Goal: Task Accomplishment & Management: Use online tool/utility

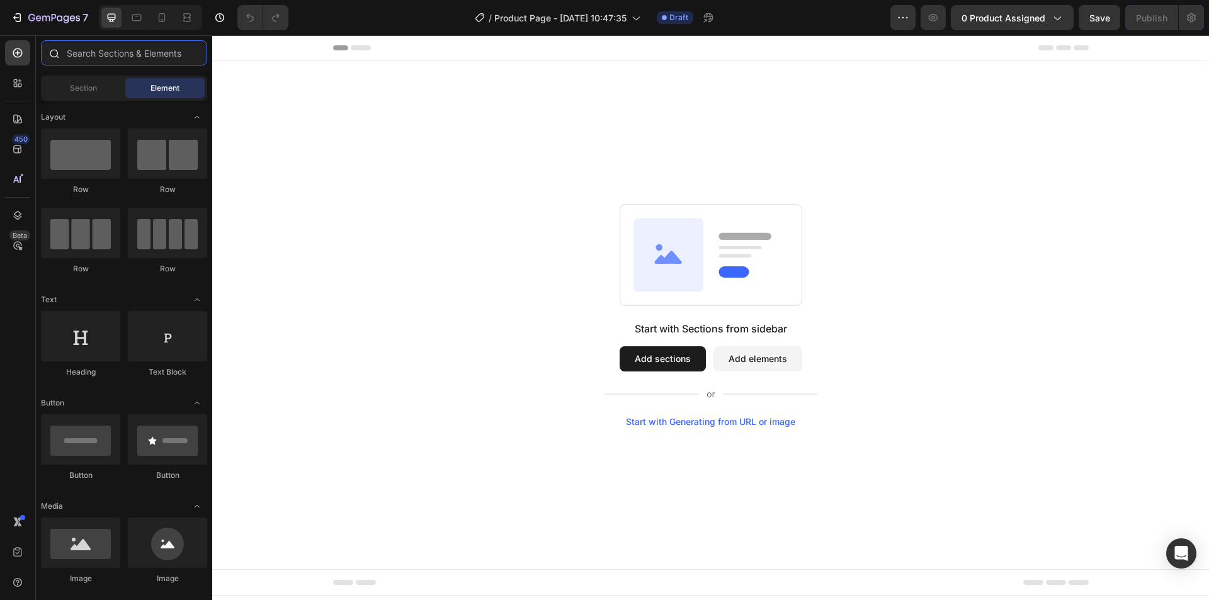
click at [70, 42] on input "text" at bounding box center [124, 52] width 166 height 25
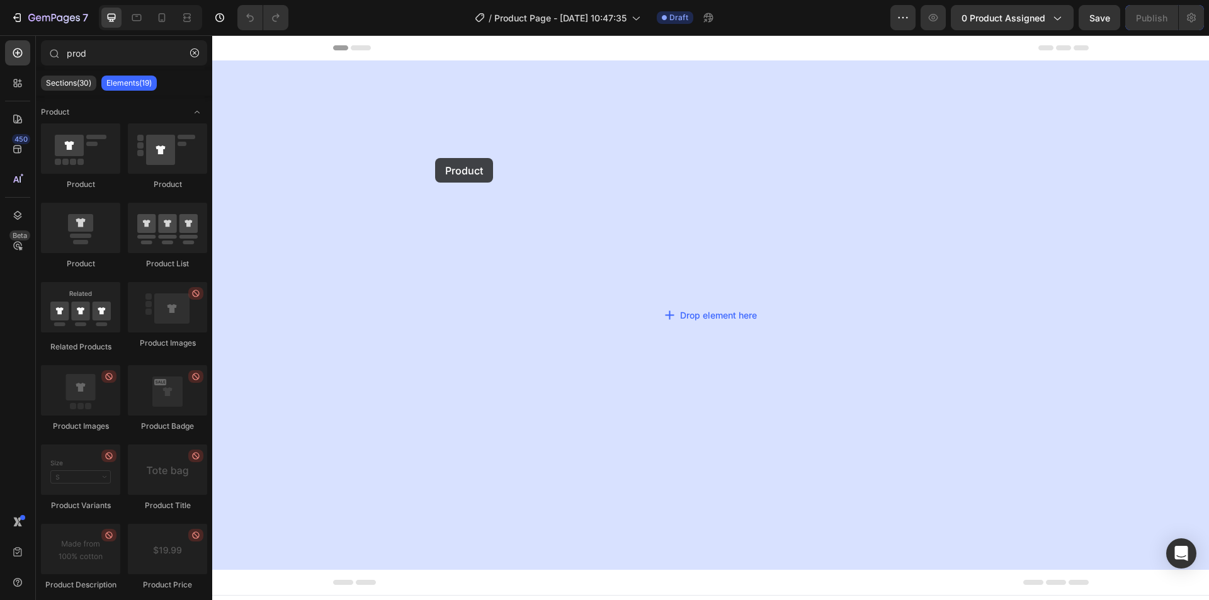
drag, startPoint x: 351, startPoint y: 192, endPoint x: 305, endPoint y: 158, distance: 57.2
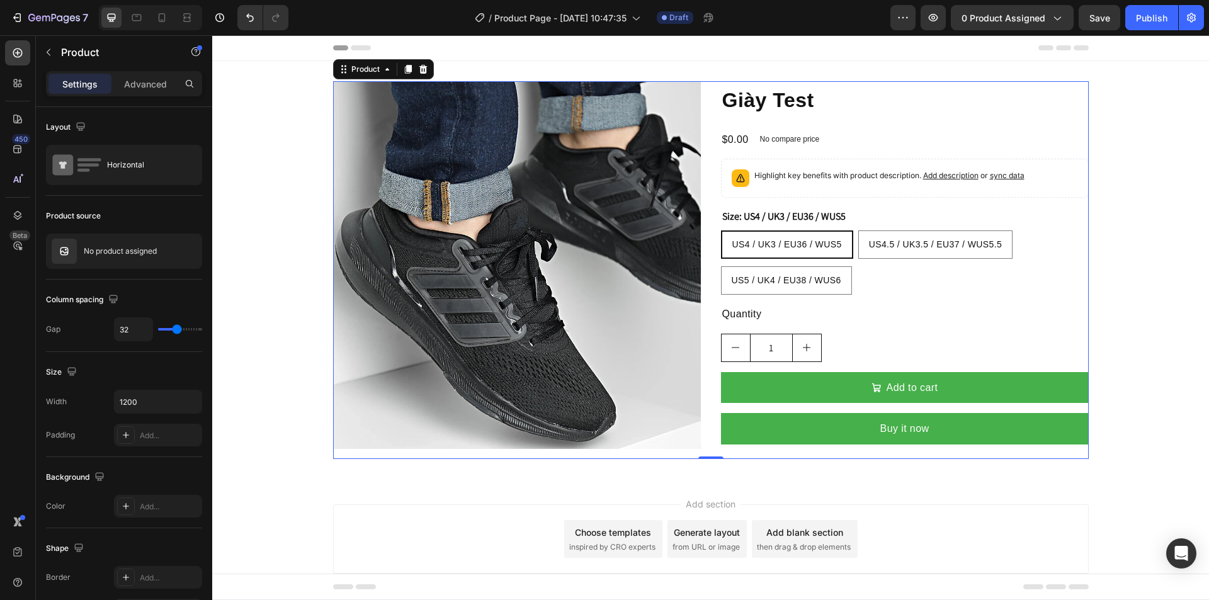
click at [703, 106] on div "Product Images Giày Test Product Title $0.00 Product Price Product Price No com…" at bounding box center [711, 270] width 756 height 378
click at [51, 49] on icon "button" at bounding box center [48, 52] width 10 height 10
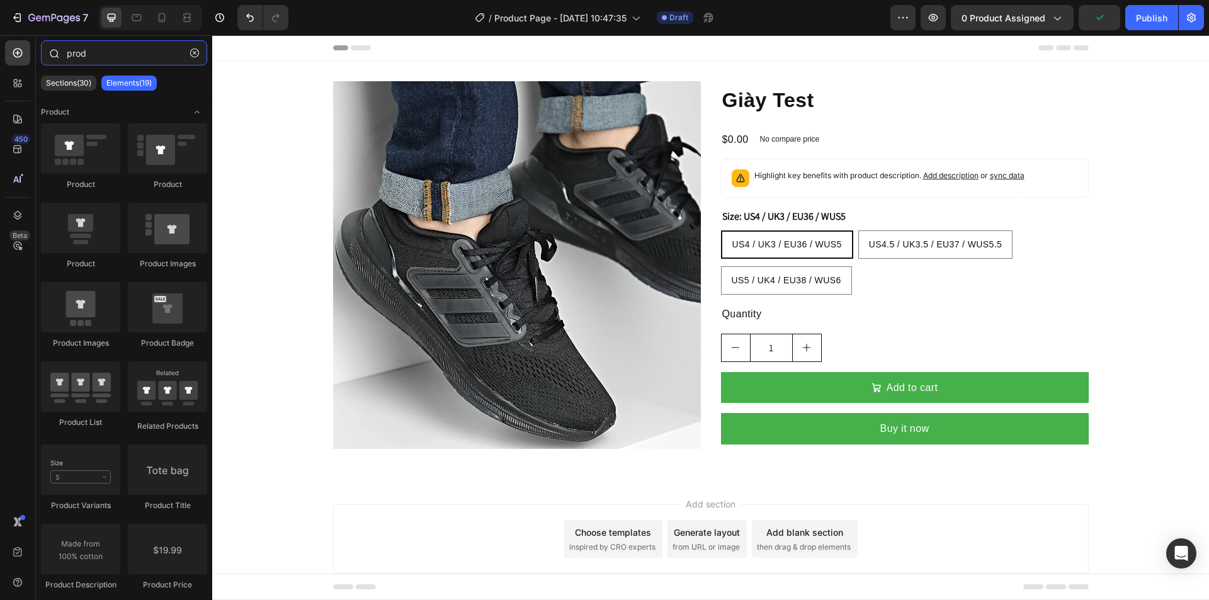
click at [108, 57] on input "prod" at bounding box center [124, 52] width 166 height 25
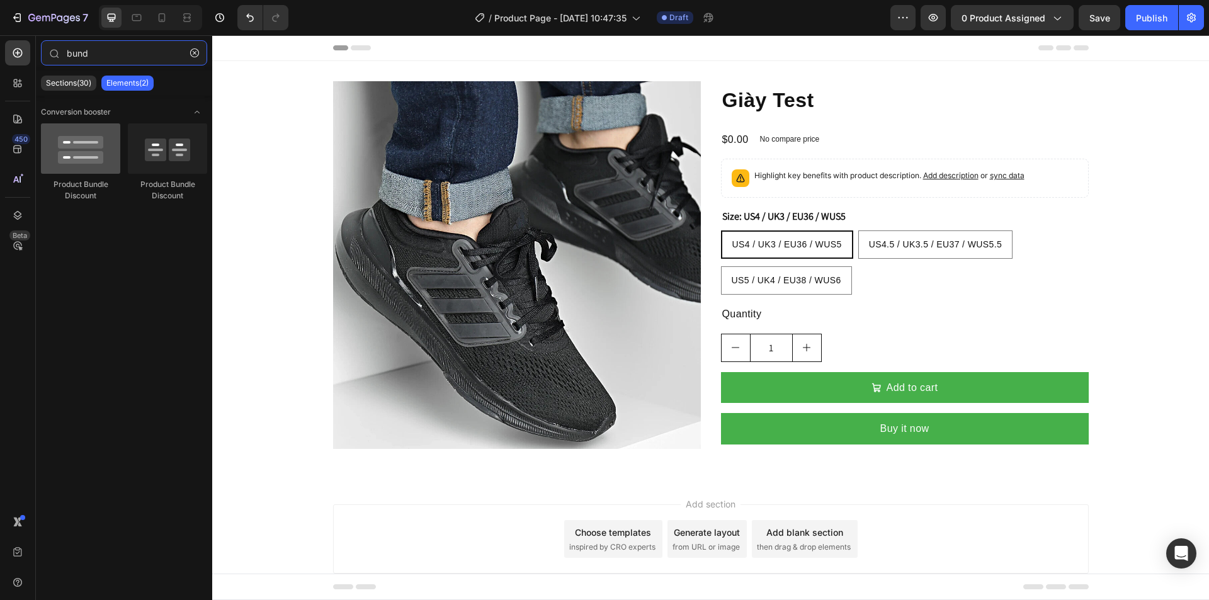
type input "bund"
drag, startPoint x: 94, startPoint y: 151, endPoint x: 60, endPoint y: 145, distance: 33.9
click at [60, 145] on div at bounding box center [80, 148] width 79 height 50
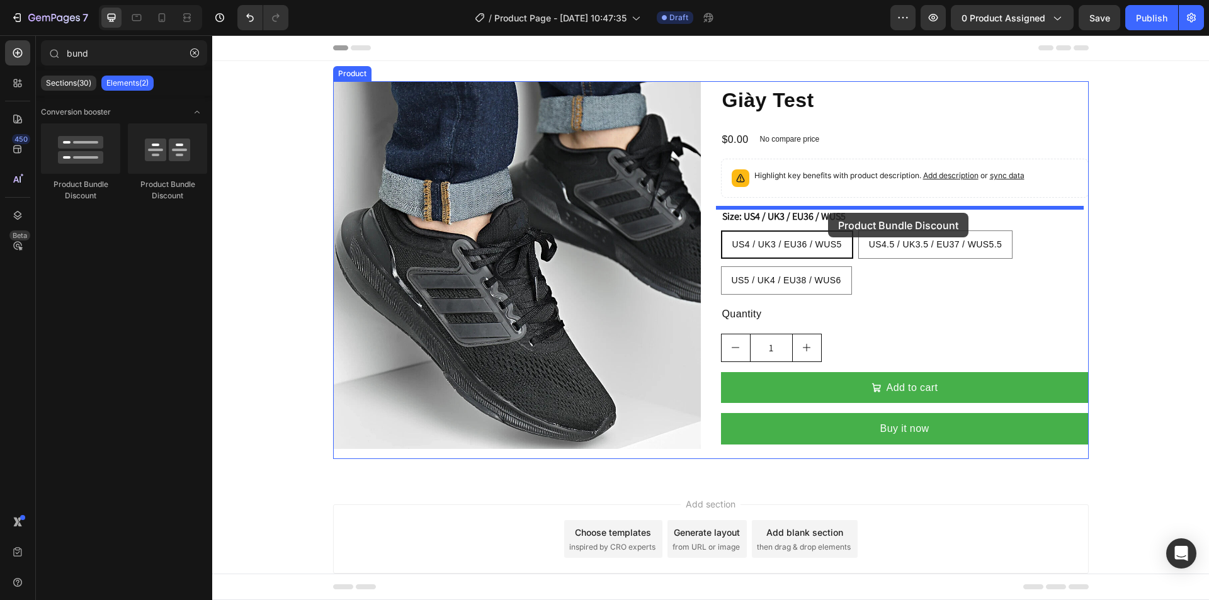
drag, startPoint x: 361, startPoint y: 190, endPoint x: 828, endPoint y: 213, distance: 467.8
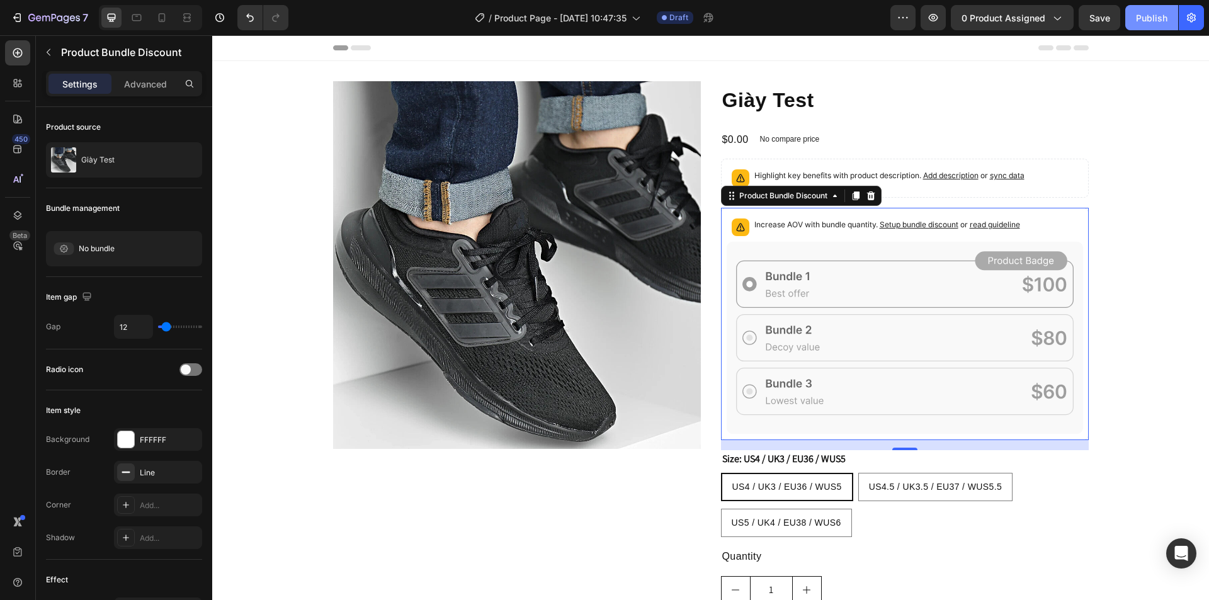
click at [1160, 8] on button "Publish" at bounding box center [1151, 17] width 53 height 25
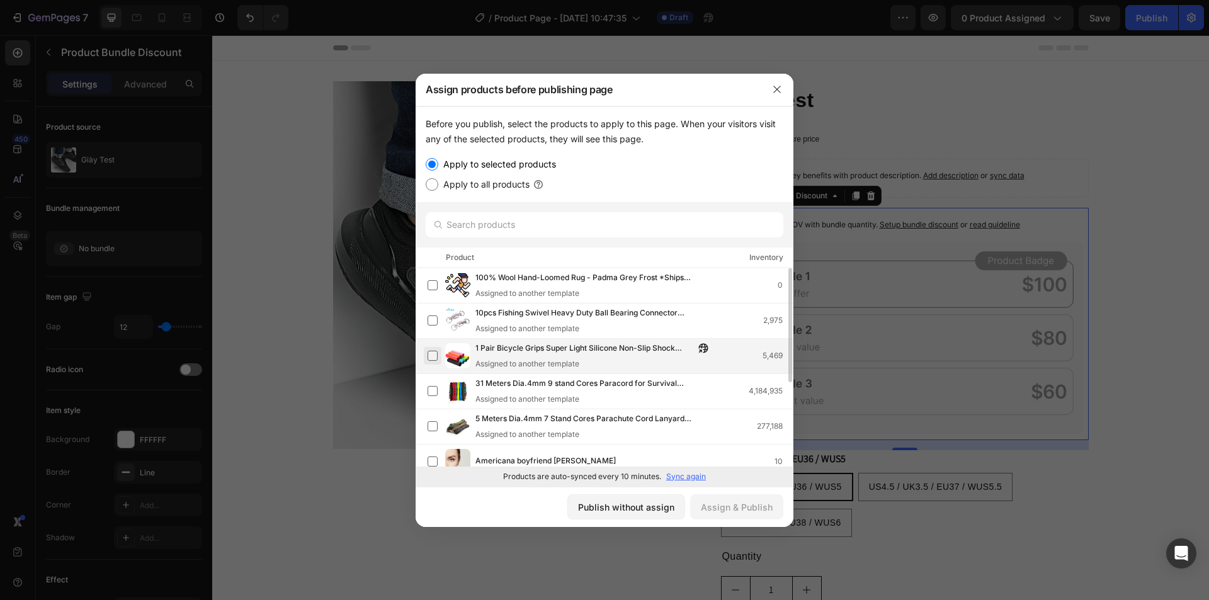
click at [438, 353] on label at bounding box center [433, 356] width 10 height 10
click at [491, 226] on input "text" at bounding box center [605, 224] width 358 height 25
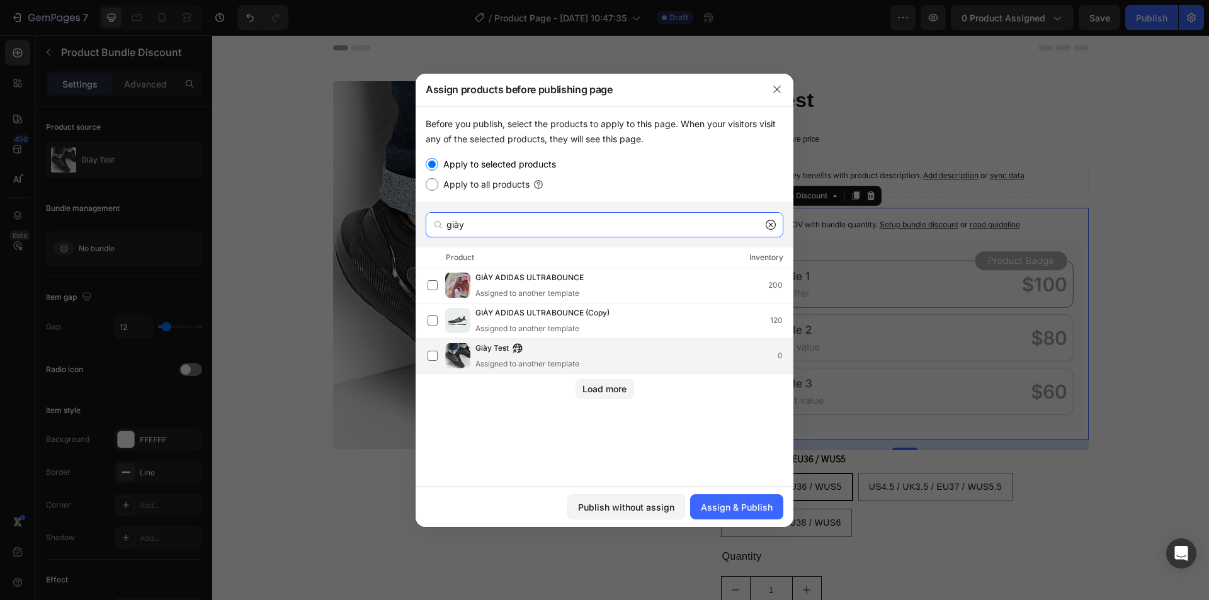
type input "giày"
click at [485, 342] on span "Giày Test" at bounding box center [491, 349] width 33 height 14
click at [720, 502] on div "Assign & Publish" at bounding box center [737, 507] width 72 height 13
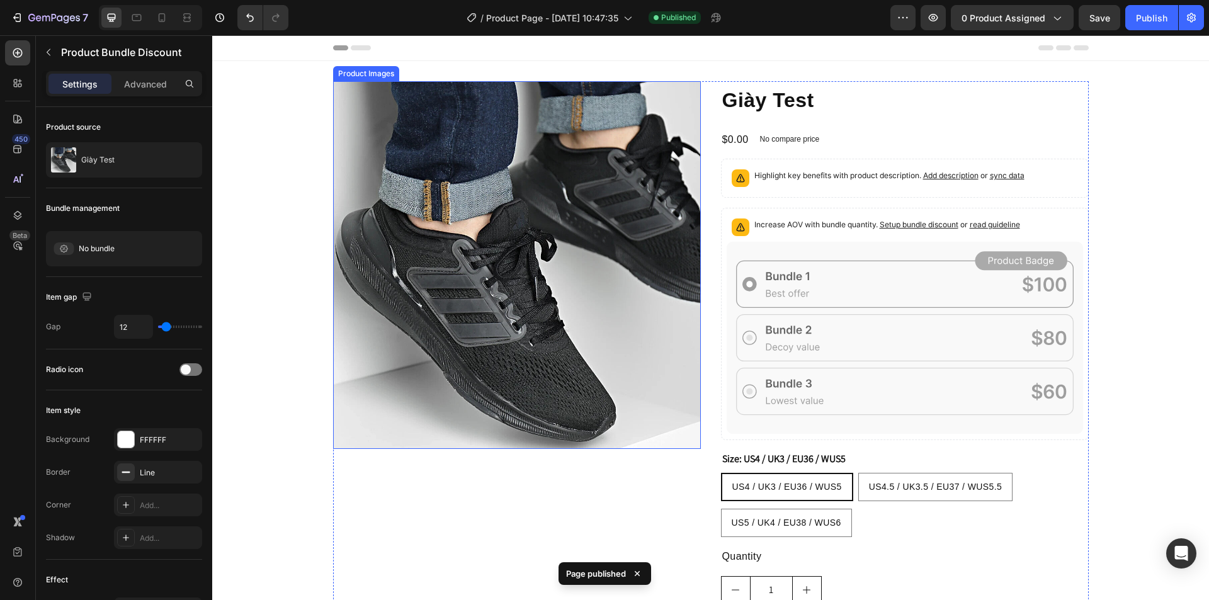
click at [349, 114] on img at bounding box center [517, 265] width 368 height 368
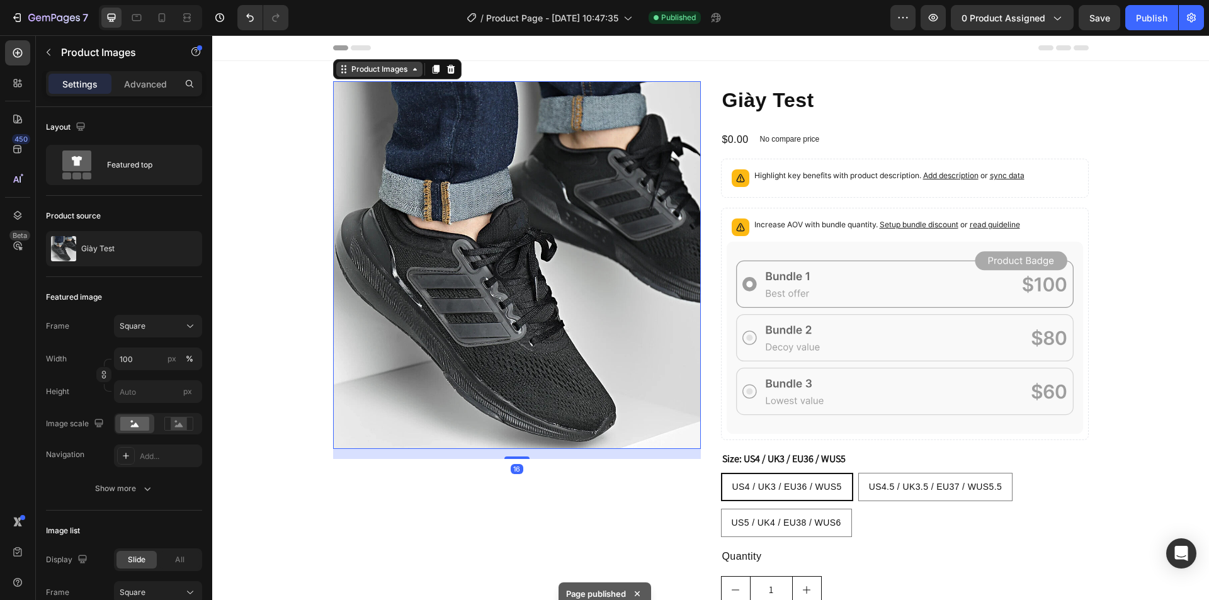
click at [355, 70] on div "Product Images" at bounding box center [379, 69] width 61 height 11
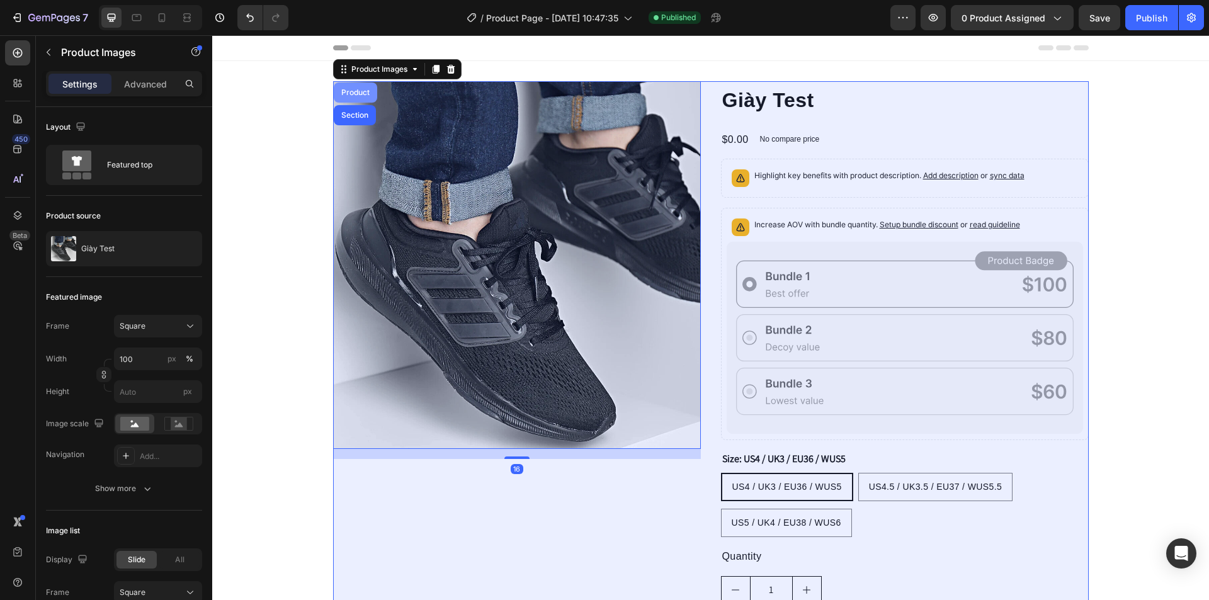
click at [349, 89] on div "Product" at bounding box center [355, 93] width 33 height 8
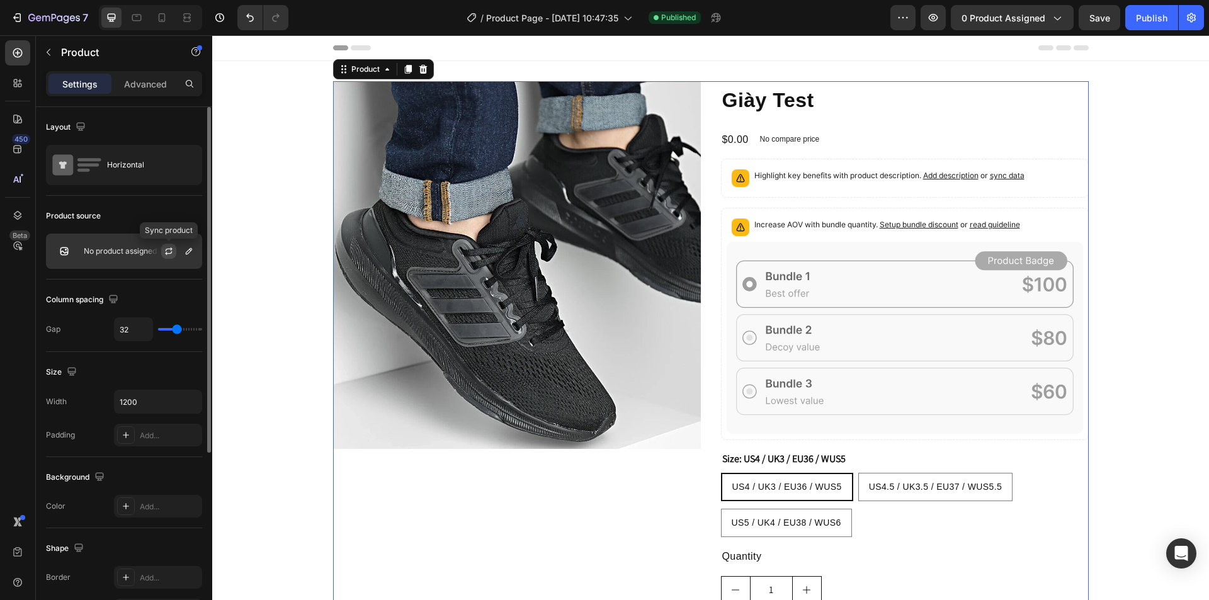
click at [167, 247] on icon "button" at bounding box center [169, 251] width 10 height 10
click at [116, 250] on p "No product assigned" at bounding box center [120, 251] width 73 height 9
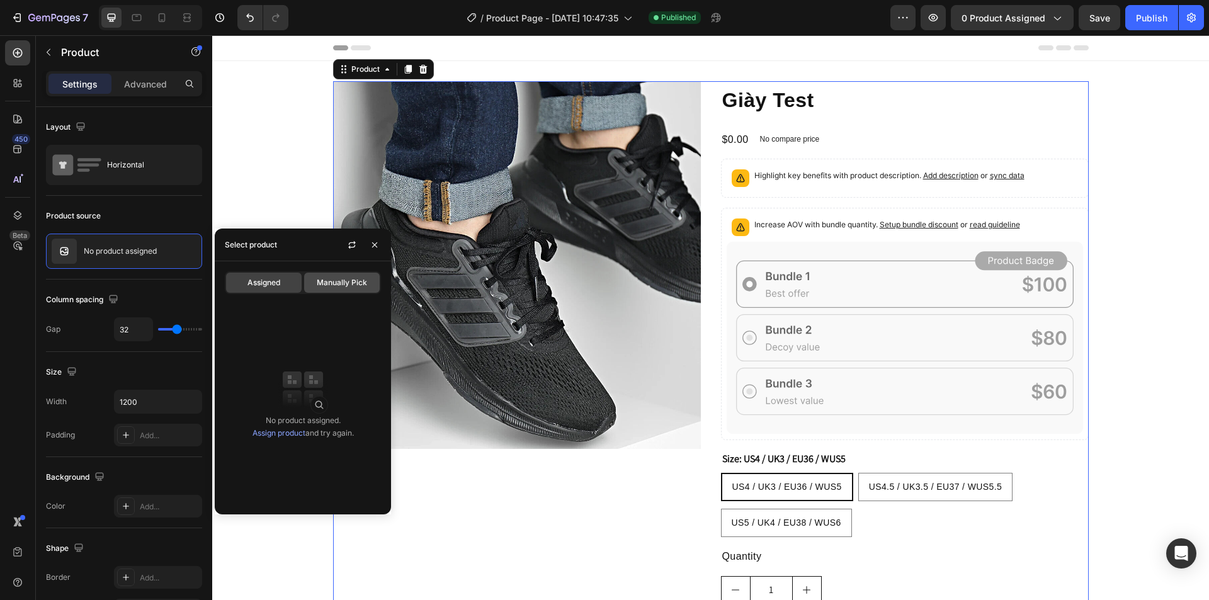
click at [317, 288] on div "Manually Pick" at bounding box center [342, 283] width 76 height 20
click at [264, 288] on span "Assigned" at bounding box center [263, 282] width 33 height 11
click at [347, 288] on span "Manually Pick" at bounding box center [342, 282] width 50 height 11
drag, startPoint x: 374, startPoint y: 247, endPoint x: 35, endPoint y: 67, distance: 384.0
click at [374, 247] on icon "button" at bounding box center [375, 245] width 10 height 10
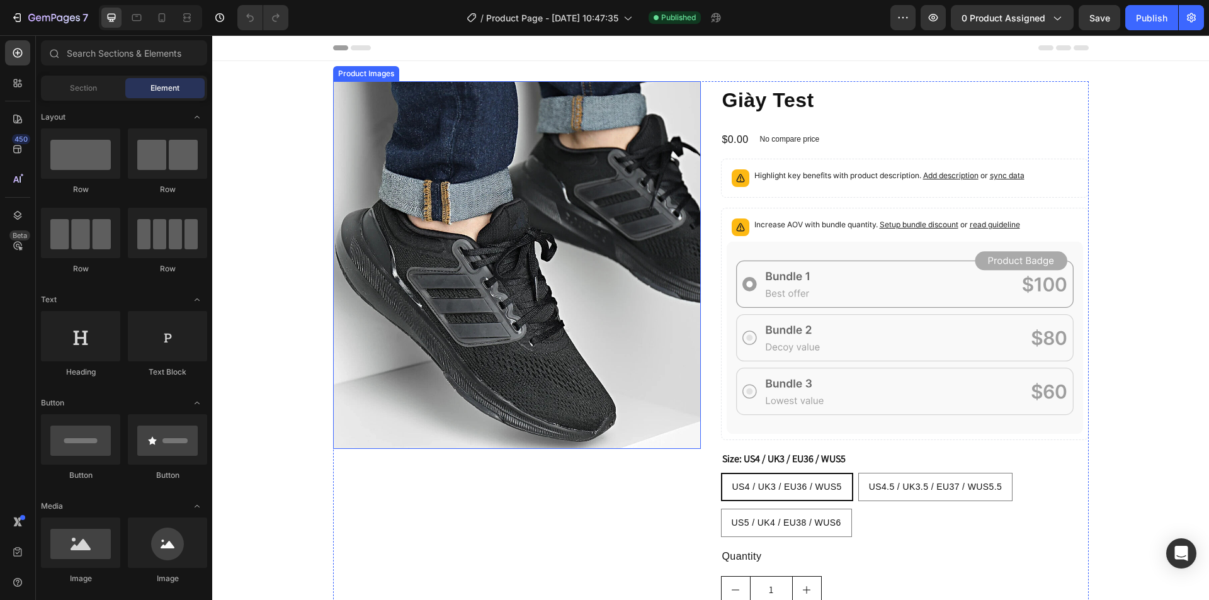
drag, startPoint x: 366, startPoint y: 94, endPoint x: 363, endPoint y: 76, distance: 18.5
click at [366, 94] on img at bounding box center [517, 265] width 368 height 368
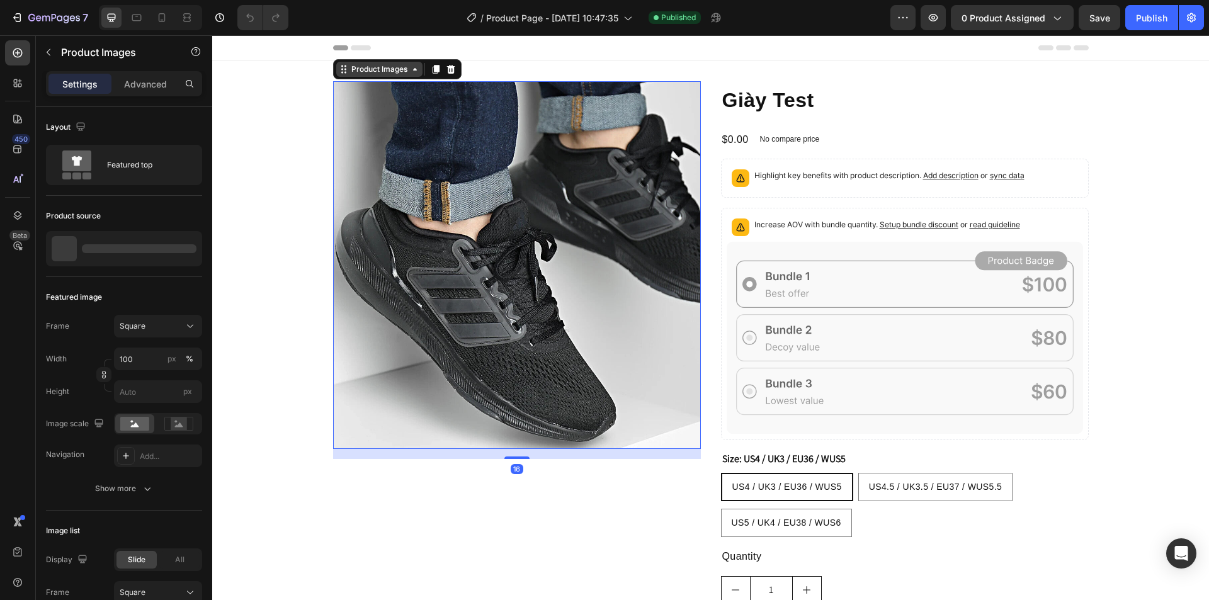
click at [361, 71] on div "Product Images" at bounding box center [379, 69] width 61 height 11
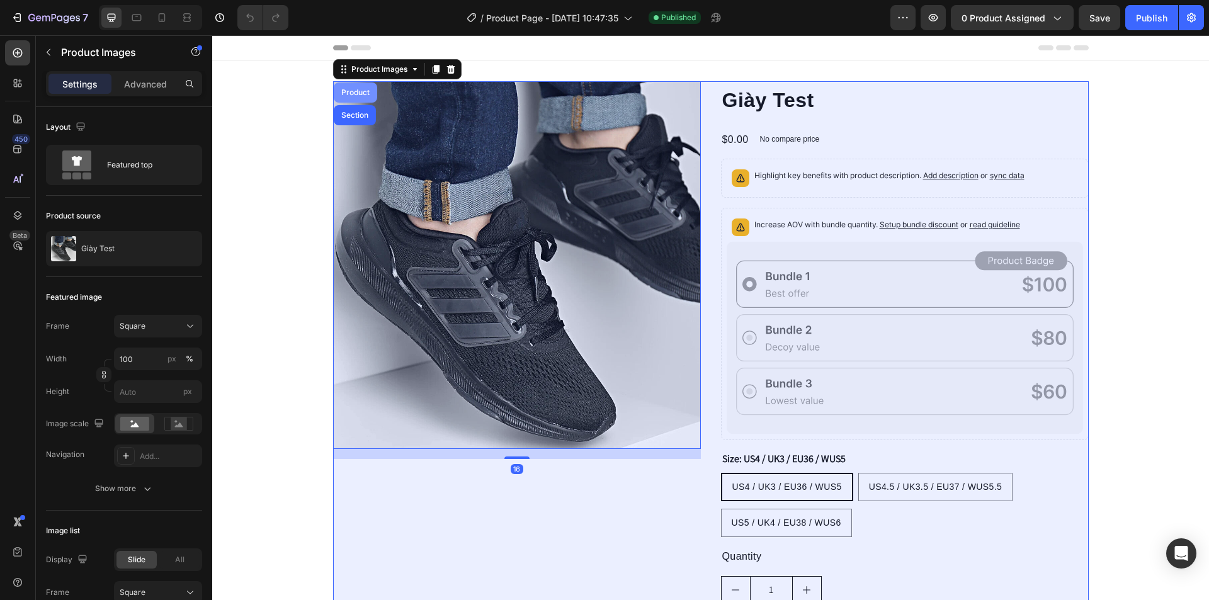
click at [352, 91] on div "Product" at bounding box center [355, 93] width 33 height 8
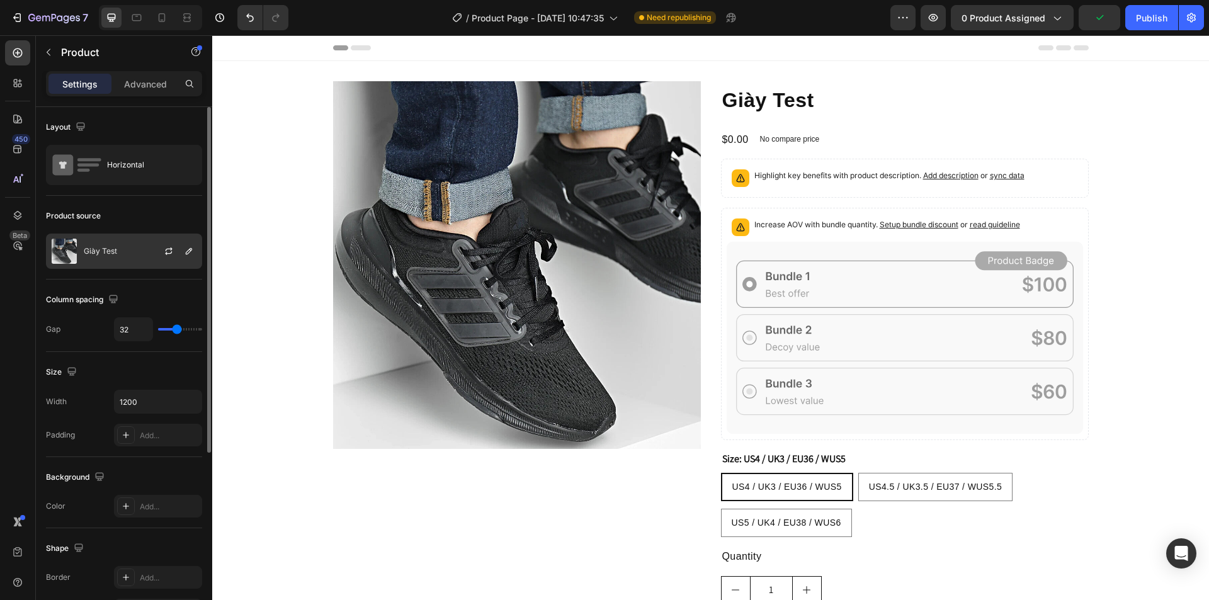
click at [87, 252] on p "Giày Test" at bounding box center [100, 251] width 33 height 9
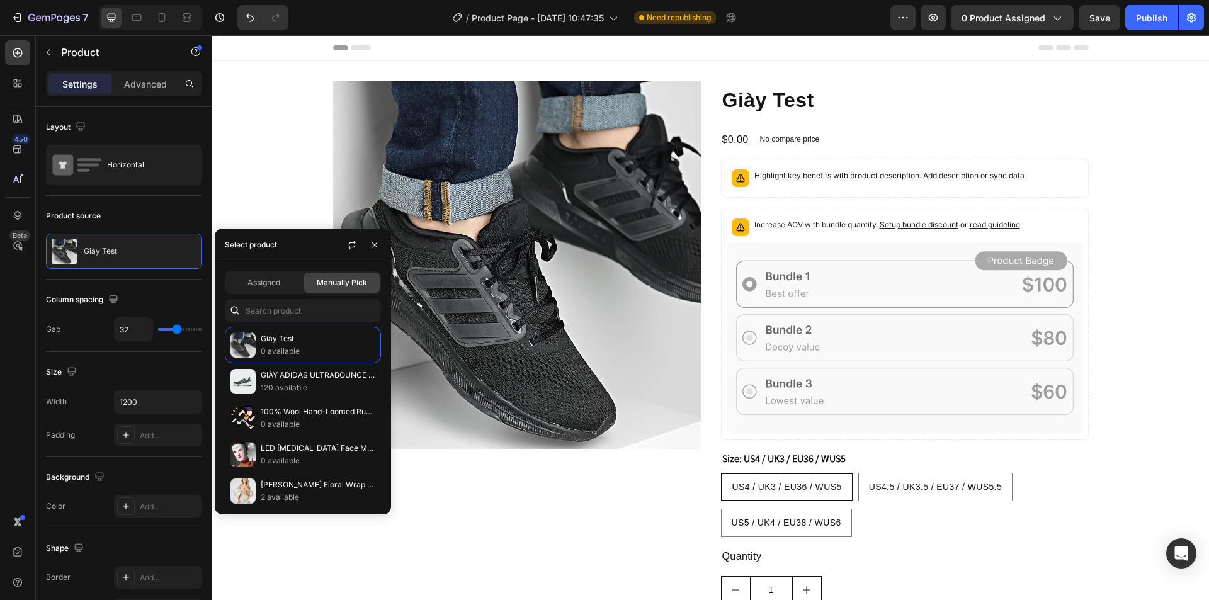
click at [849, 19] on div "/ Product Page - Aug 27, 10:47:35 Need republishing" at bounding box center [594, 17] width 592 height 25
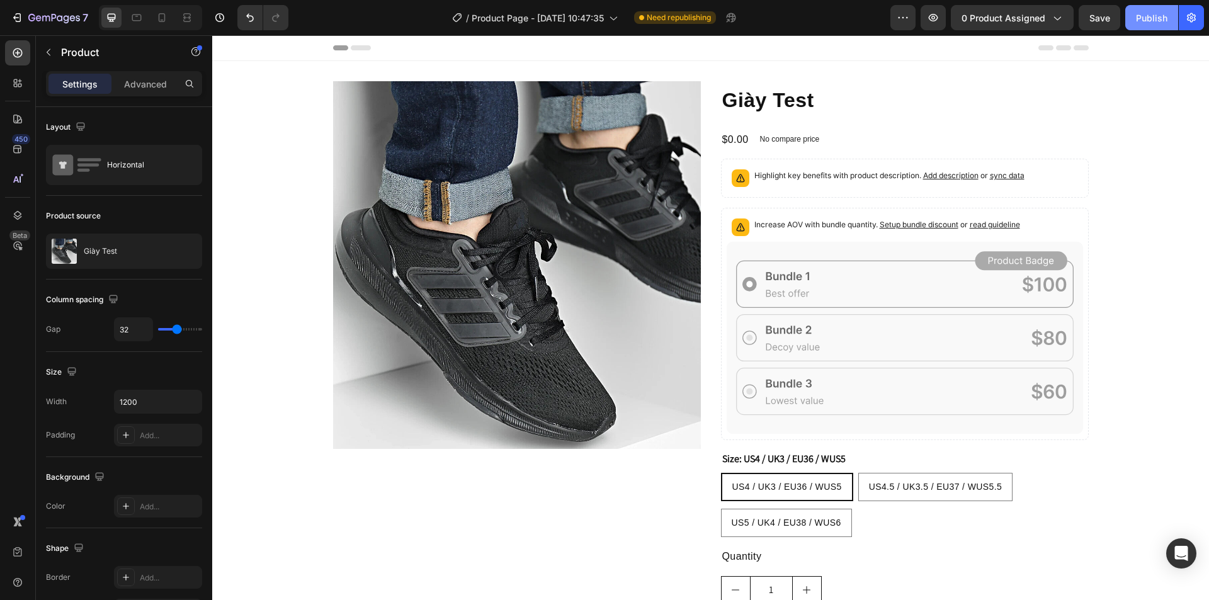
click at [1159, 17] on div "Publish" at bounding box center [1151, 17] width 31 height 13
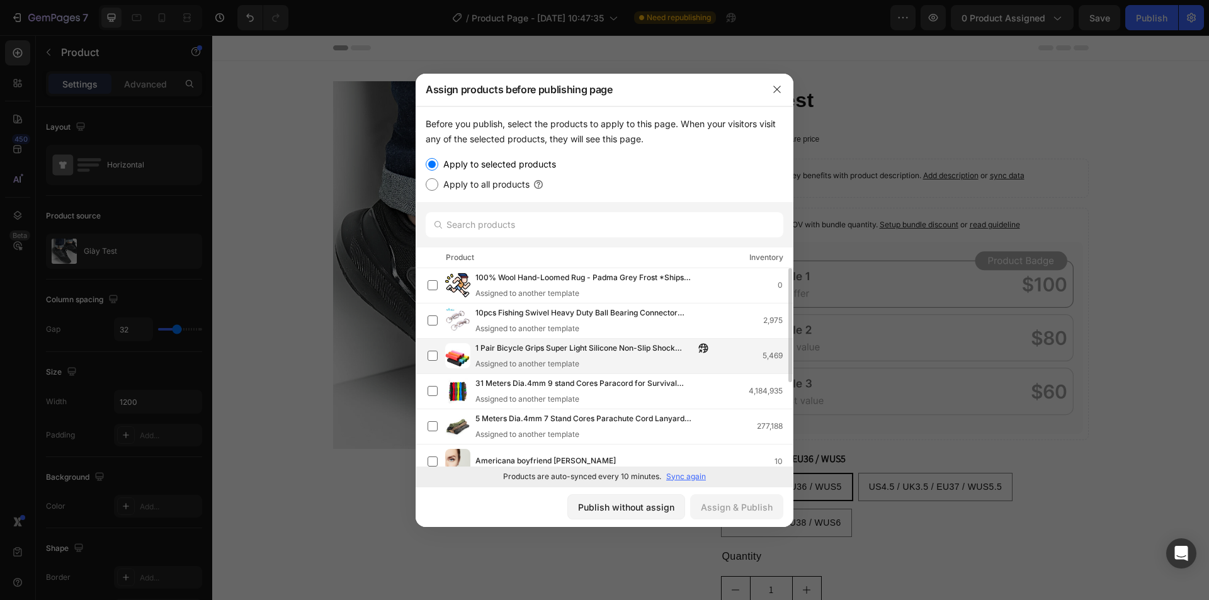
click at [460, 358] on img at bounding box center [457, 355] width 25 height 25
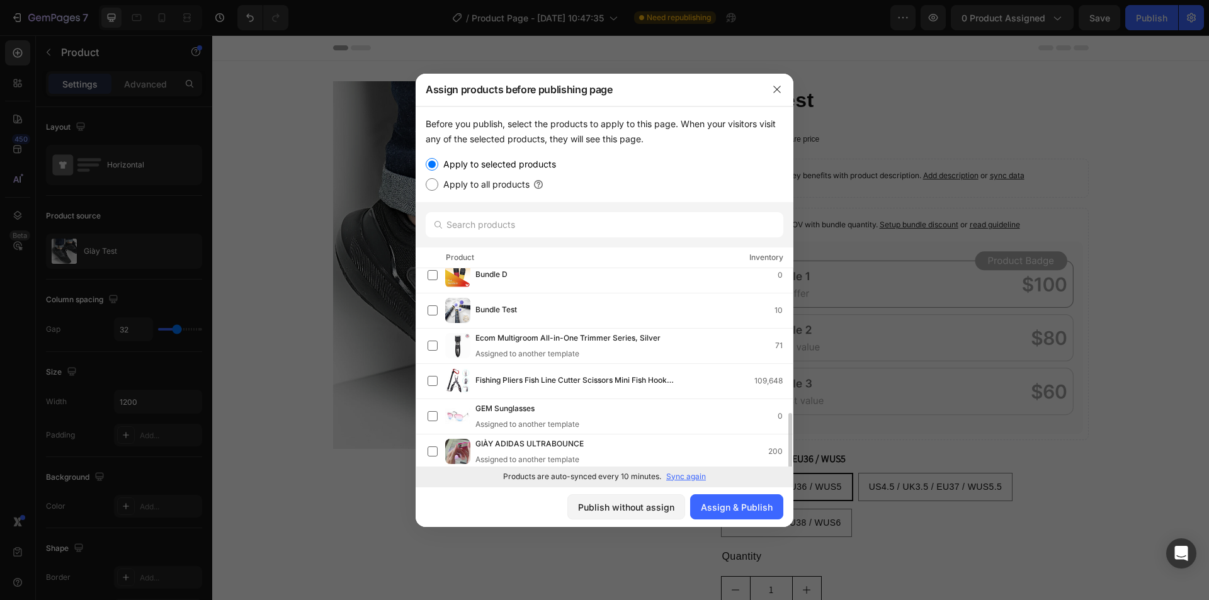
scroll to position [504, 0]
click at [507, 444] on span "GIÀY ADIDAS ULTRABOUNCE" at bounding box center [529, 444] width 108 height 14
click at [752, 507] on div "Assign & Publish" at bounding box center [737, 507] width 72 height 13
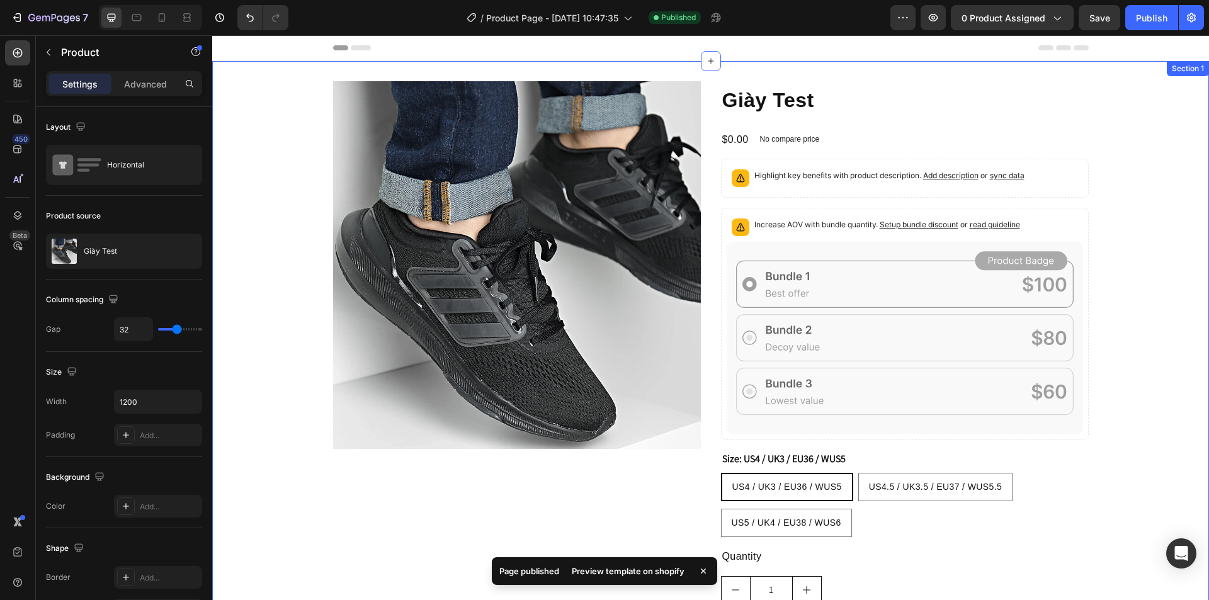
drag, startPoint x: 1358, startPoint y: 52, endPoint x: 1011, endPoint y: 57, distance: 346.4
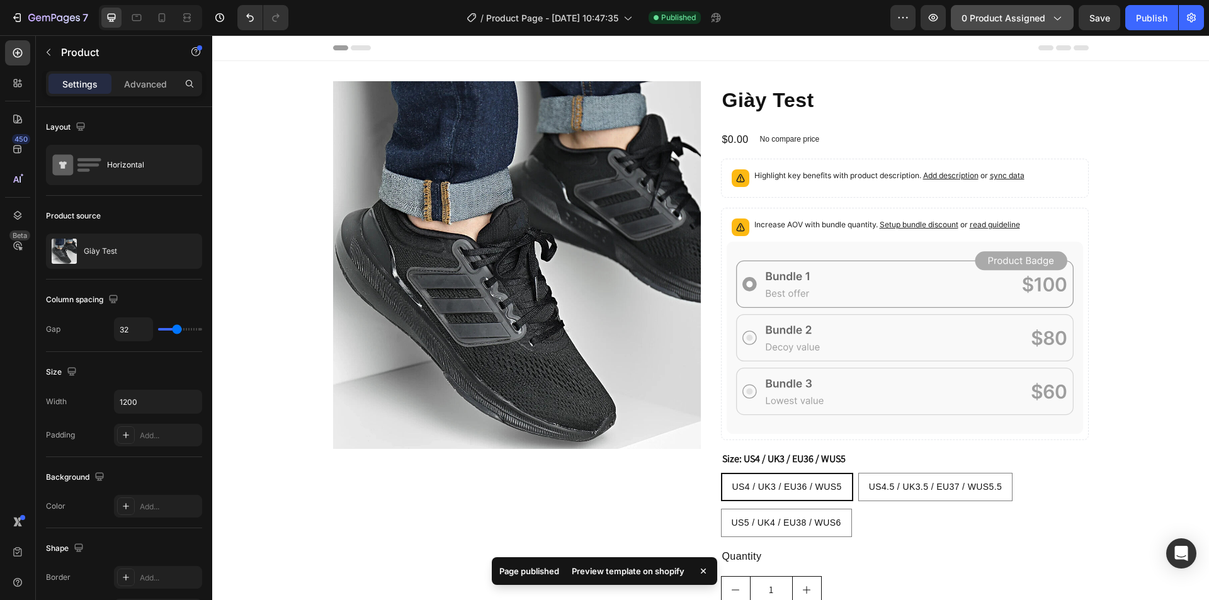
click at [1001, 21] on span "0 product assigned" at bounding box center [1004, 17] width 84 height 13
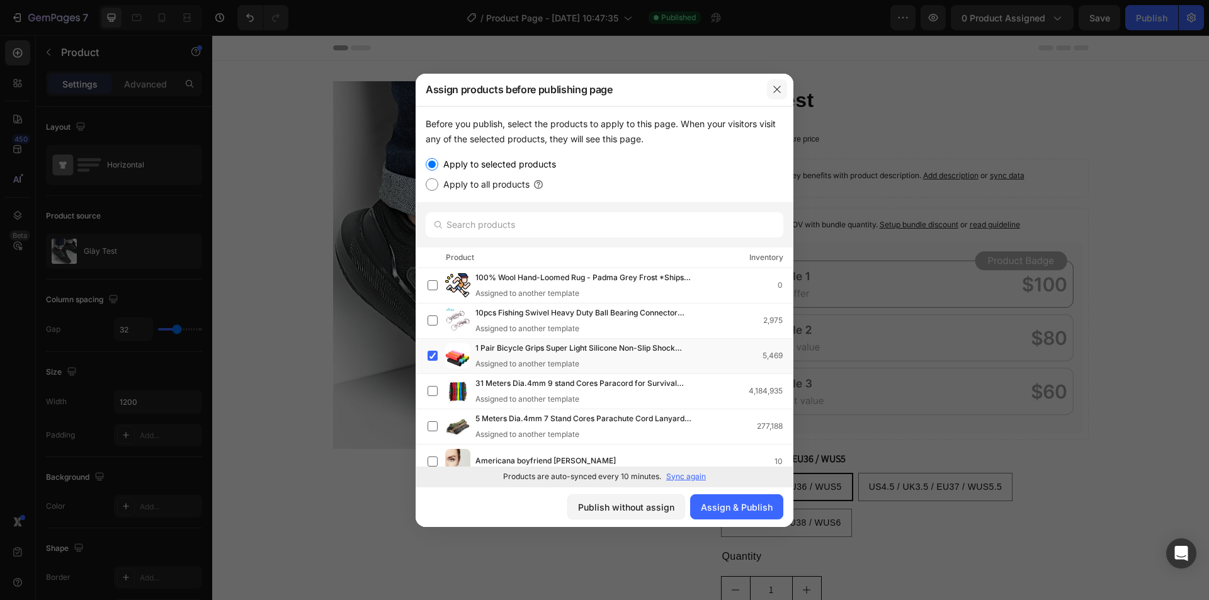
click at [769, 87] on button "button" at bounding box center [777, 89] width 20 height 20
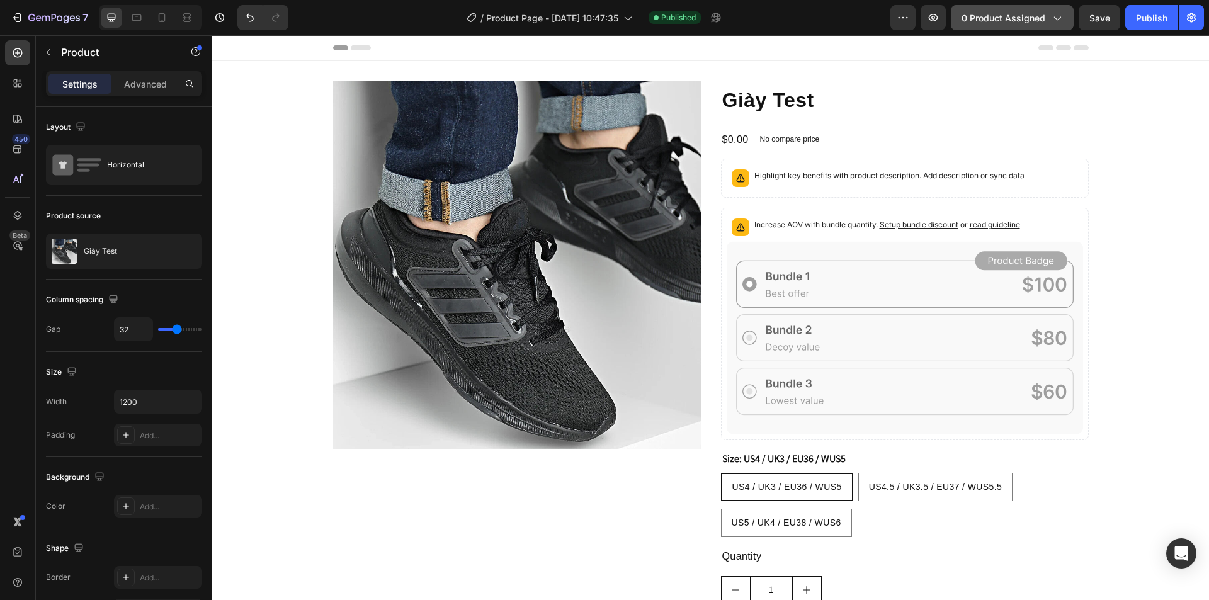
click at [968, 25] on button "0 product assigned" at bounding box center [1012, 17] width 123 height 25
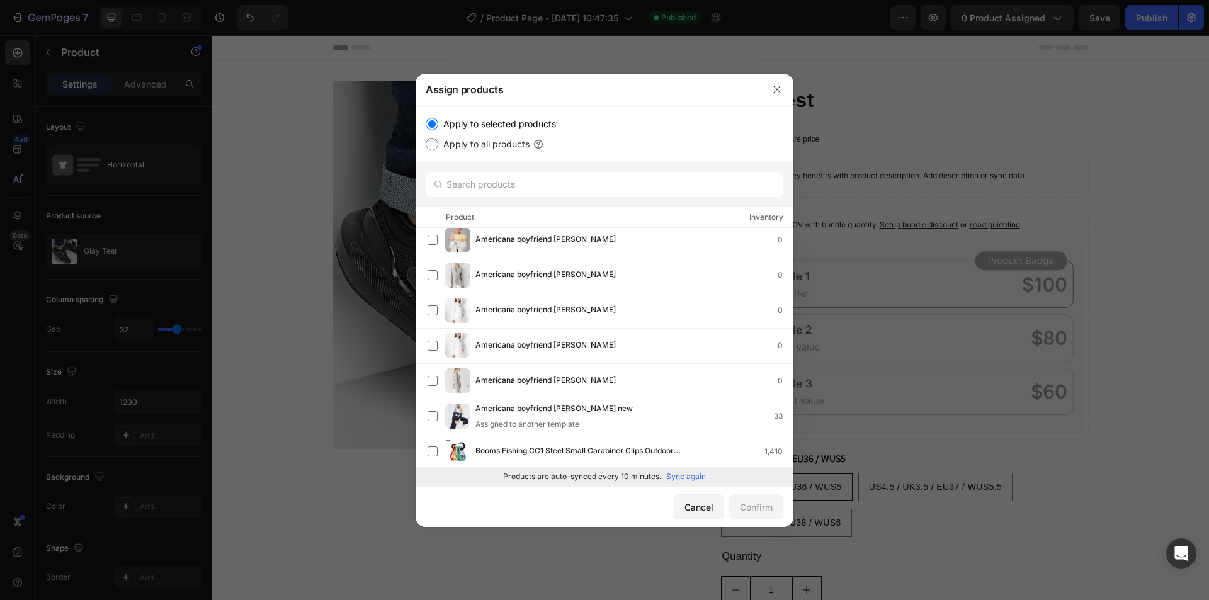
scroll to position [0, 0]
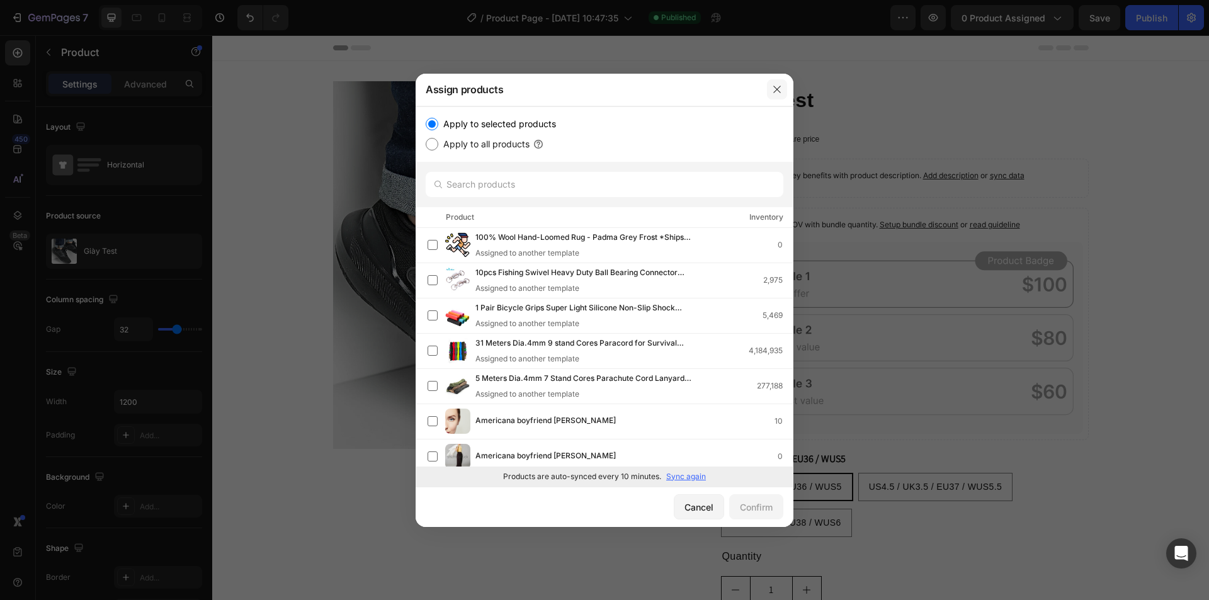
click at [773, 89] on icon "button" at bounding box center [777, 89] width 10 height 10
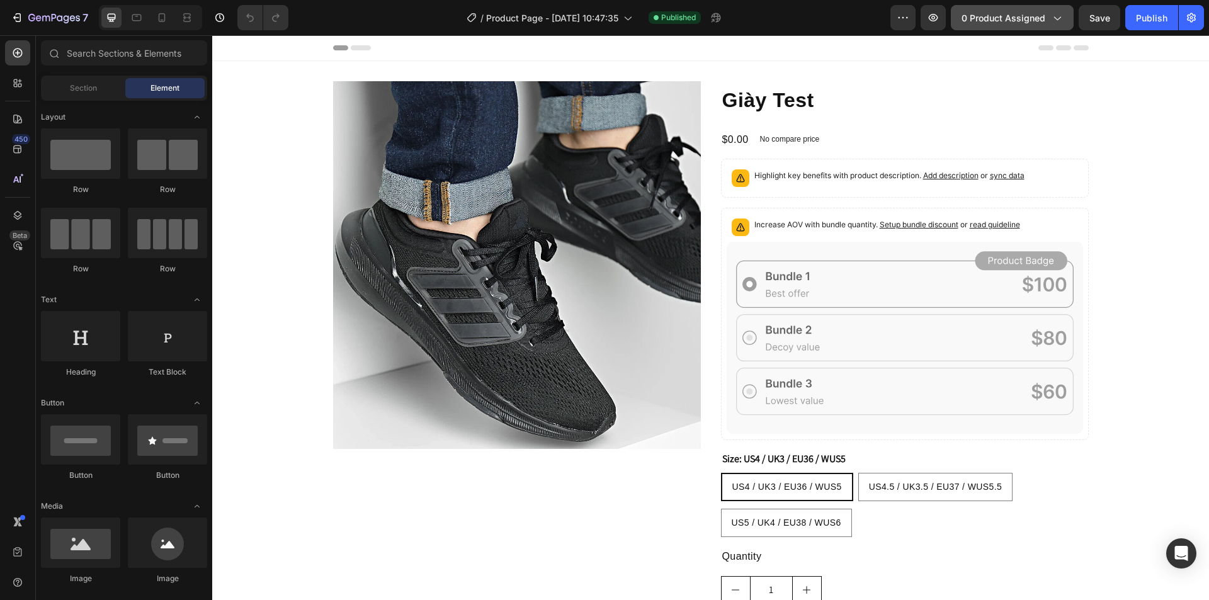
click at [1007, 19] on span "0 product assigned" at bounding box center [1004, 17] width 84 height 13
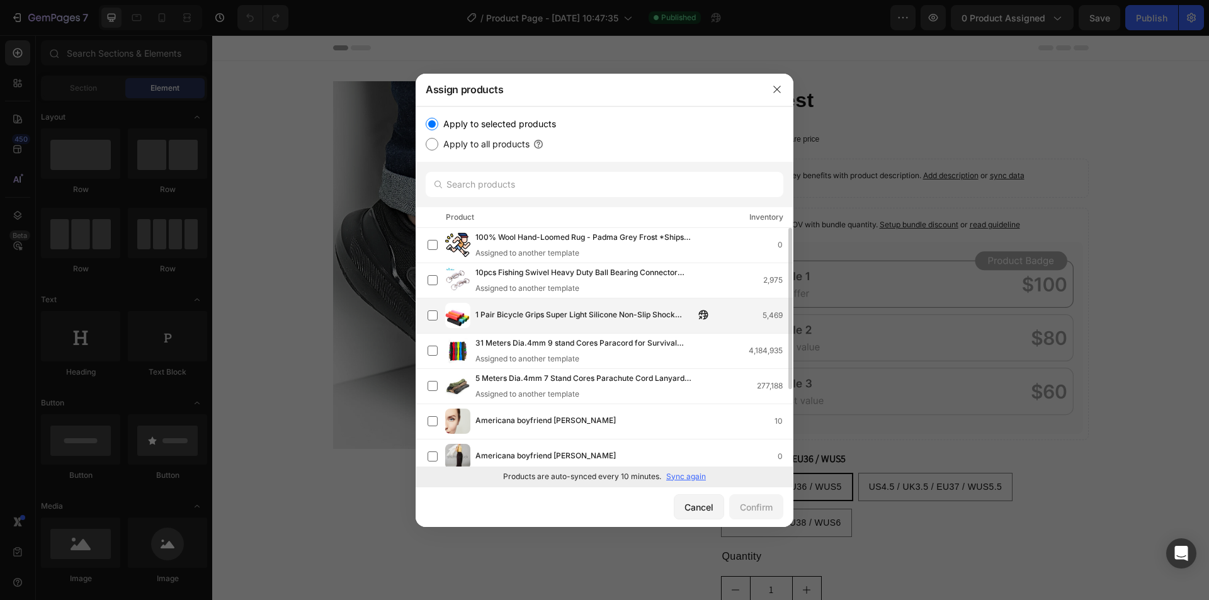
click at [484, 313] on span "1 Pair Bicycle Grips Super Light Silicone Non-Slip Shock AbsorptionType Road Ha…" at bounding box center [584, 316] width 219 height 14
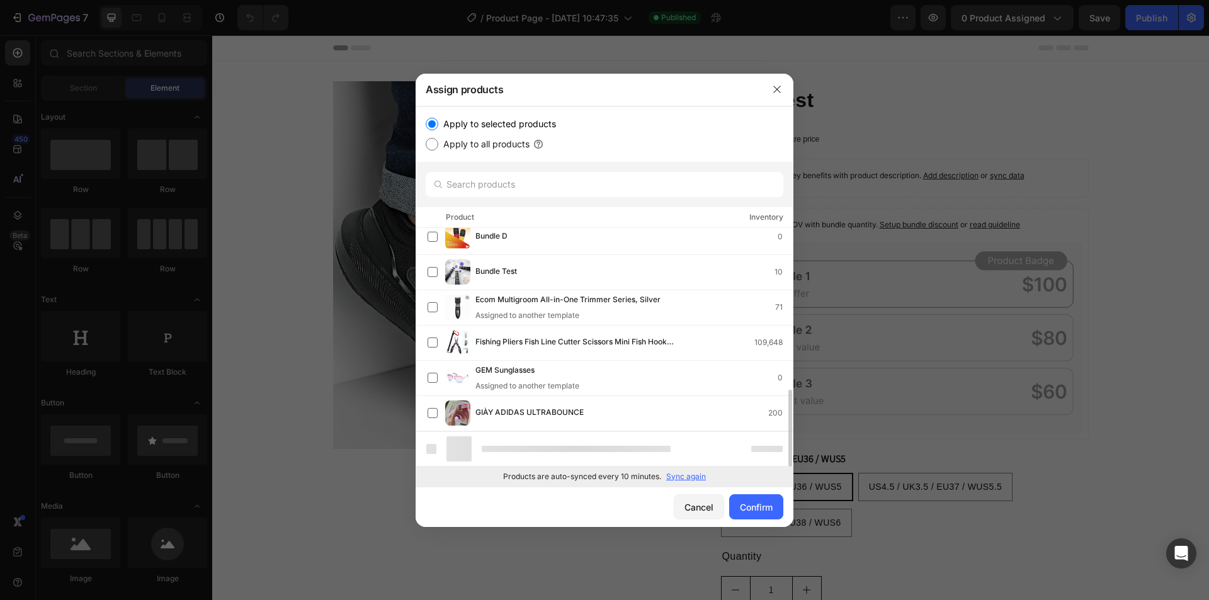
scroll to position [467, 0]
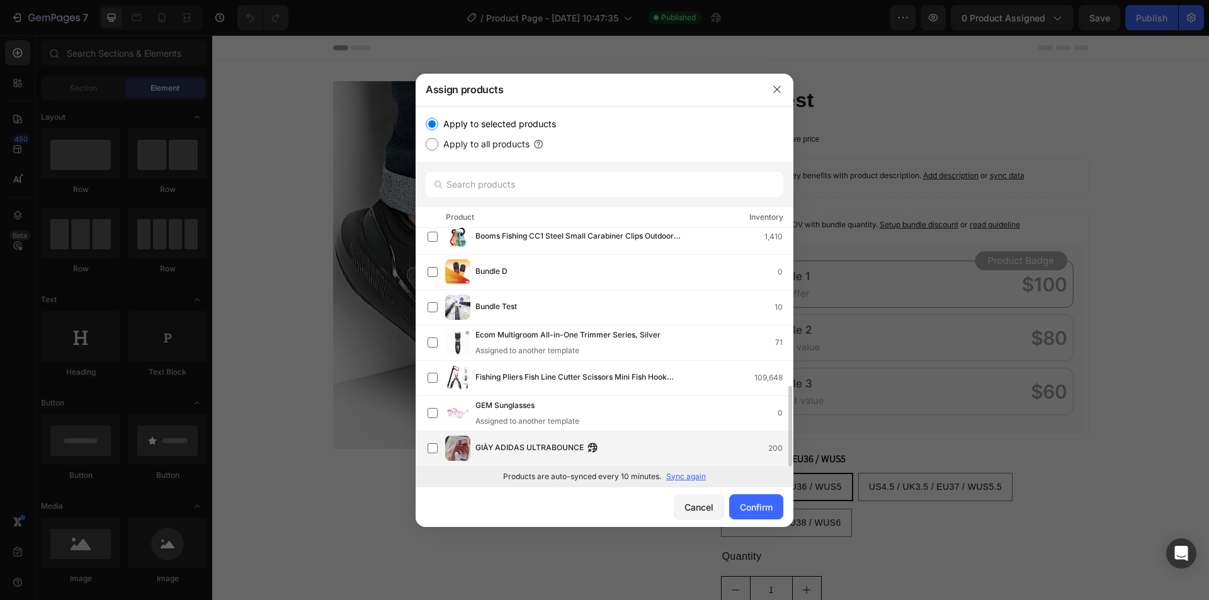
click at [496, 447] on span "GIÀY ADIDAS ULTRABOUNCE" at bounding box center [529, 448] width 108 height 14
click at [755, 503] on div "Confirm" at bounding box center [756, 507] width 33 height 13
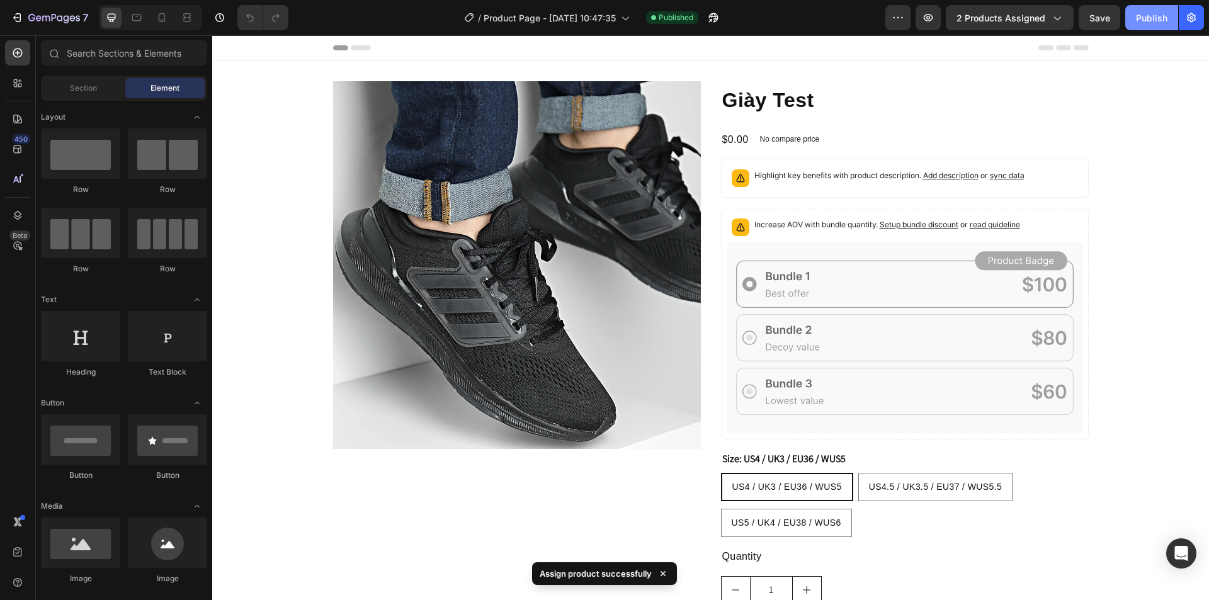
click at [1159, 22] on div "Publish" at bounding box center [1151, 17] width 31 height 13
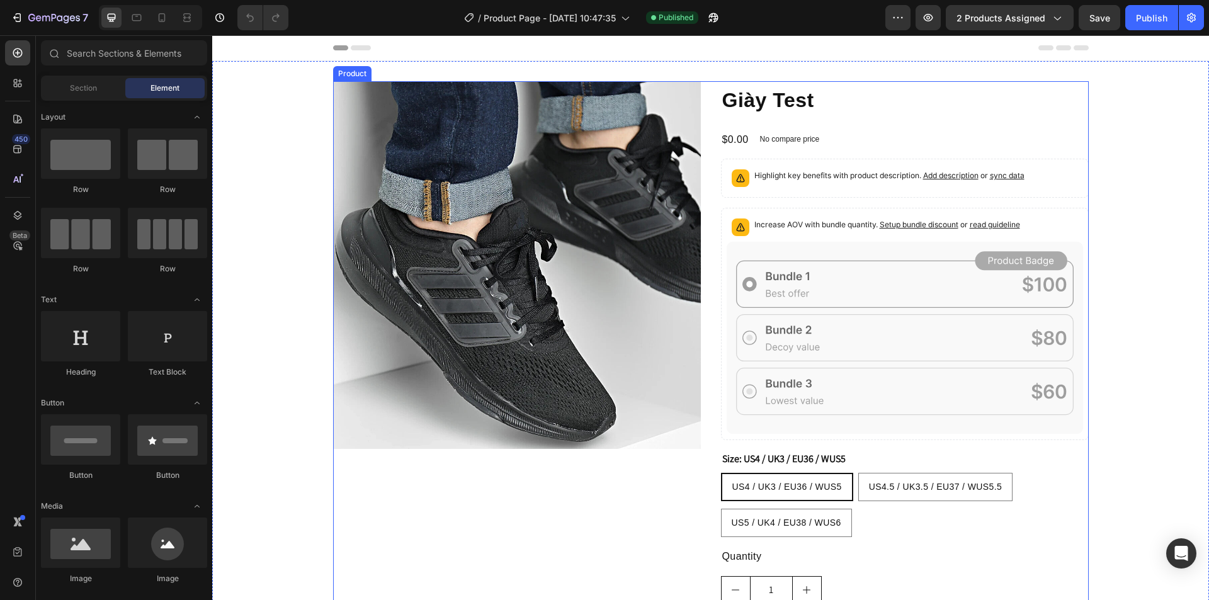
click at [708, 104] on div "Product Images Giày Test Product Title $0.00 Product Price Product Price No com…" at bounding box center [711, 389] width 756 height 616
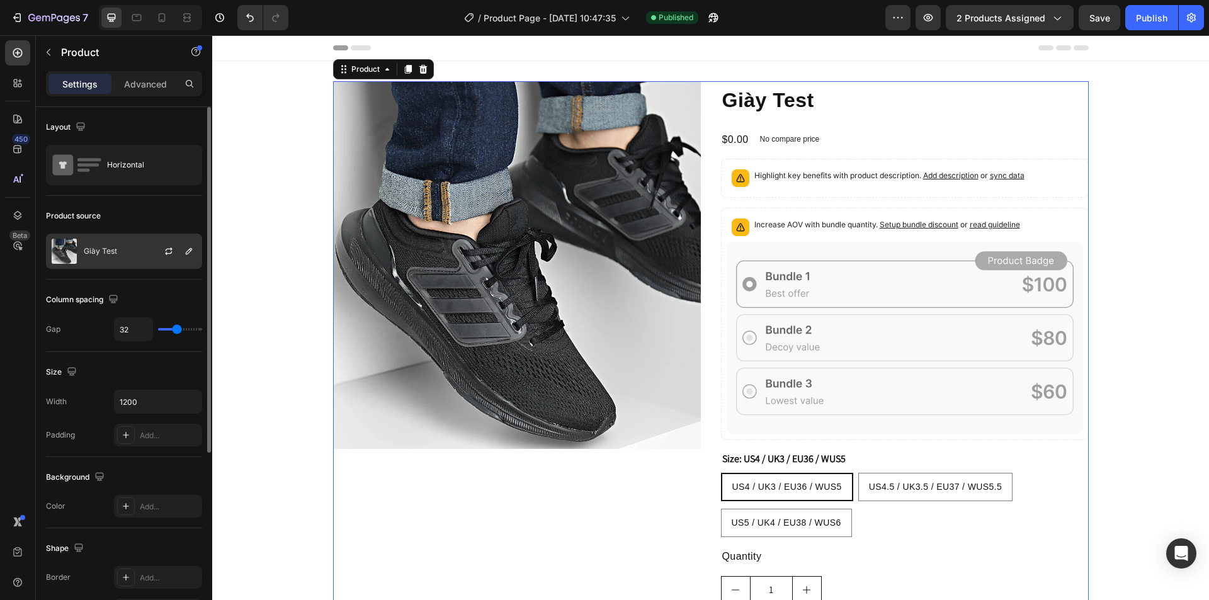
click at [106, 254] on p "Giày Test" at bounding box center [100, 251] width 33 height 9
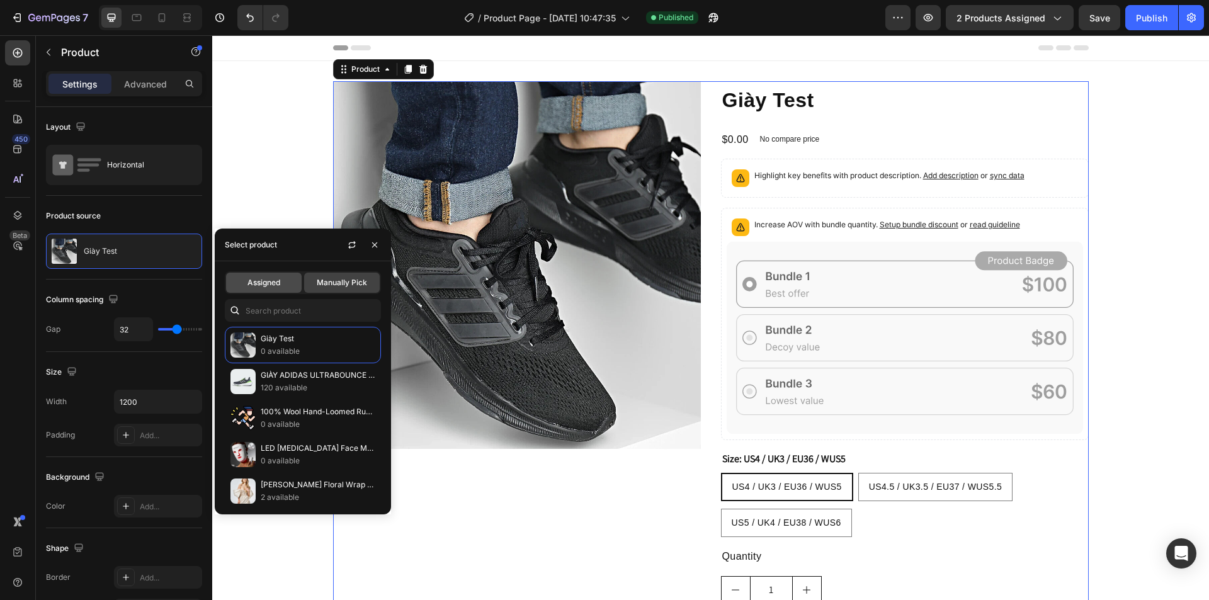
click at [274, 279] on span "Assigned" at bounding box center [263, 282] width 33 height 11
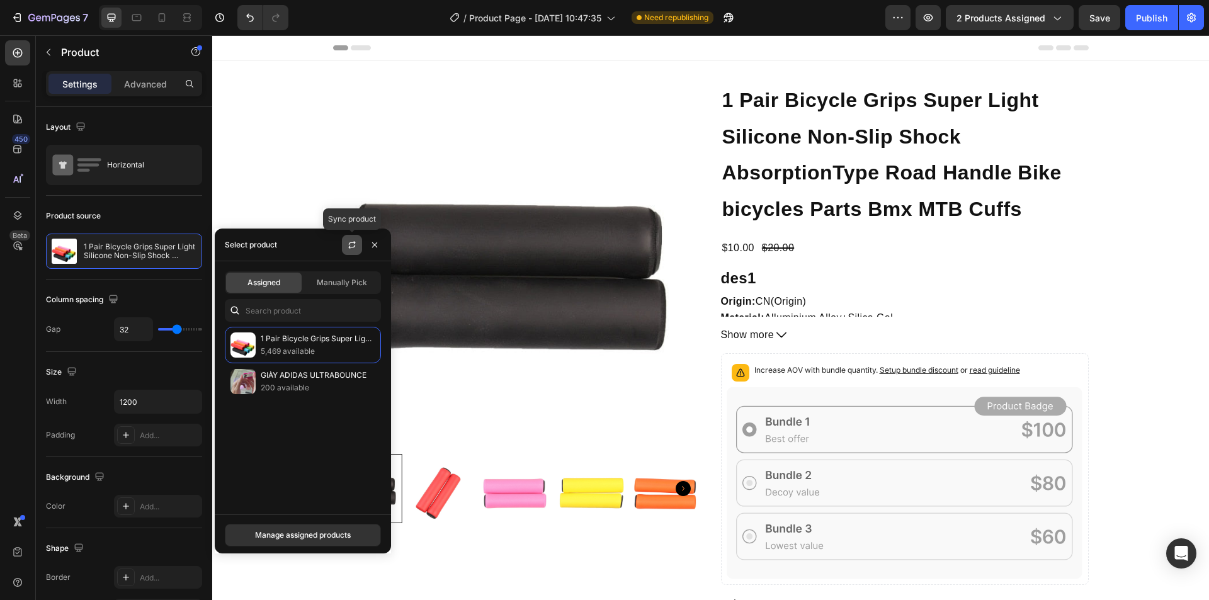
click at [358, 244] on button "button" at bounding box center [352, 245] width 20 height 20
click at [370, 236] on button "button" at bounding box center [375, 245] width 20 height 20
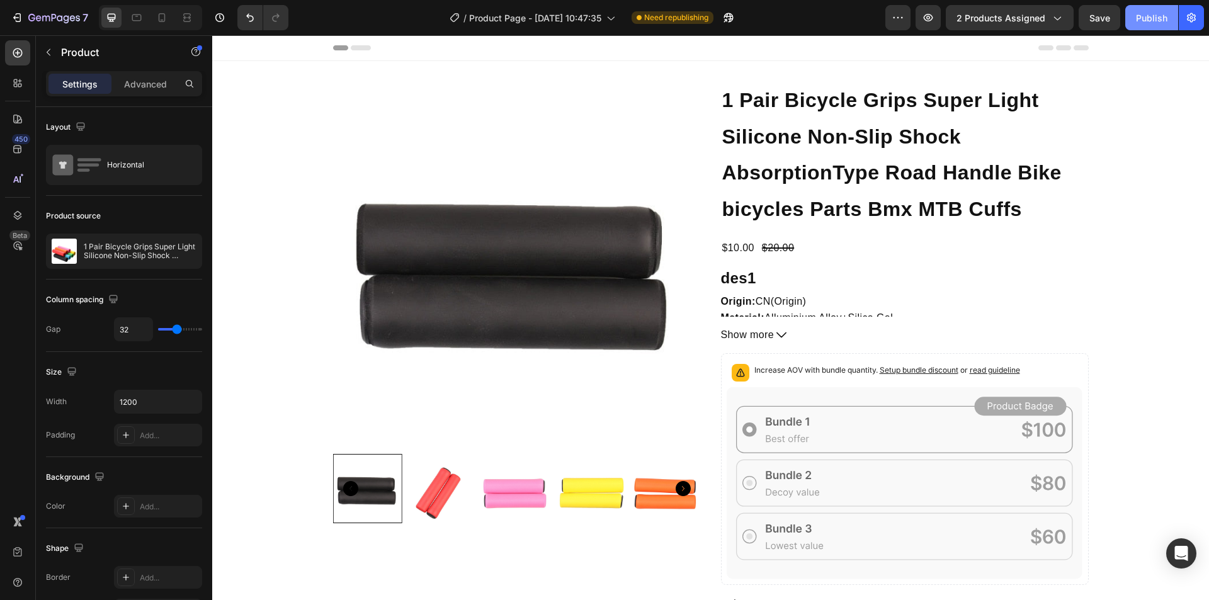
click at [1147, 11] on div "Publish" at bounding box center [1151, 17] width 31 height 13
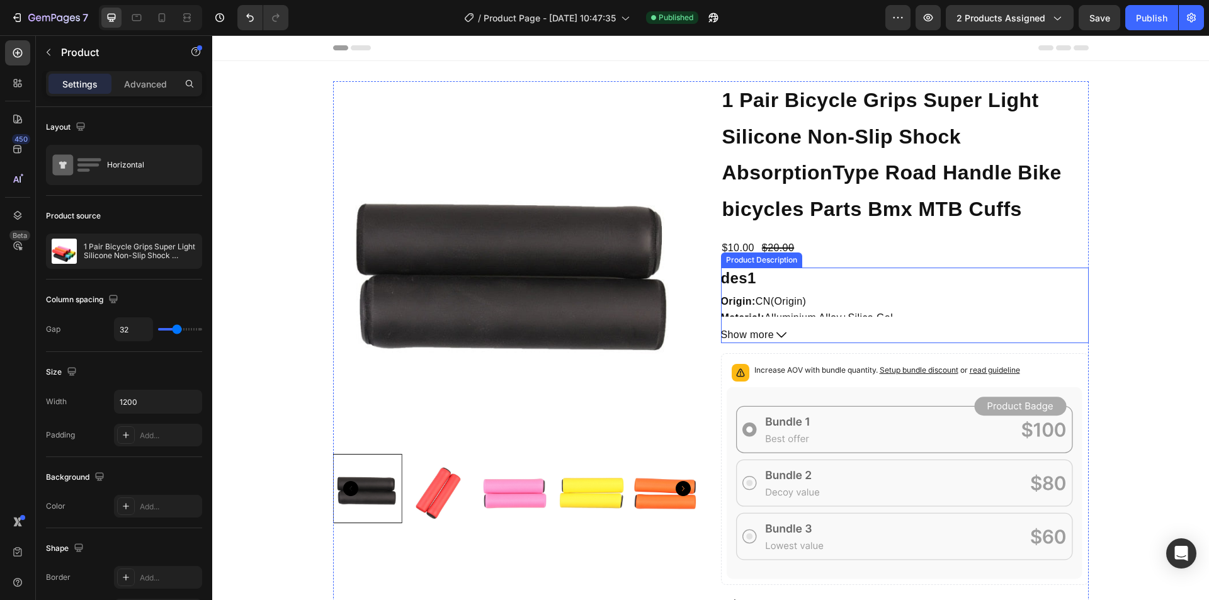
click at [808, 295] on div "des1 Origin: CN(Origin) Material: Alluminium Alloy+Silica Gel des2 Length (cm):…" at bounding box center [905, 292] width 368 height 49
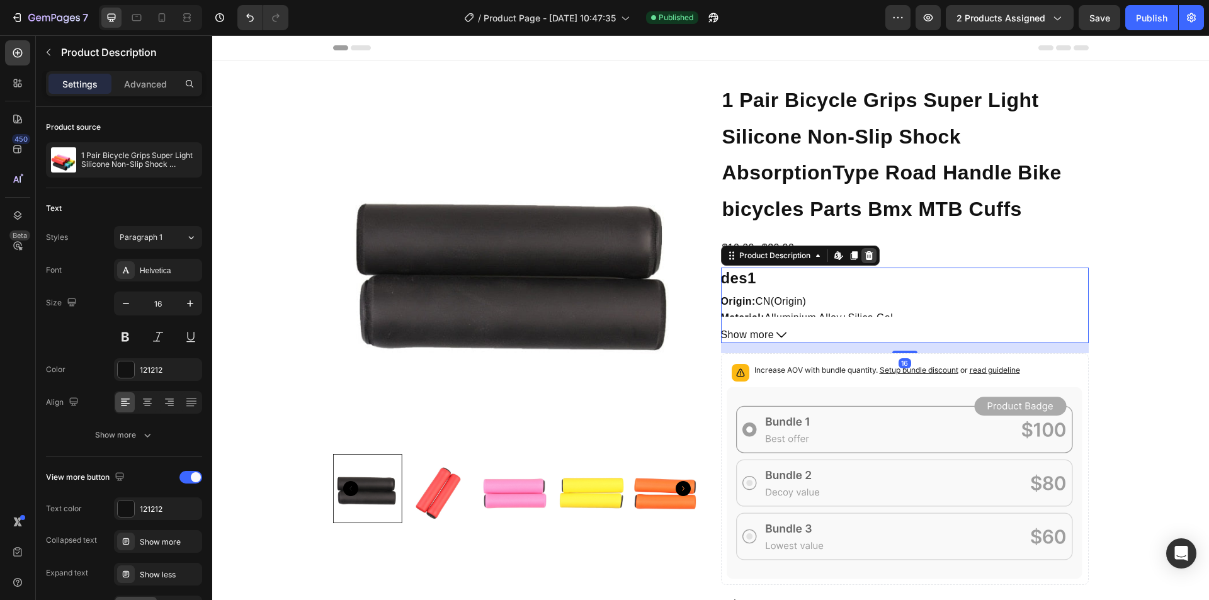
click at [865, 258] on icon at bounding box center [869, 255] width 8 height 9
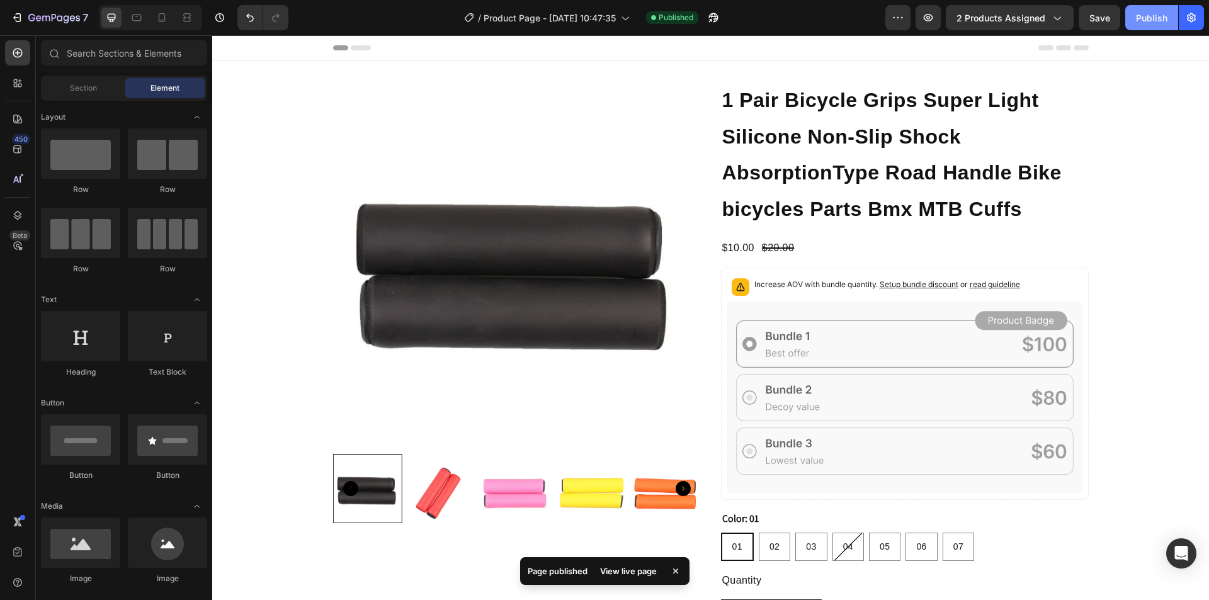
click at [1145, 16] on div "Publish" at bounding box center [1151, 17] width 31 height 13
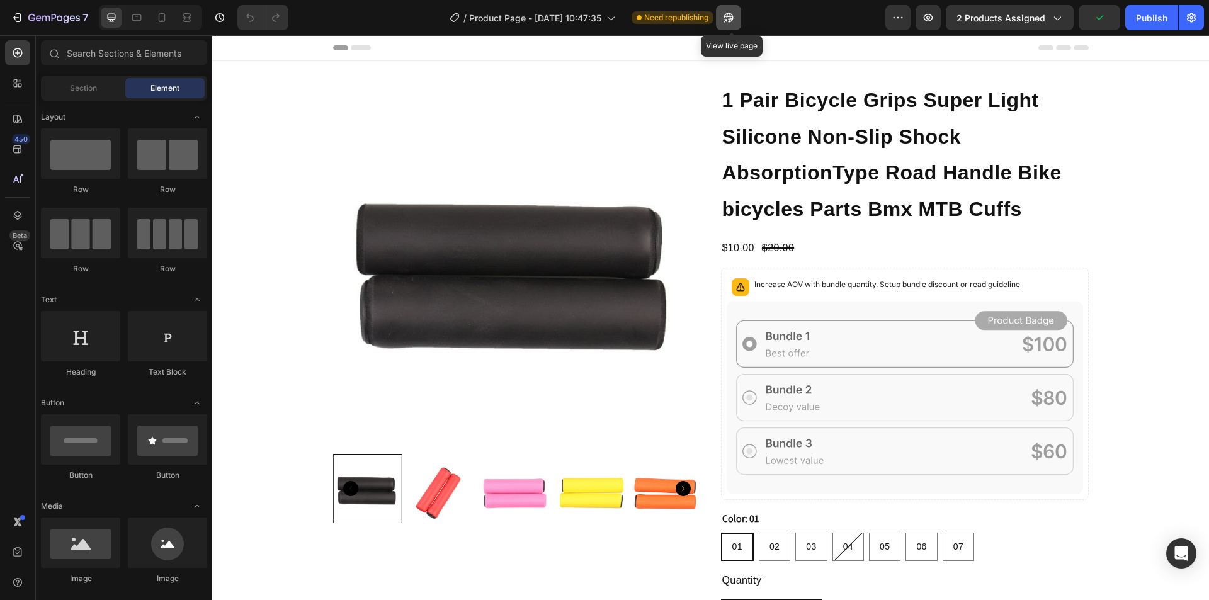
click at [732, 15] on icon "button" at bounding box center [728, 17] width 13 height 13
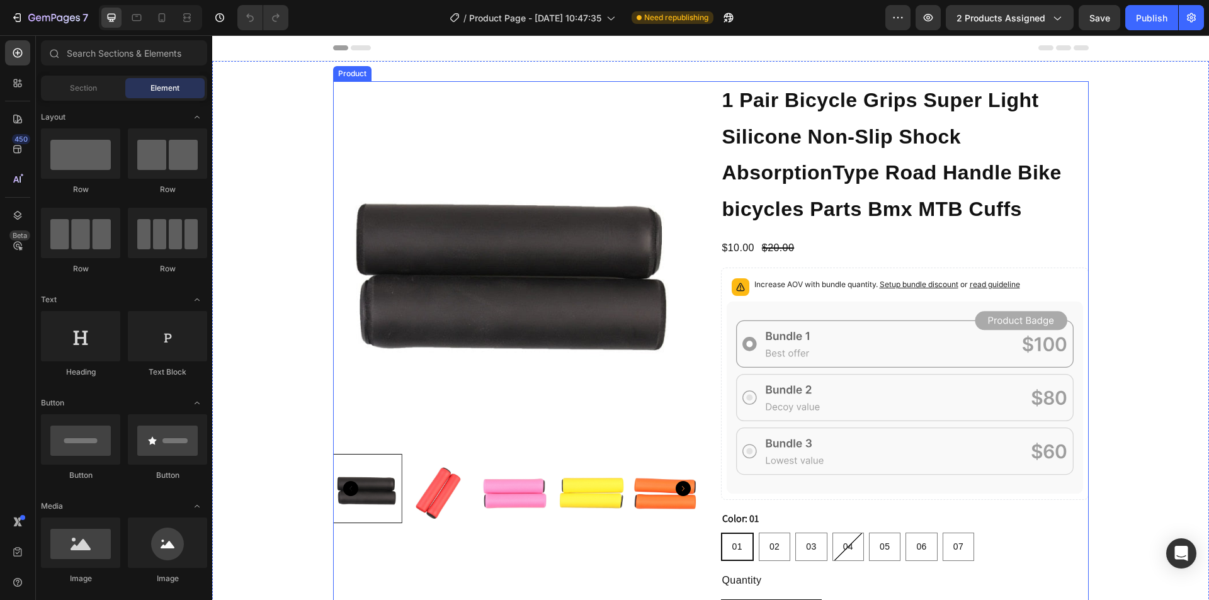
click at [703, 111] on div "Product Images 1 Pair Bicycle Grips Super Light Silicone Non-Slip Shock Absorpt…" at bounding box center [711, 401] width 756 height 640
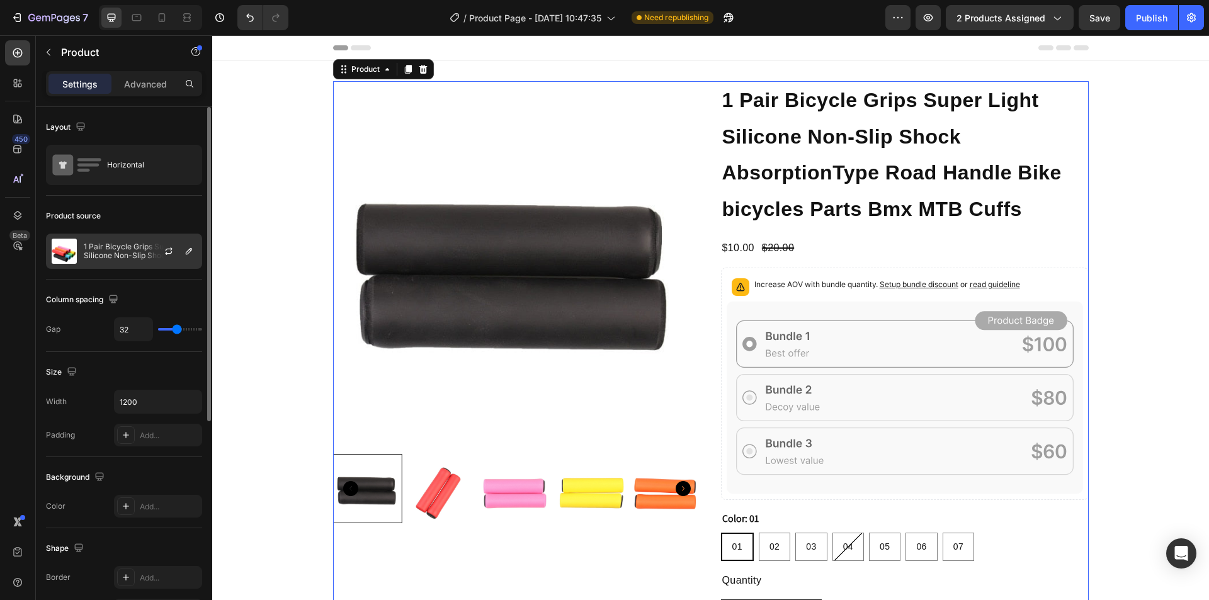
click at [105, 246] on p "1 Pair Bicycle Grips Super Light Silicone Non-Slip Shock AbsorptionType Road Ha…" at bounding box center [140, 251] width 113 height 18
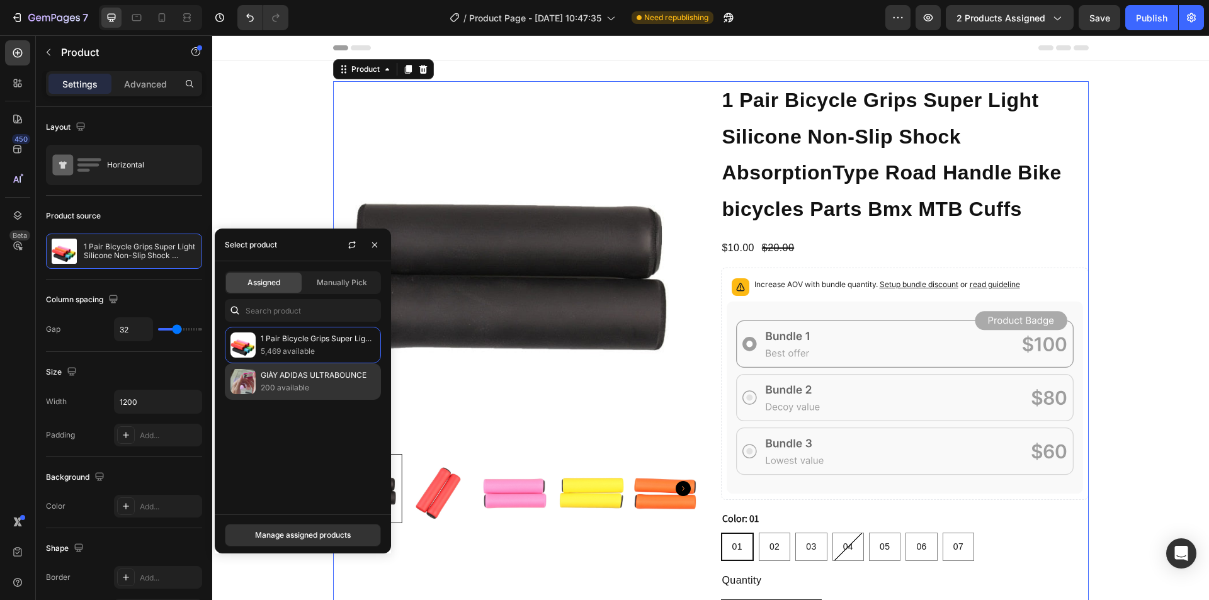
click at [250, 369] on img at bounding box center [242, 381] width 25 height 25
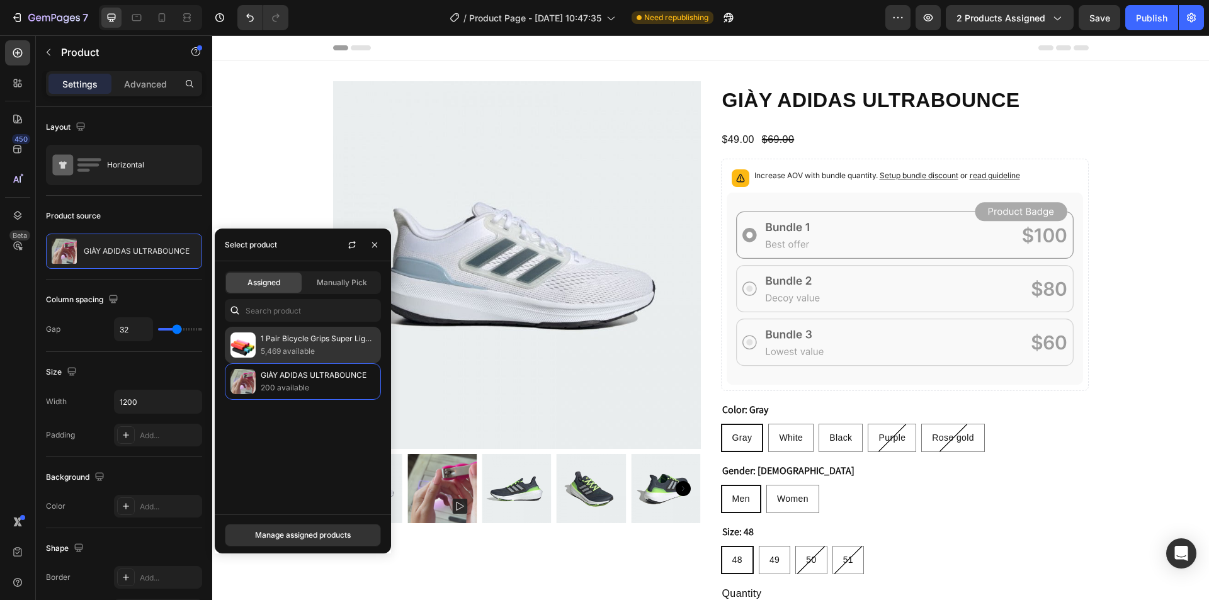
click at [290, 341] on p "1 Pair Bicycle Grips Super Light Silicone Non-Slip Shock AbsorptionType Road Ha…" at bounding box center [318, 338] width 115 height 13
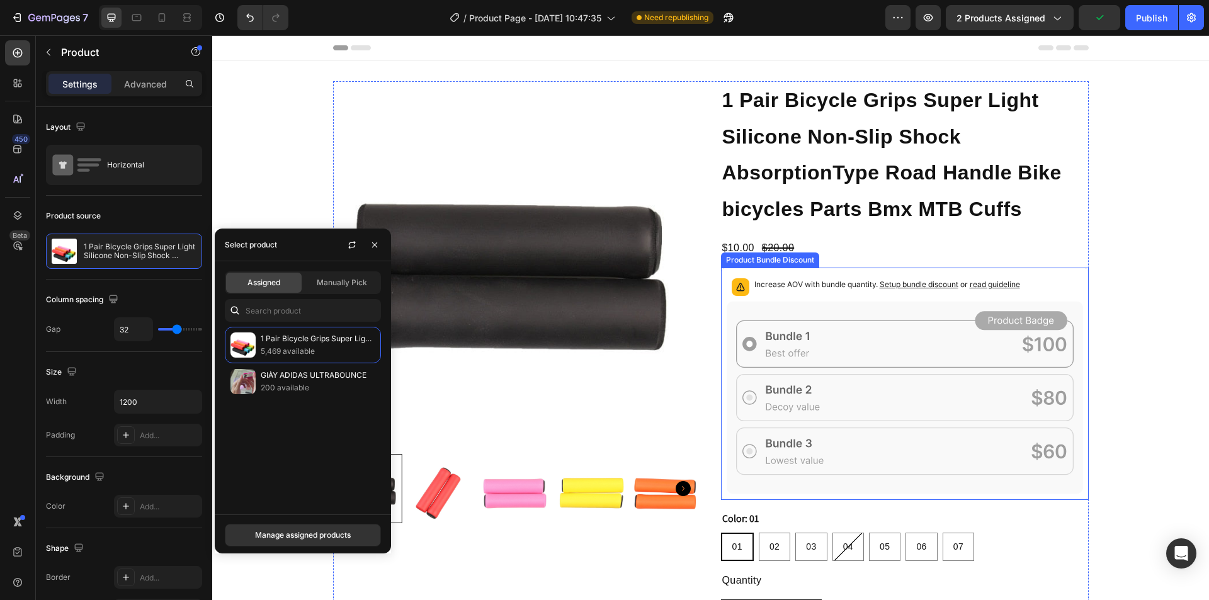
click at [740, 309] on icon at bounding box center [905, 398] width 356 height 193
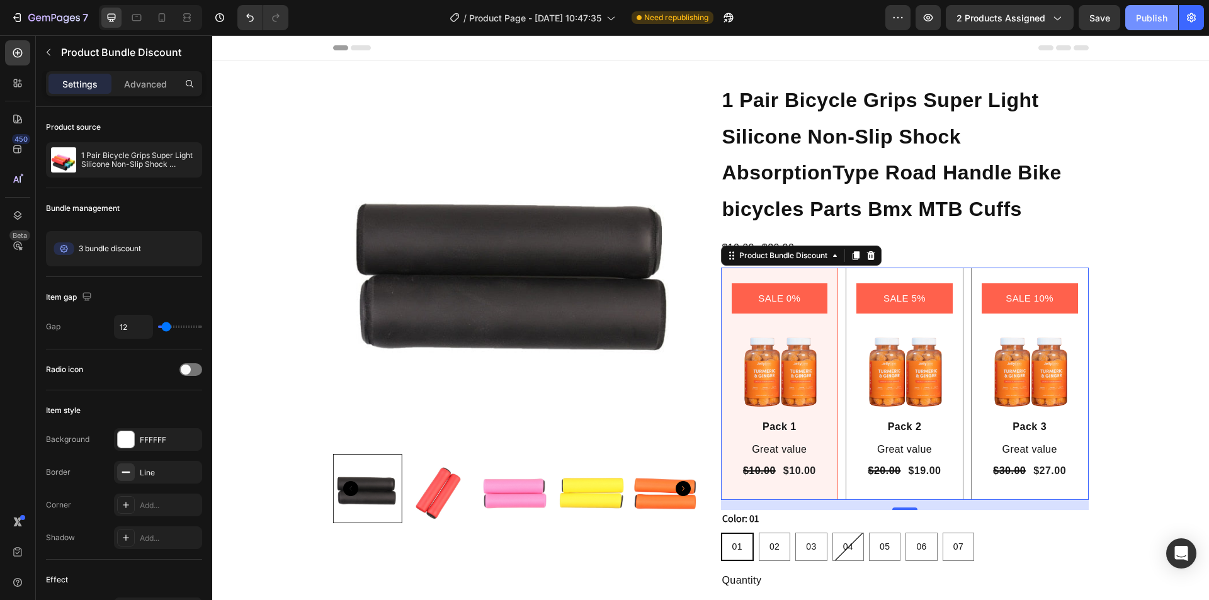
click at [1145, 21] on div "Publish" at bounding box center [1151, 17] width 31 height 13
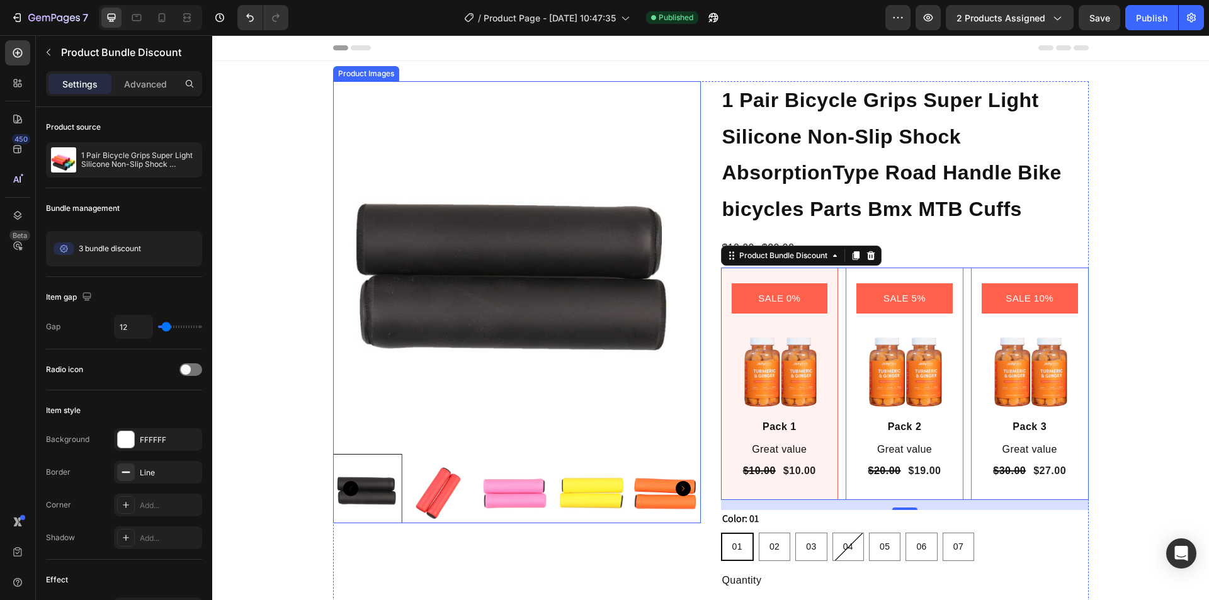
click at [410, 116] on img at bounding box center [517, 265] width 368 height 368
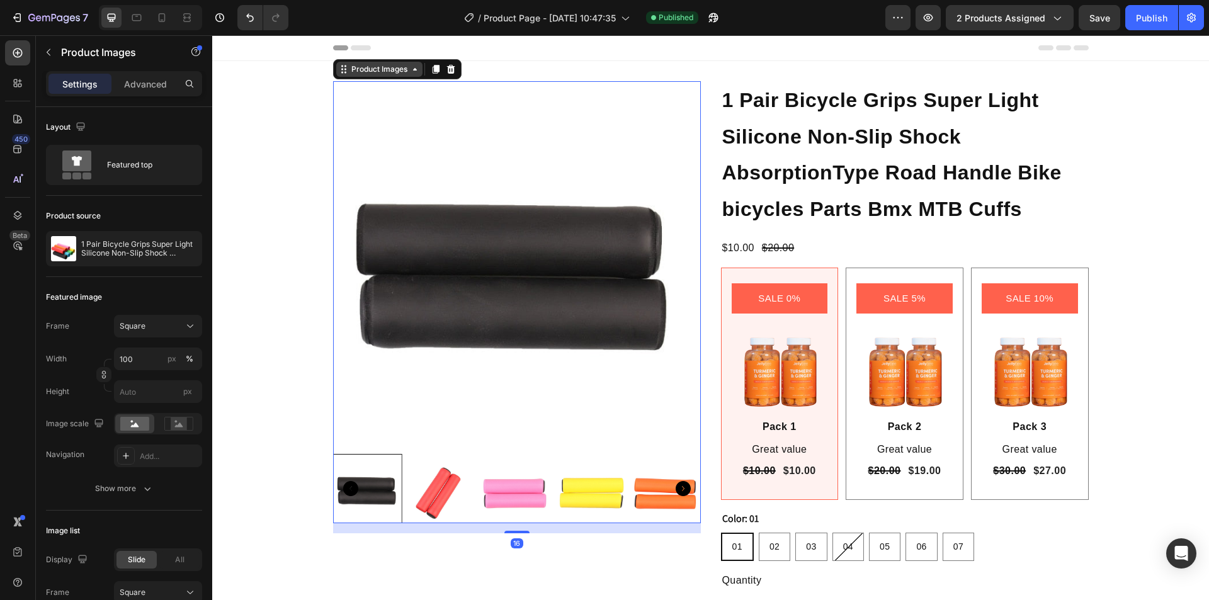
click at [368, 69] on div "Product Images" at bounding box center [379, 69] width 61 height 11
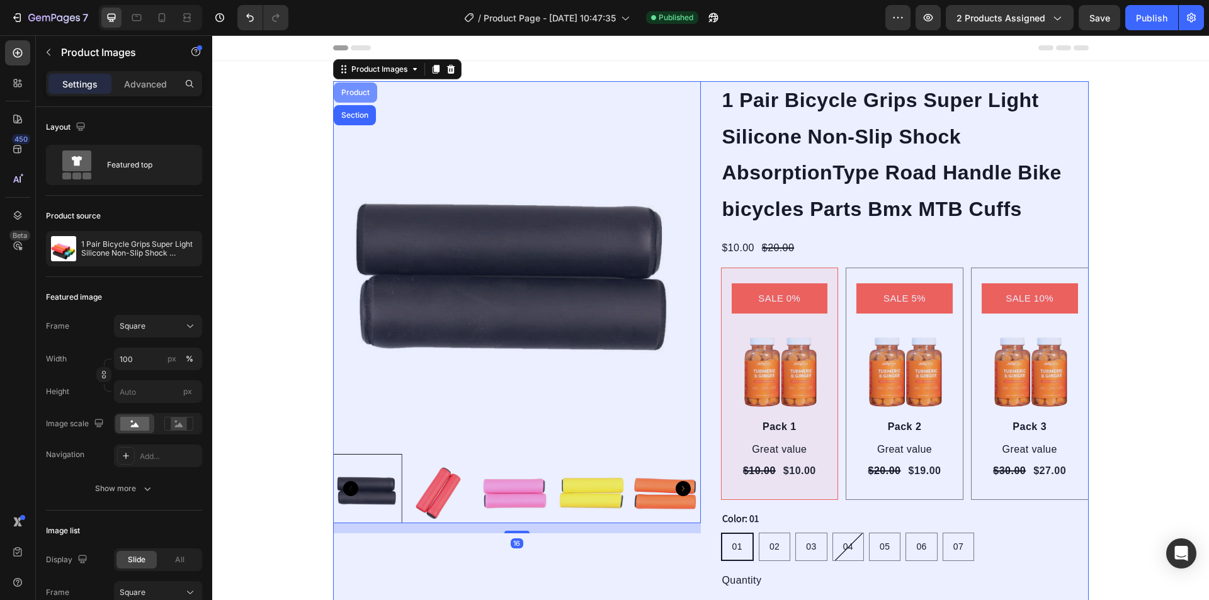
click at [357, 98] on div "Product" at bounding box center [355, 92] width 43 height 20
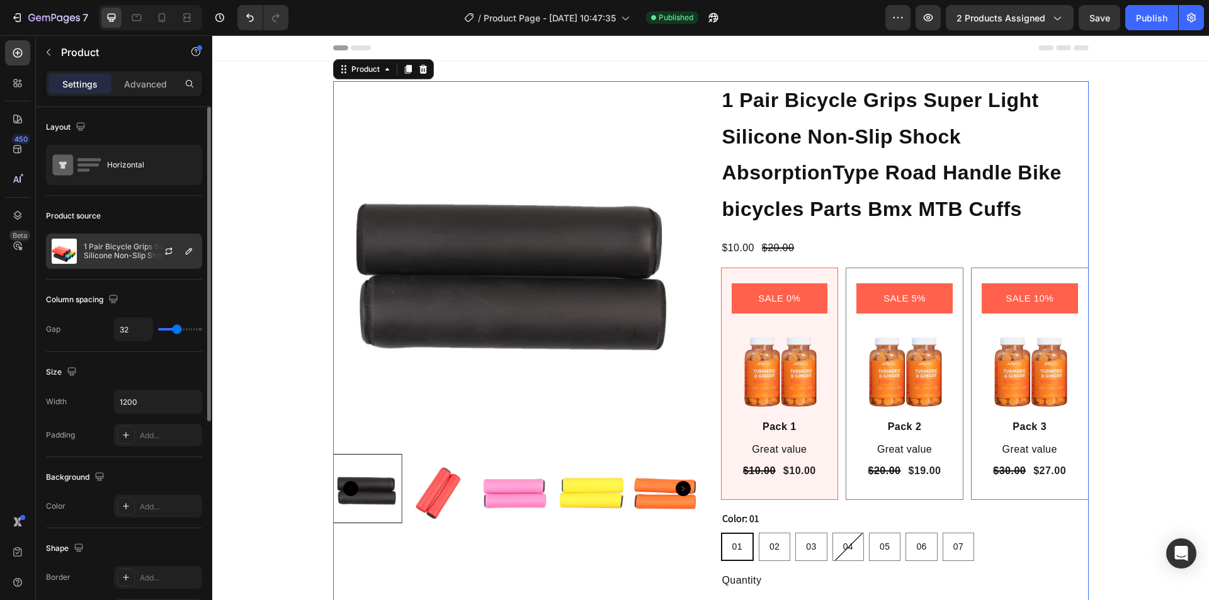
click at [106, 242] on div "1 Pair Bicycle Grips Super Light Silicone Non-Slip Shock AbsorptionType Road Ha…" at bounding box center [124, 251] width 156 height 35
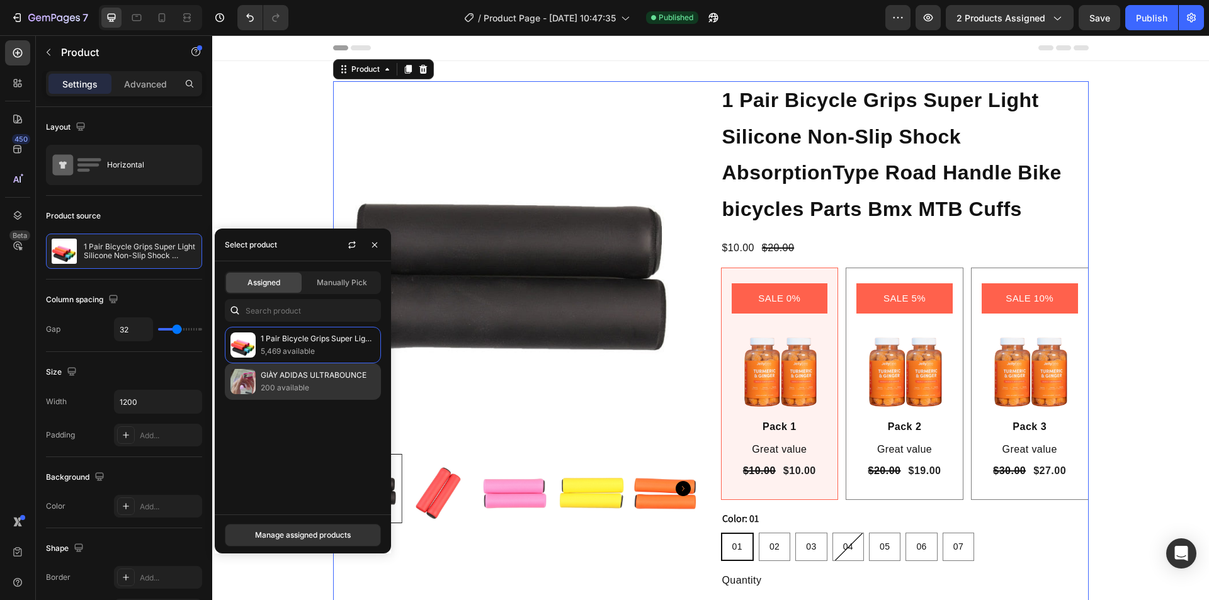
click at [273, 371] on p "GIÀY ADIDAS ULTRABOUNCE" at bounding box center [318, 375] width 115 height 13
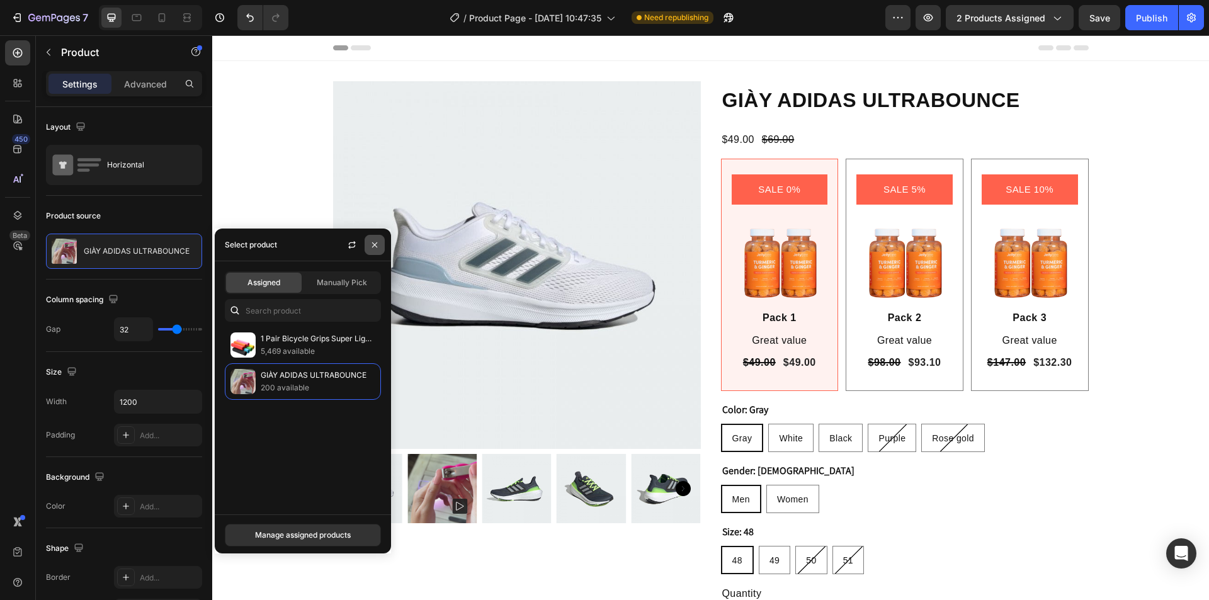
drag, startPoint x: 374, startPoint y: 241, endPoint x: 164, endPoint y: 205, distance: 213.4
click at [374, 241] on icon "button" at bounding box center [375, 245] width 10 height 10
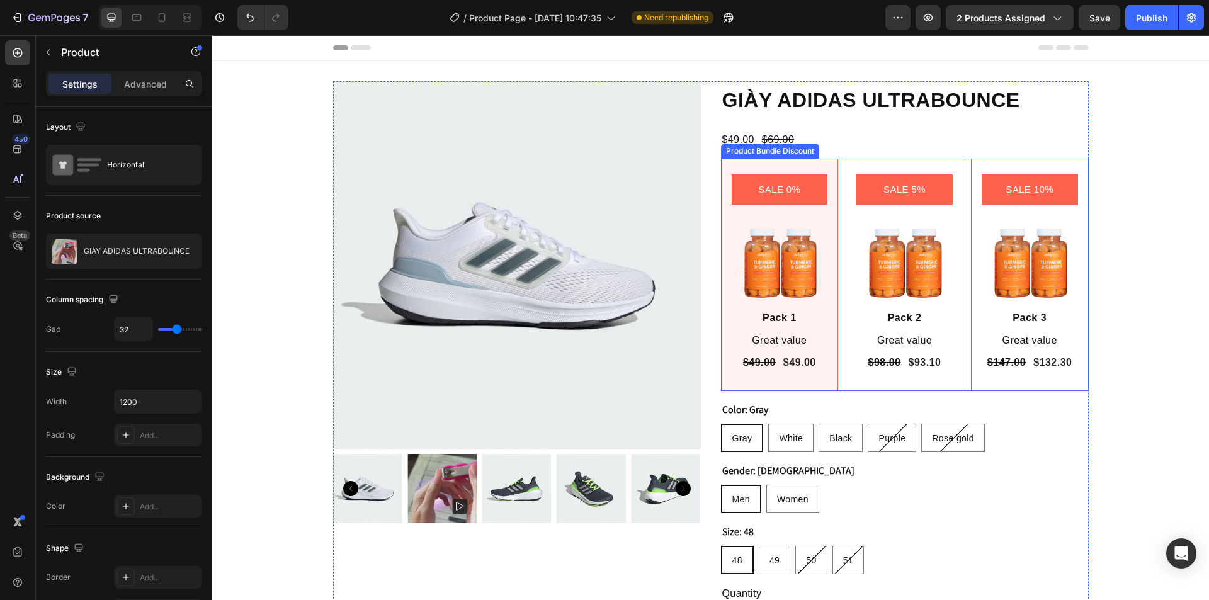
click at [722, 164] on div "SALE 0% Product Badge Image Pack 1 Text Block Great value Text Block $49.00 Pro…" at bounding box center [780, 275] width 118 height 232
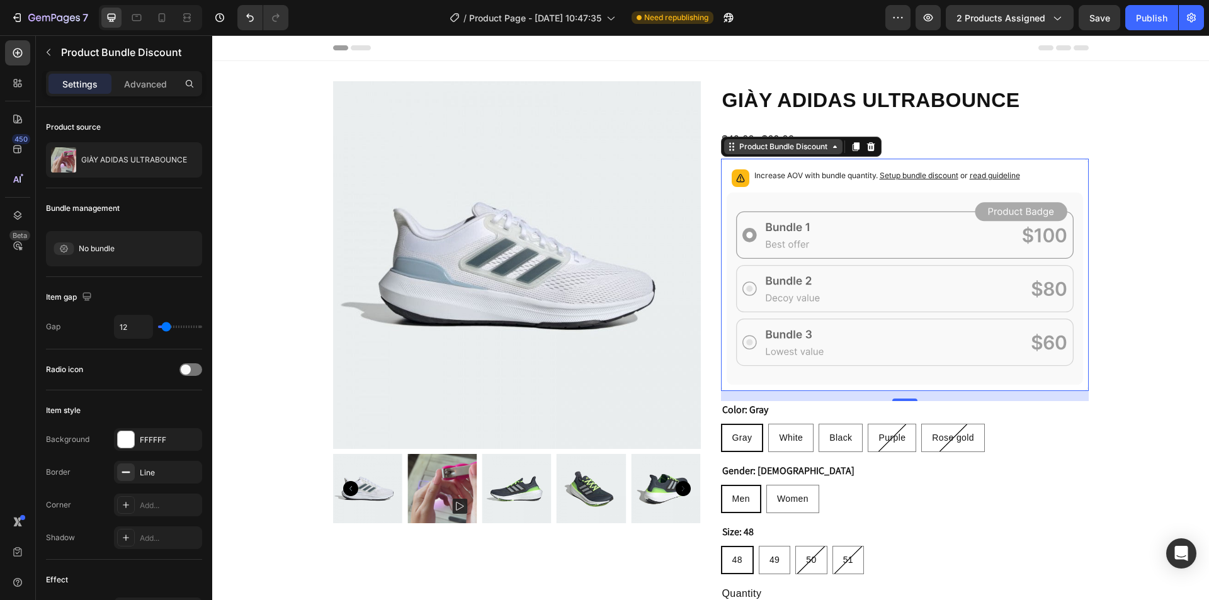
click at [737, 147] on div "Product Bundle Discount" at bounding box center [783, 146] width 93 height 11
click at [737, 149] on div "Product Bundle Discount" at bounding box center [783, 146] width 93 height 11
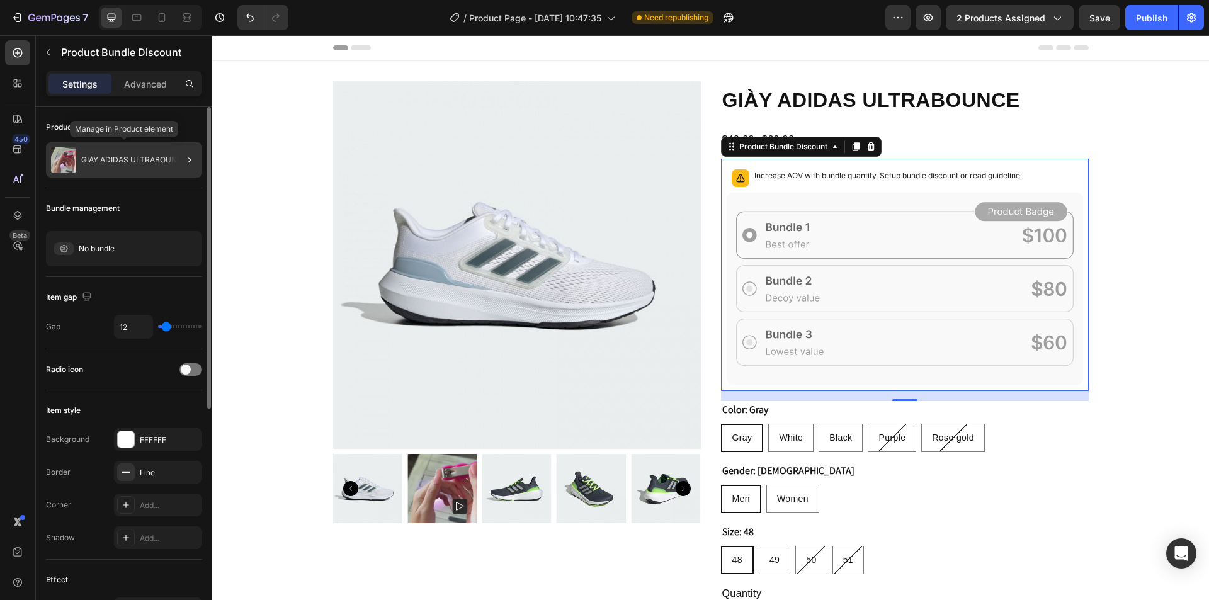
click at [93, 159] on p "GIÀY ADIDAS ULTRABOUNCE" at bounding box center [134, 160] width 106 height 9
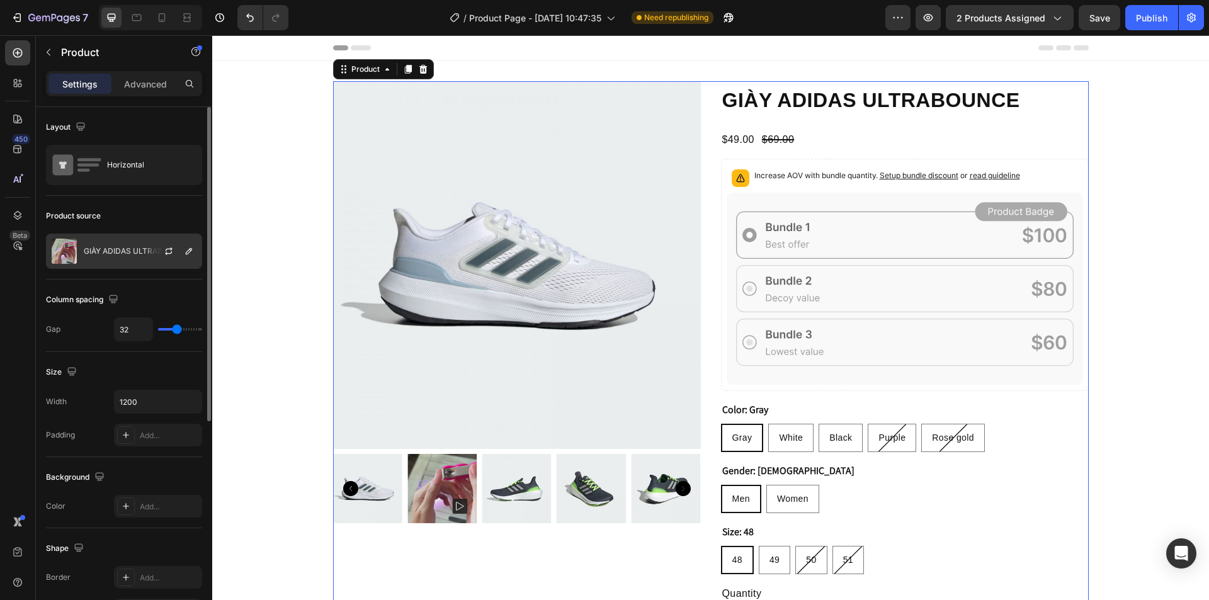
click at [108, 236] on div "GIÀY ADIDAS ULTRABOUNCE" at bounding box center [124, 251] width 156 height 35
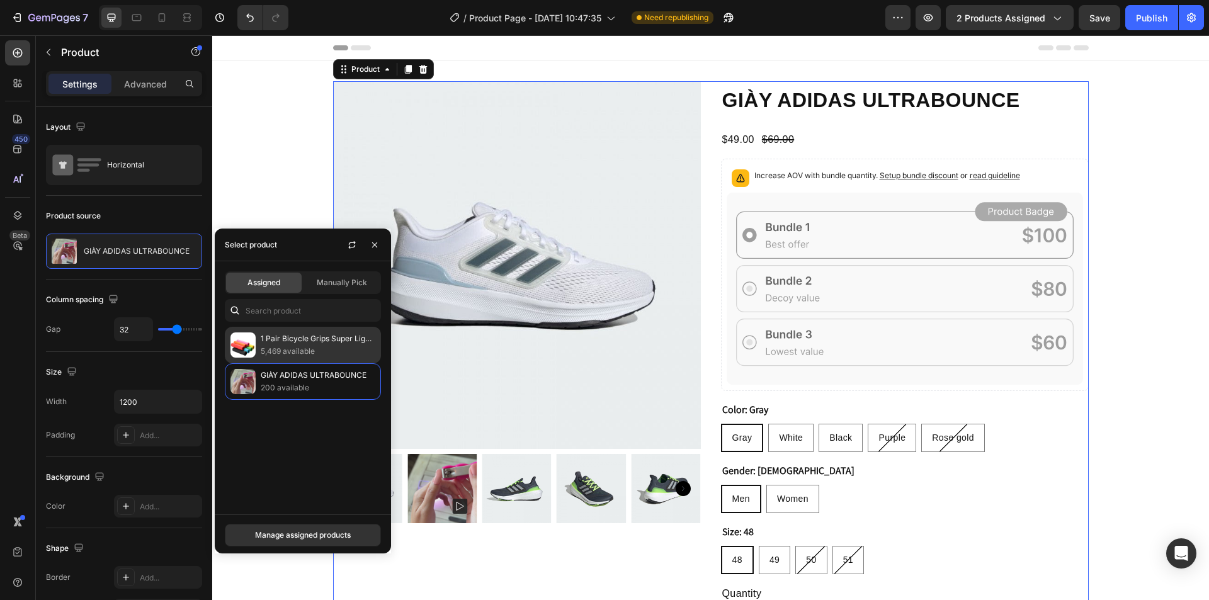
click at [288, 347] on p "5,469 available" at bounding box center [318, 351] width 115 height 13
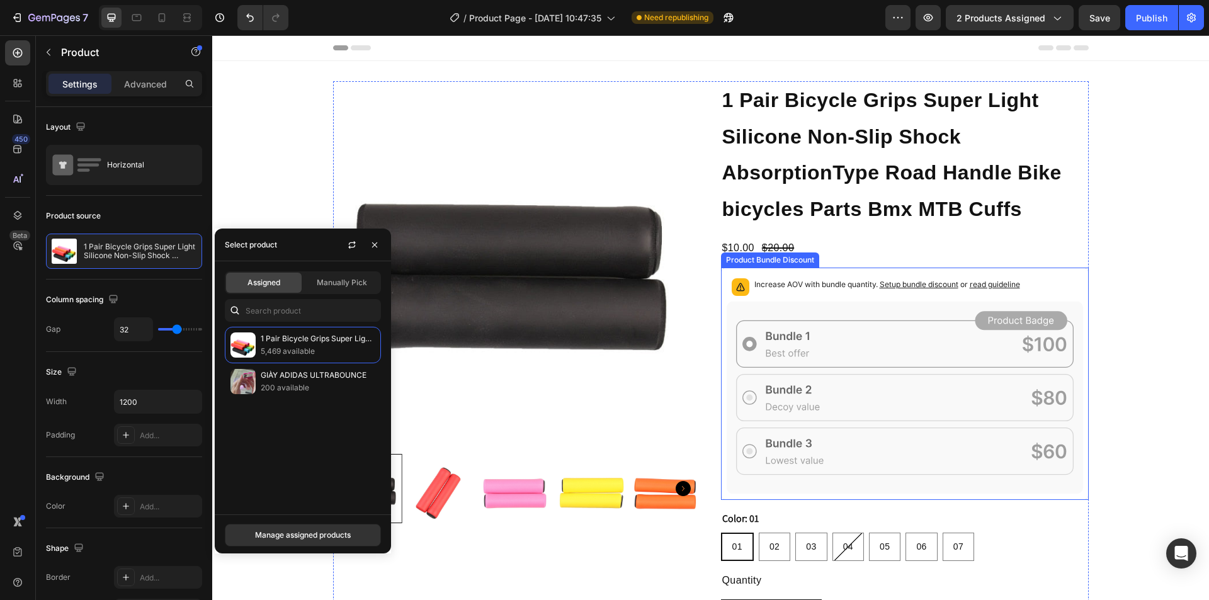
click at [735, 262] on div "Product Bundle Discount" at bounding box center [770, 259] width 93 height 11
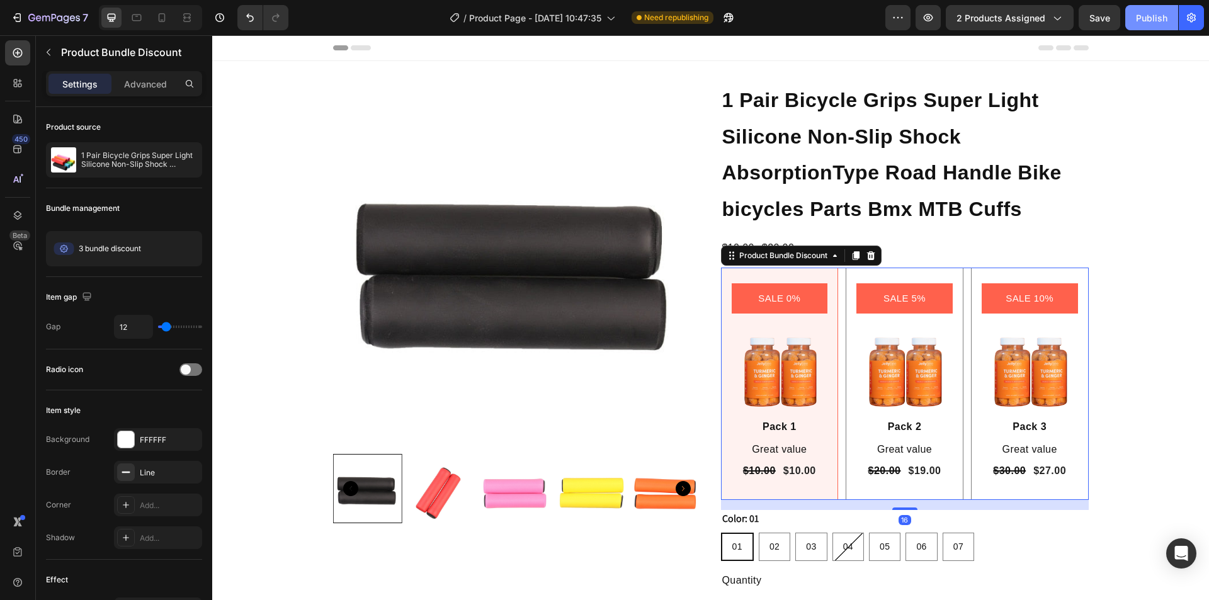
click at [1154, 13] on div "Publish" at bounding box center [1151, 17] width 31 height 13
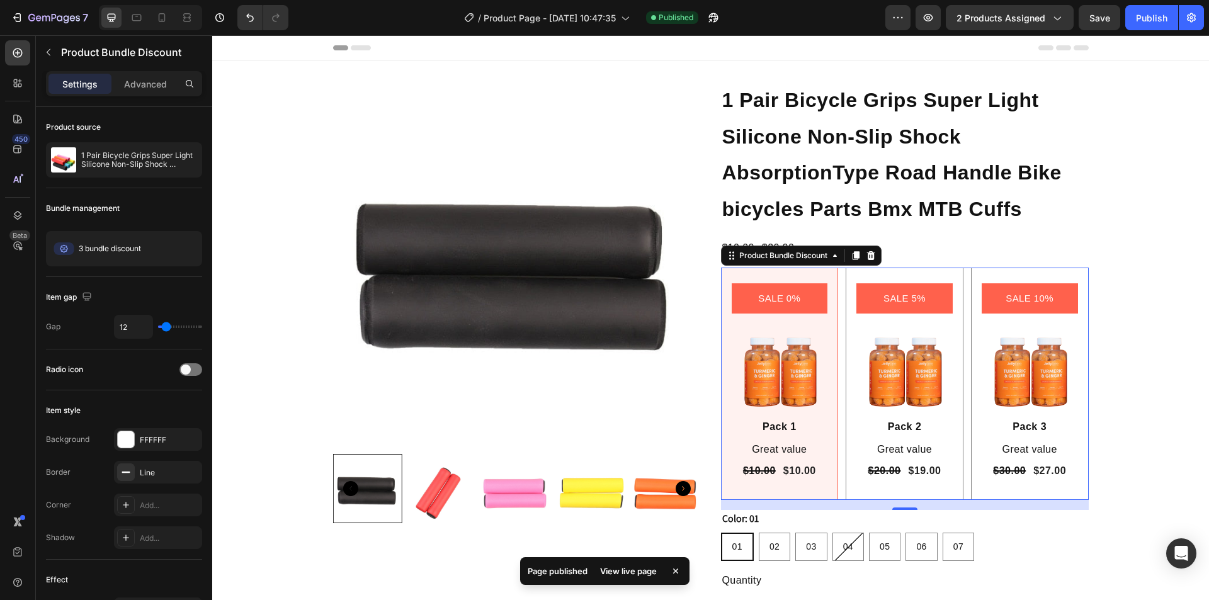
click at [397, 6] on div "/ Product Page - Aug 27, 10:47:35 Published" at bounding box center [591, 17] width 587 height 25
click at [84, 157] on p "1 Pair Bicycle Grips Super Light Silicone Non-Slip Shock AbsorptionType Road Ha…" at bounding box center [139, 160] width 116 height 18
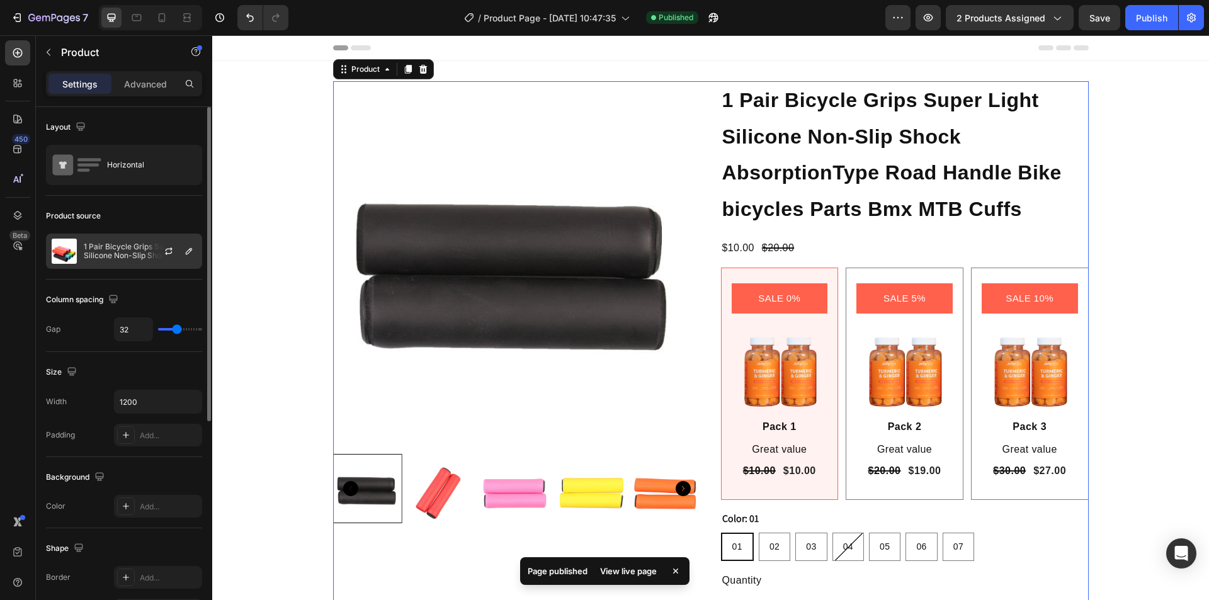
click at [100, 241] on div "1 Pair Bicycle Grips Super Light Silicone Non-Slip Shock AbsorptionType Road Ha…" at bounding box center [124, 251] width 156 height 35
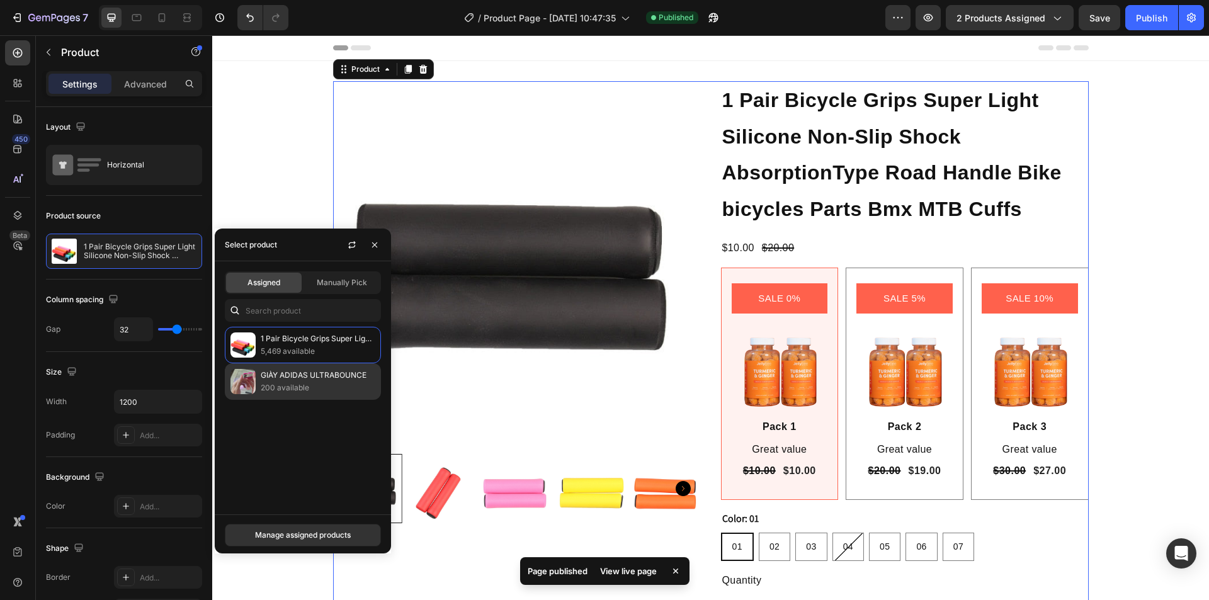
click at [249, 378] on img at bounding box center [242, 381] width 25 height 25
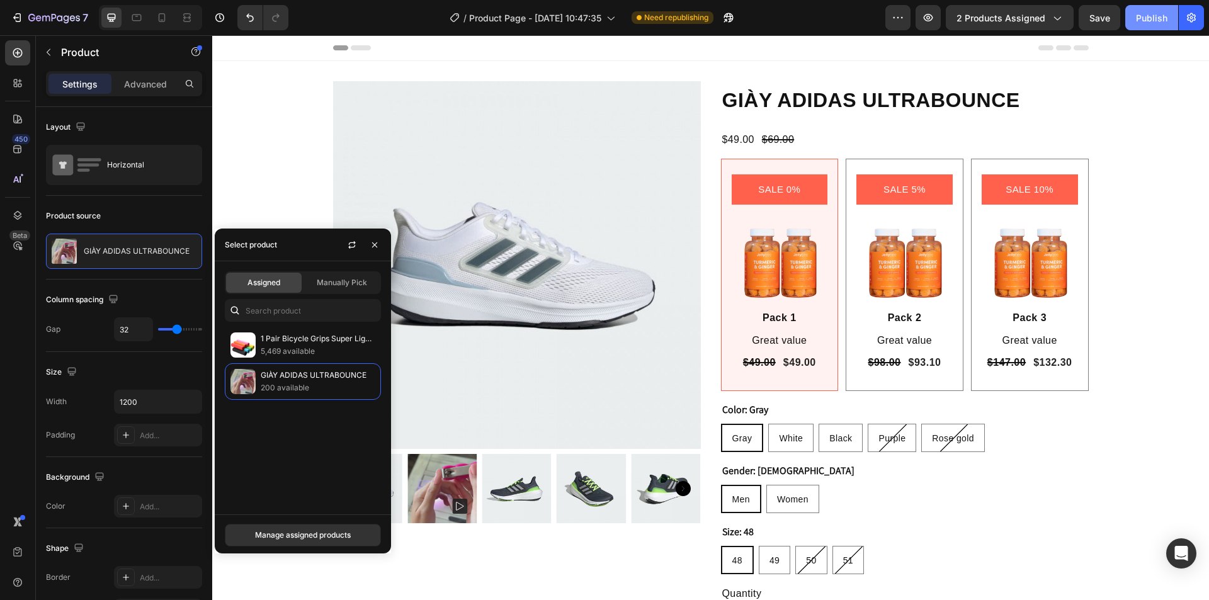
click at [1144, 11] on div "Publish" at bounding box center [1151, 17] width 31 height 13
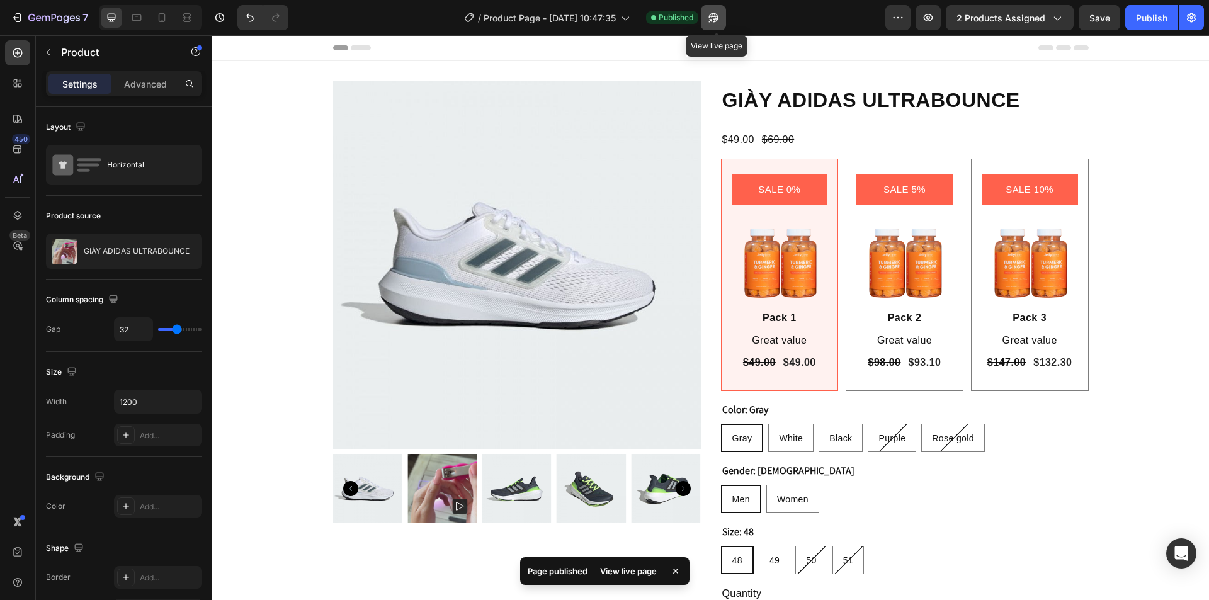
click at [720, 13] on icon "button" at bounding box center [713, 17] width 13 height 13
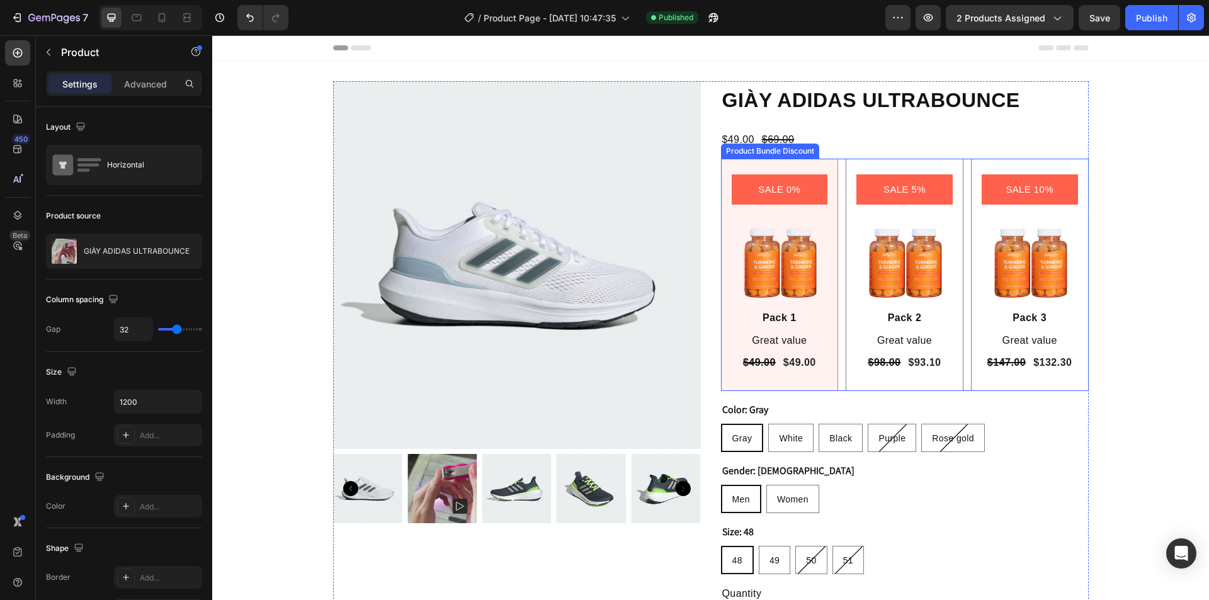
click at [846, 176] on div "SALE 5% Product Badge Image Pack 2 Text Block Great value Text Block $98.00 Pro…" at bounding box center [905, 275] width 118 height 232
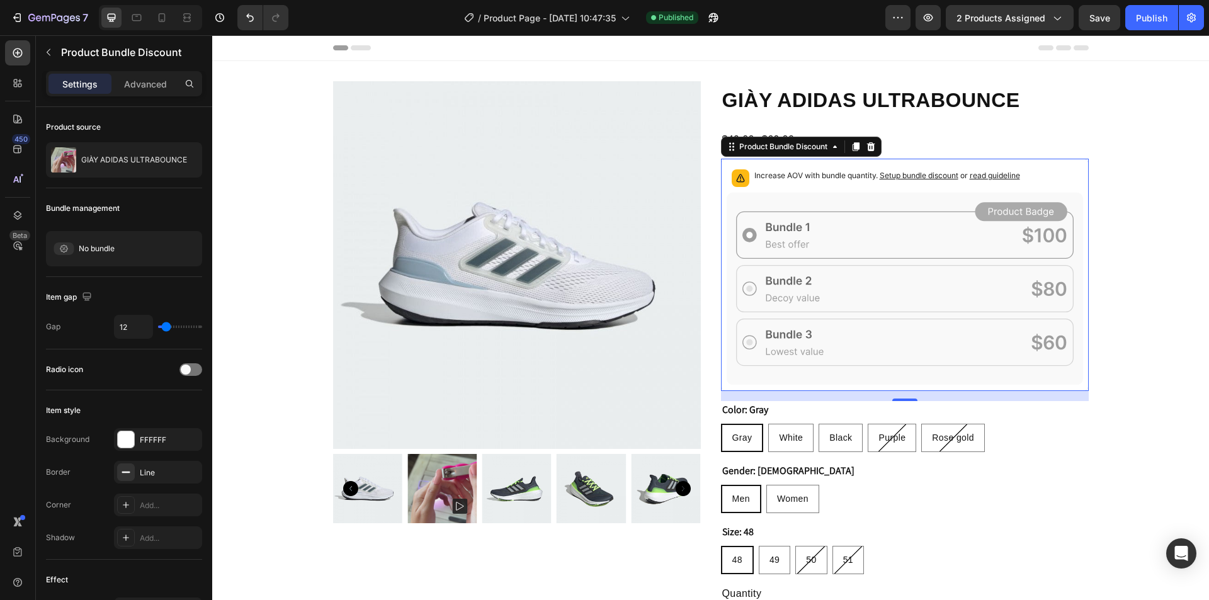
click at [795, 27] on div "/ Product Page - Aug 27, 10:47:35 Published" at bounding box center [591, 17] width 587 height 25
click at [394, 143] on img at bounding box center [517, 265] width 368 height 368
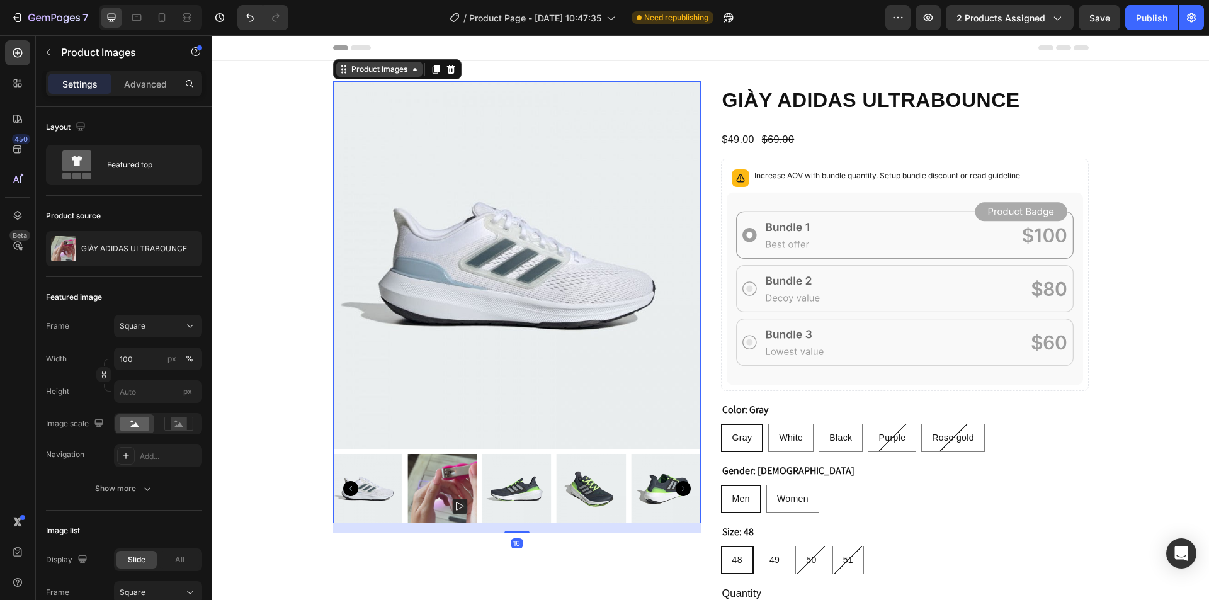
click at [366, 72] on div "Product Images" at bounding box center [379, 69] width 61 height 11
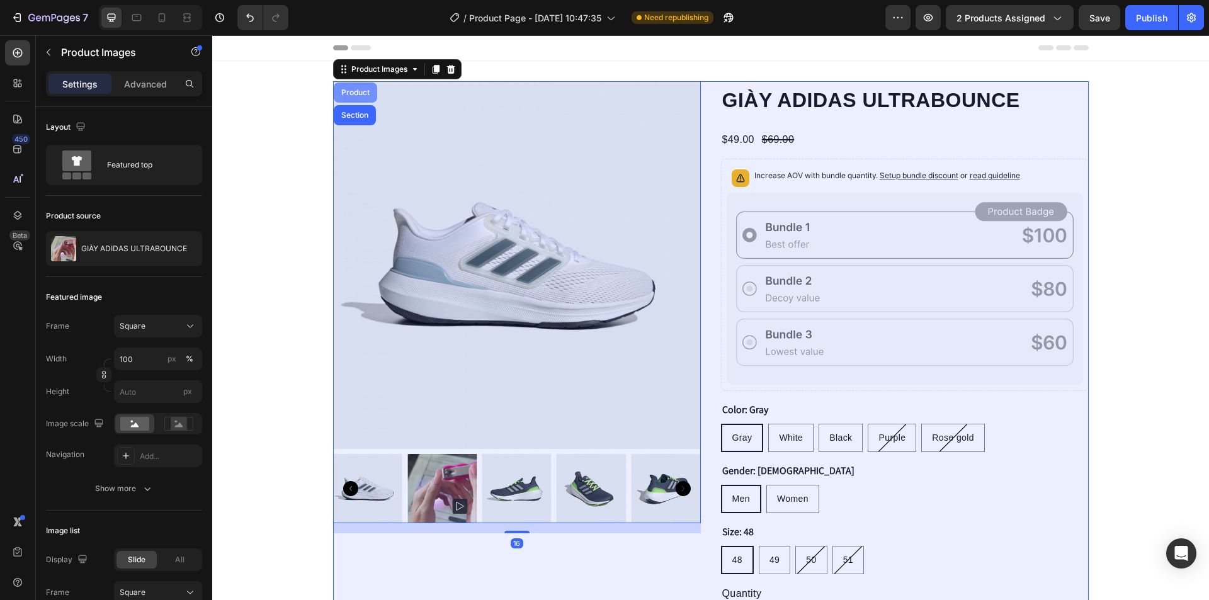
click at [356, 90] on div "Product" at bounding box center [355, 93] width 33 height 8
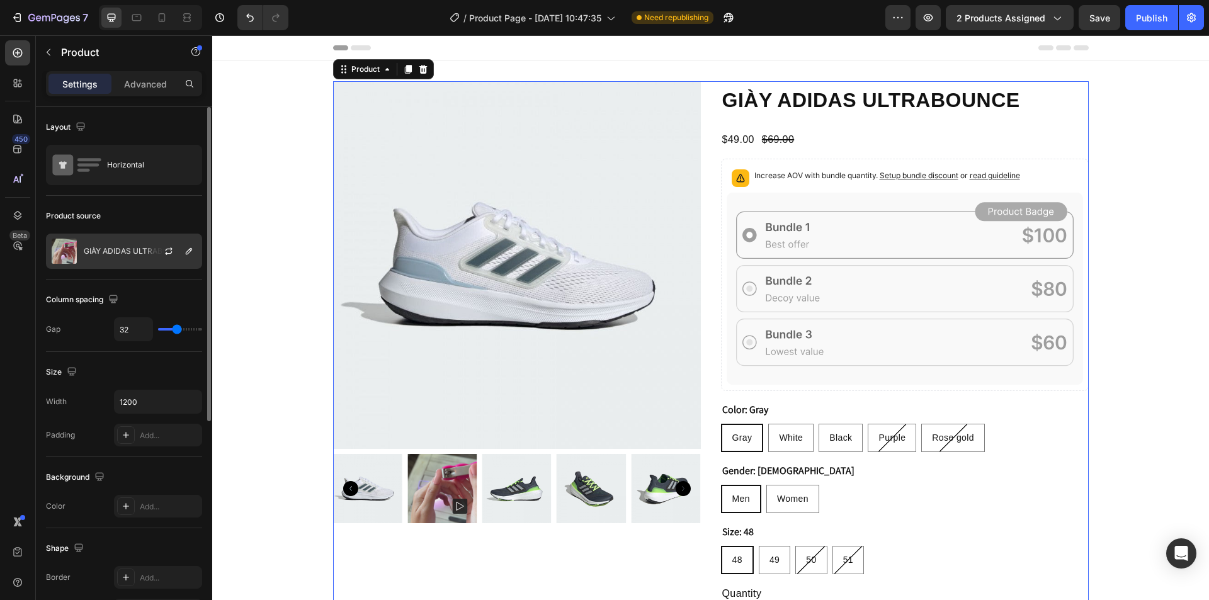
click at [101, 255] on p "GIÀY ADIDAS ULTRABOUNCE" at bounding box center [137, 251] width 106 height 9
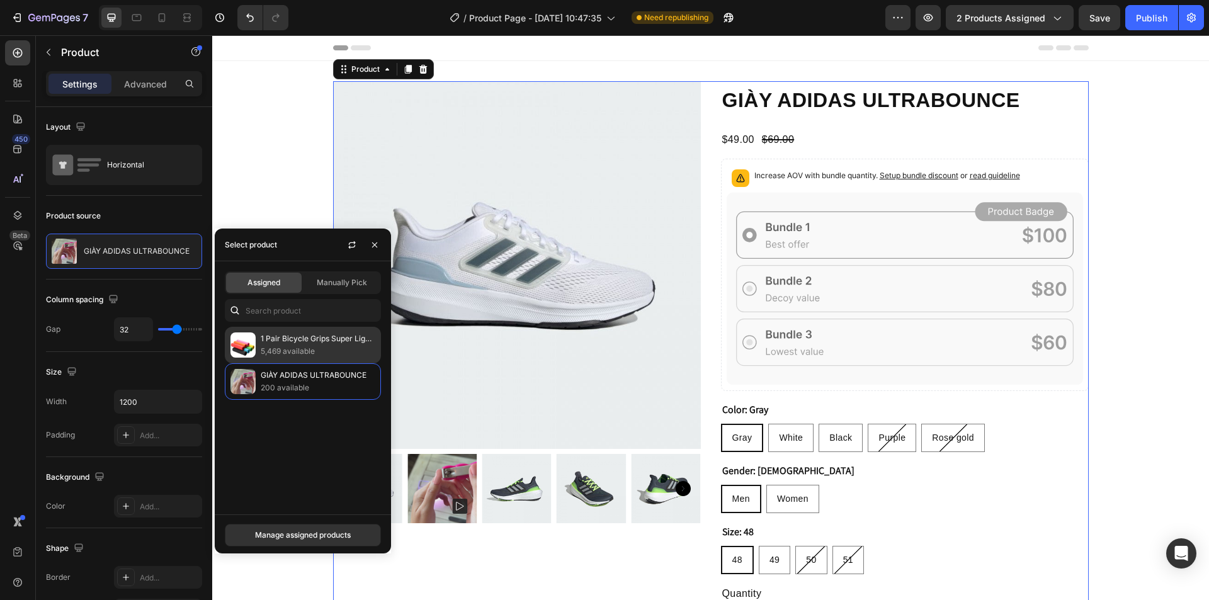
click at [281, 348] on p "5,469 available" at bounding box center [318, 351] width 115 height 13
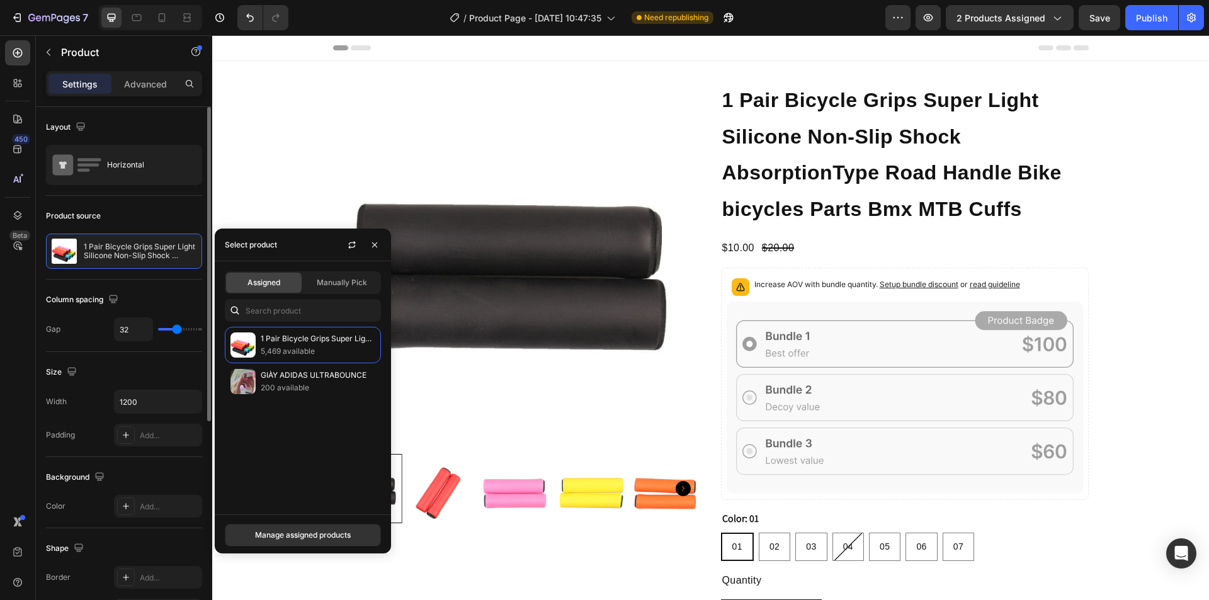
click at [139, 528] on div "Product source 1 Pair Bicycle Grips Super Light Silicone Non-Slip Shock Absorpt…" at bounding box center [124, 596] width 156 height 137
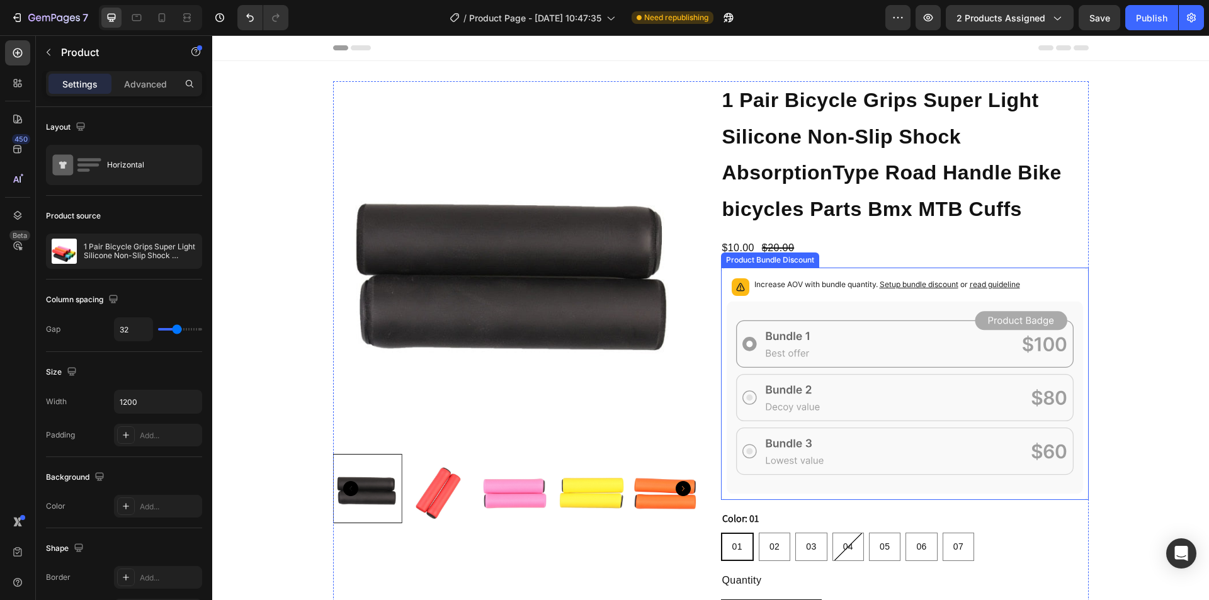
click at [739, 262] on div "Product Bundle Discount" at bounding box center [770, 259] width 93 height 11
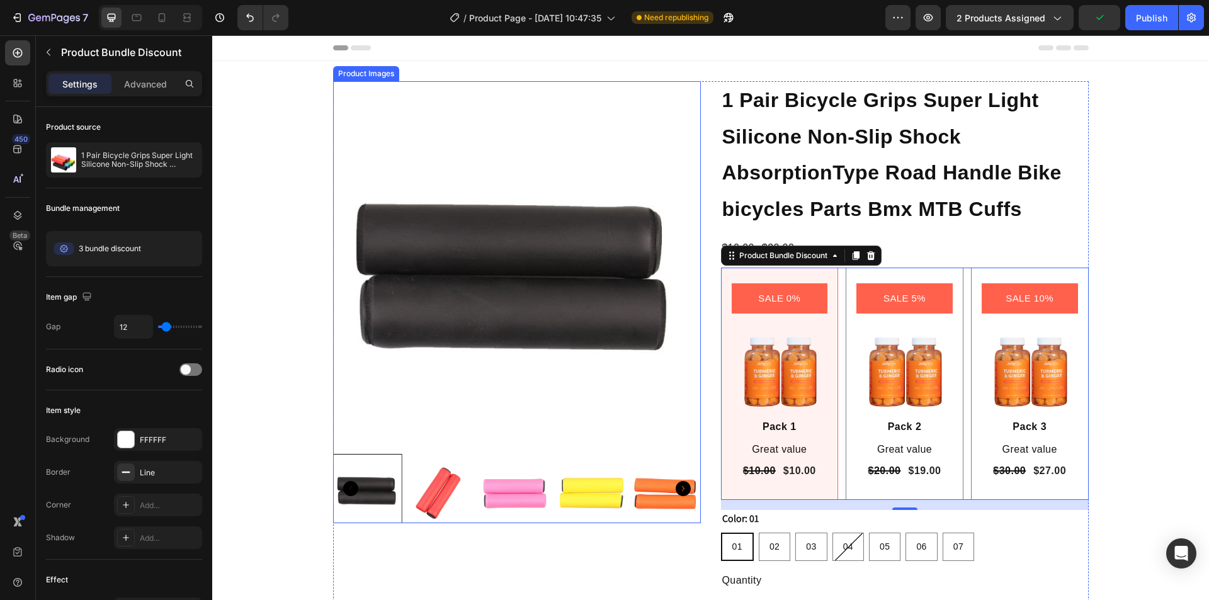
click at [462, 214] on img at bounding box center [517, 265] width 368 height 368
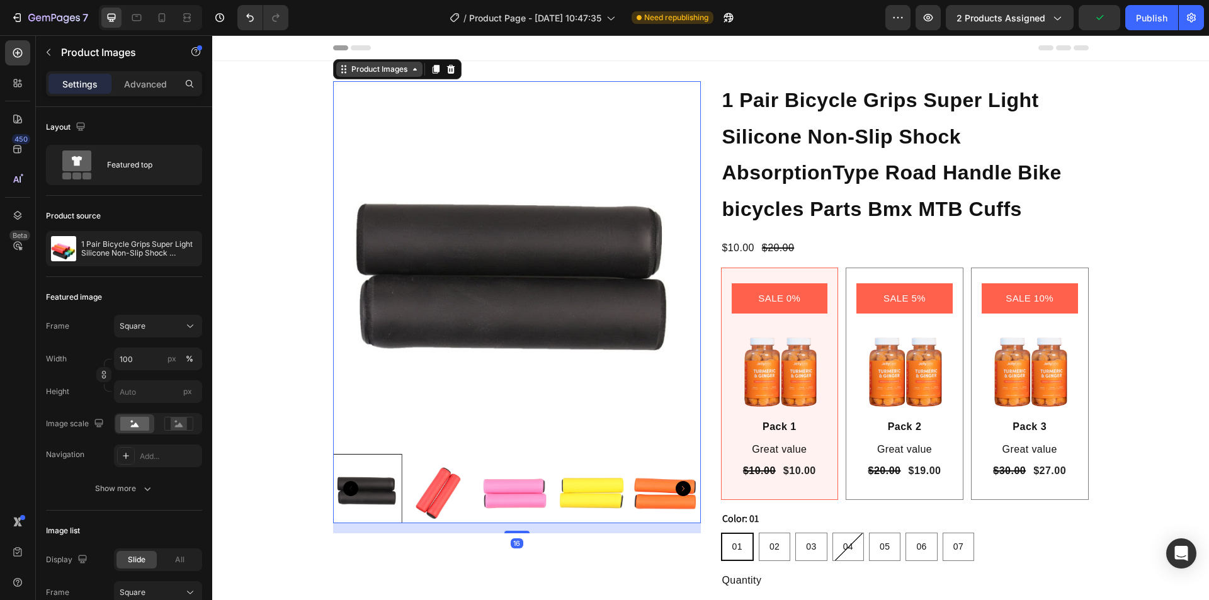
click at [368, 71] on div "Product Images" at bounding box center [379, 69] width 61 height 11
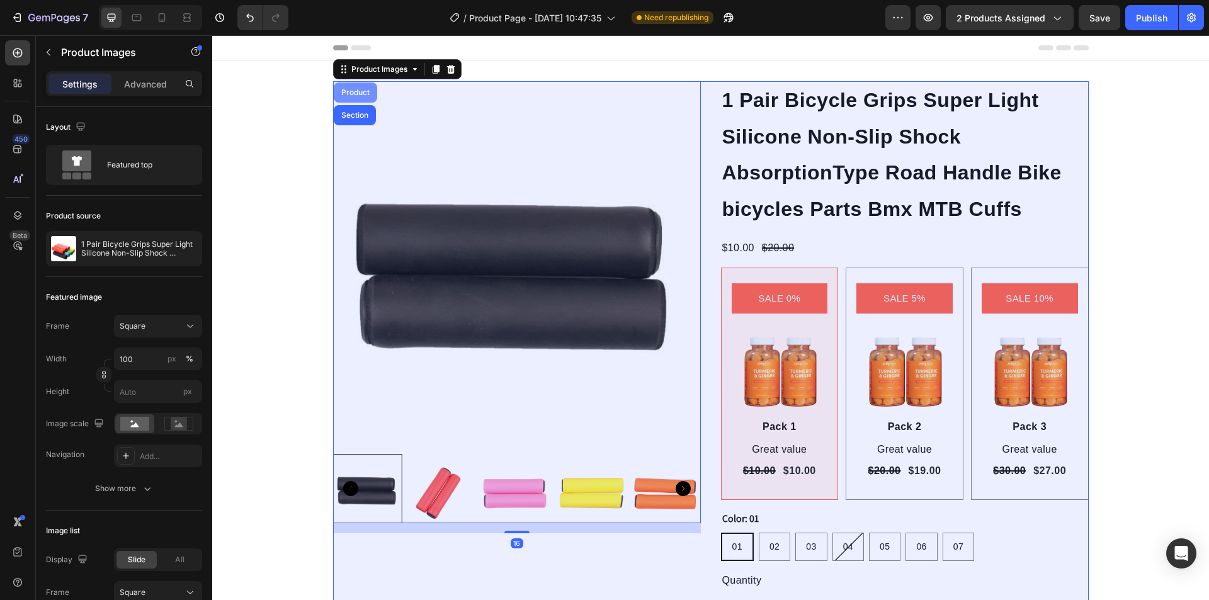
click at [359, 89] on div "Product" at bounding box center [355, 93] width 33 height 8
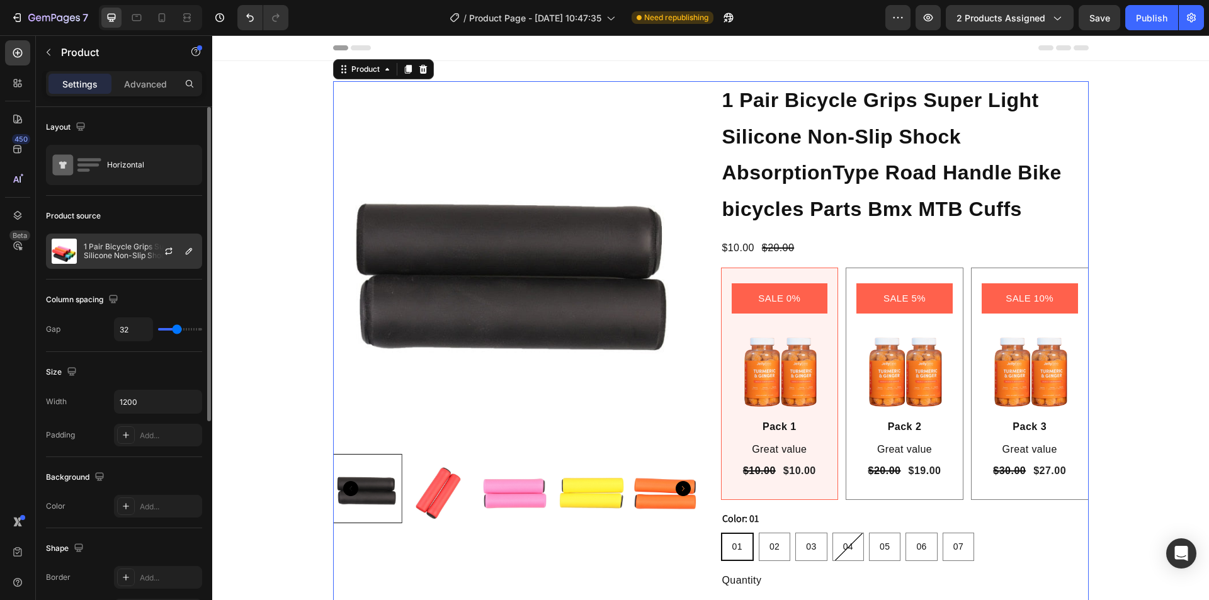
click at [115, 239] on div "1 Pair Bicycle Grips Super Light Silicone Non-Slip Shock AbsorptionType Road Ha…" at bounding box center [124, 251] width 156 height 35
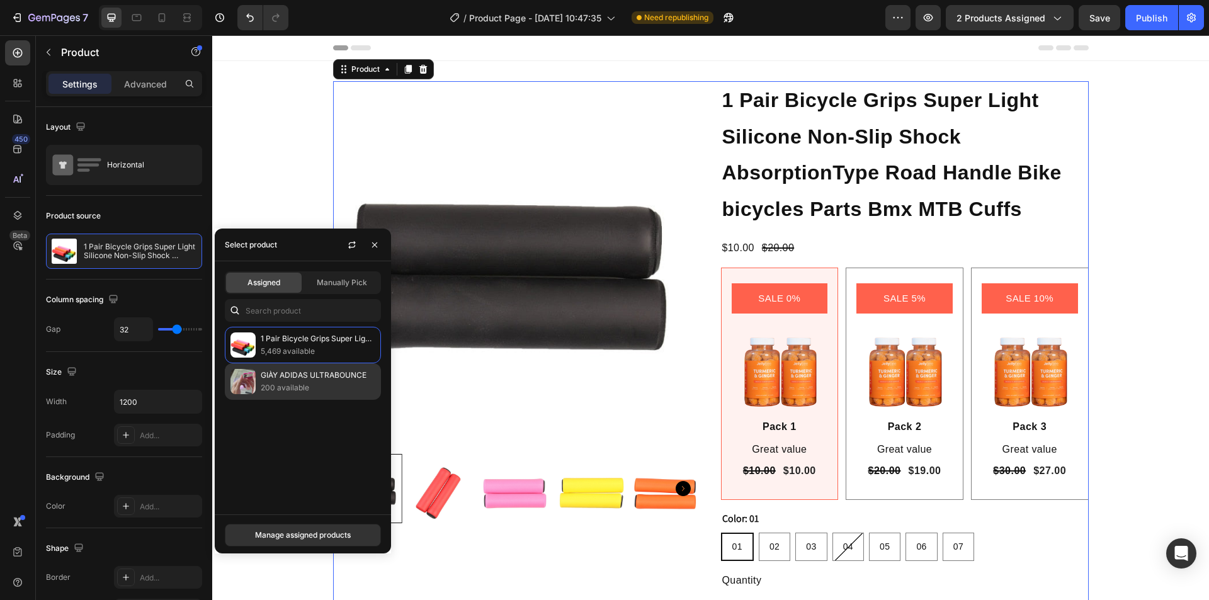
click at [278, 373] on p "GIÀY ADIDAS ULTRABOUNCE" at bounding box center [318, 375] width 115 height 13
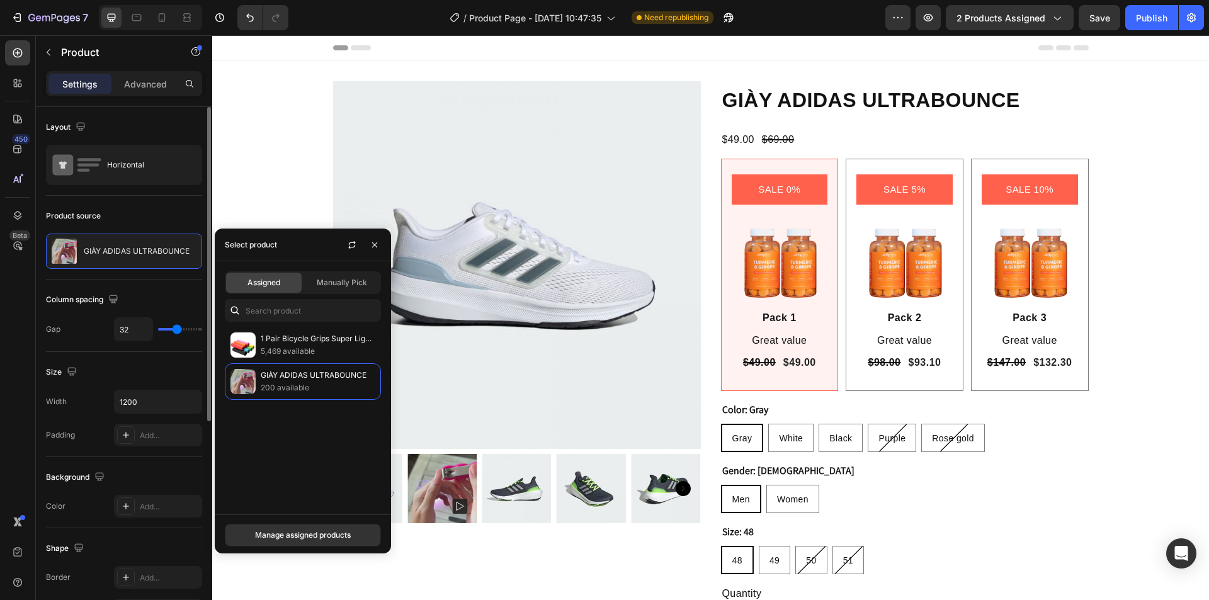
click at [152, 210] on div "Product source" at bounding box center [124, 216] width 156 height 20
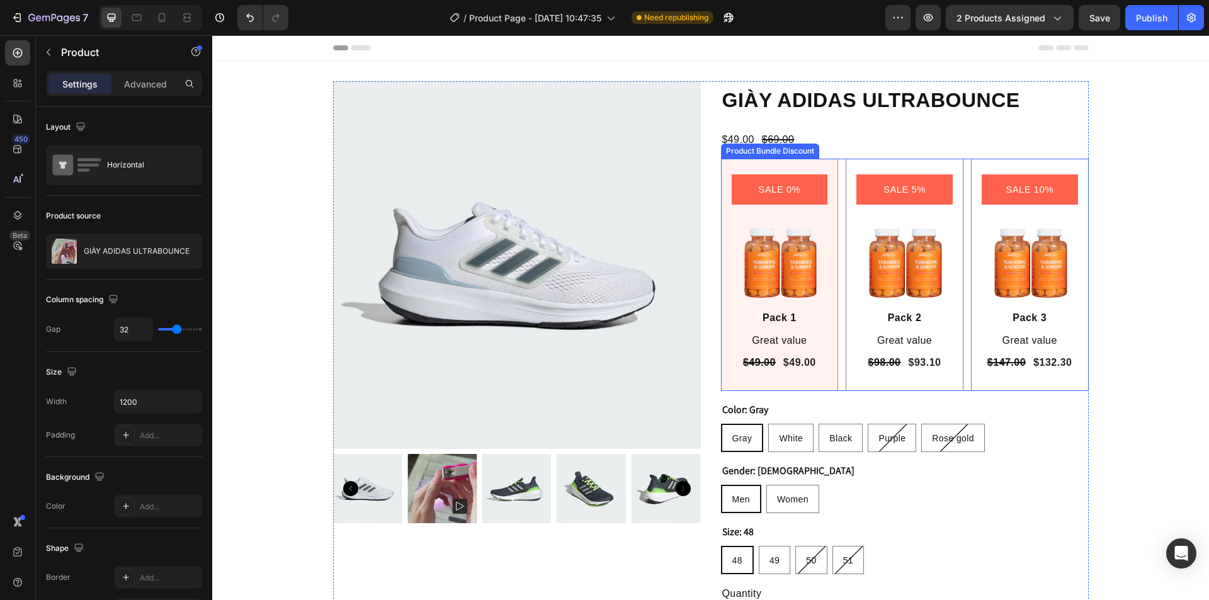
click at [757, 152] on div "Product Bundle Discount" at bounding box center [770, 150] width 93 height 11
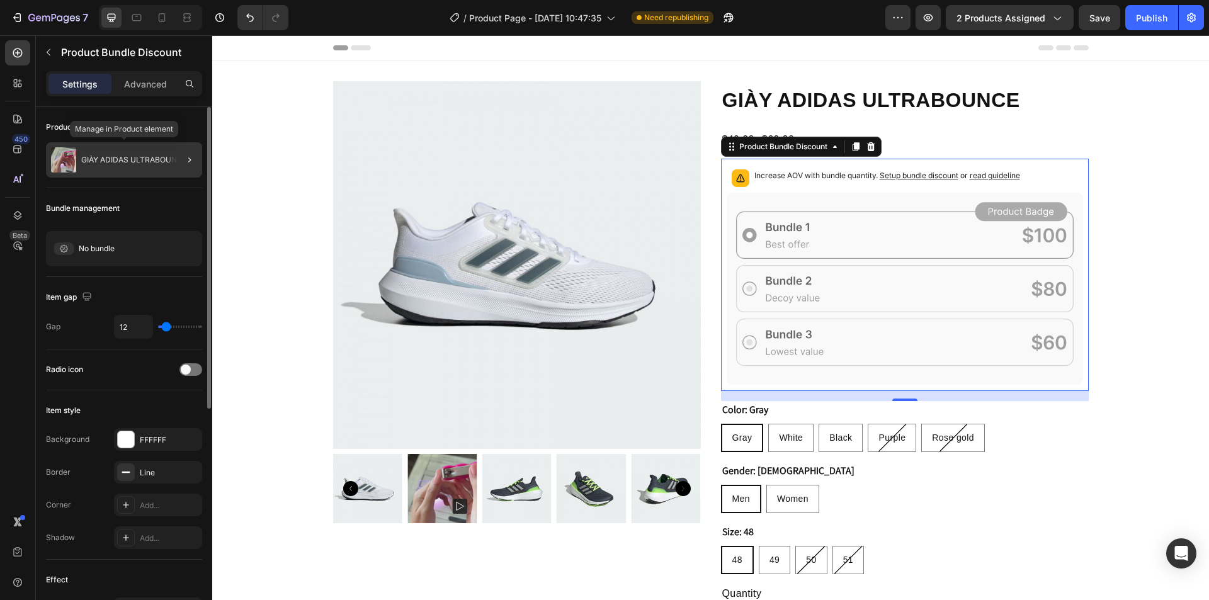
click at [103, 164] on p "GIÀY ADIDAS ULTRABOUNCE" at bounding box center [134, 160] width 106 height 9
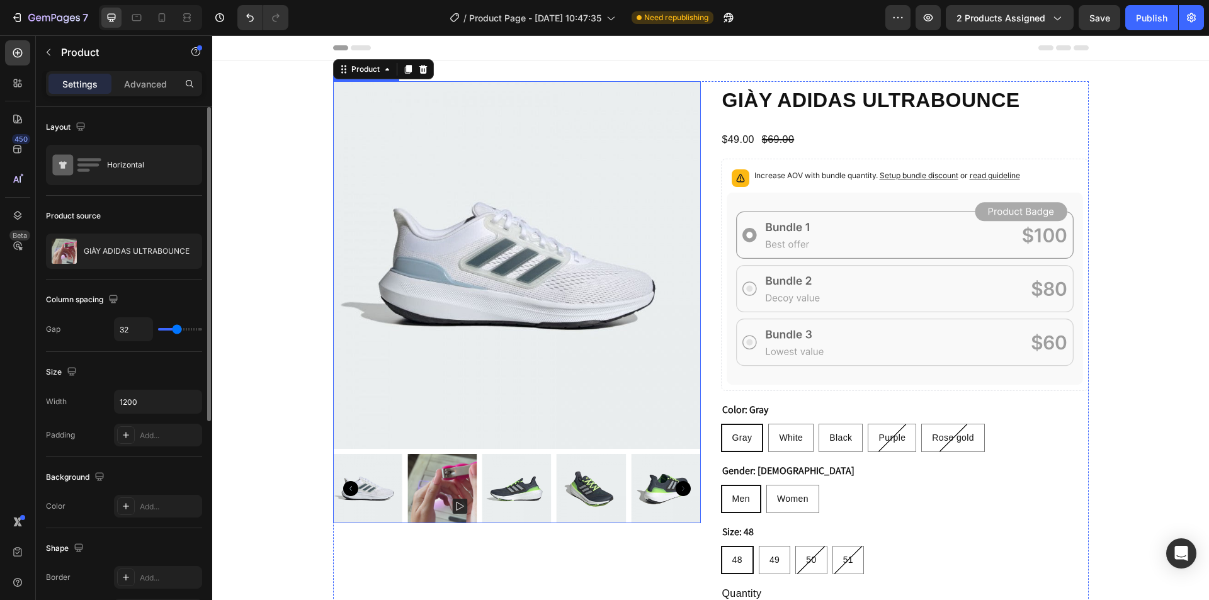
click at [444, 161] on img at bounding box center [517, 265] width 368 height 368
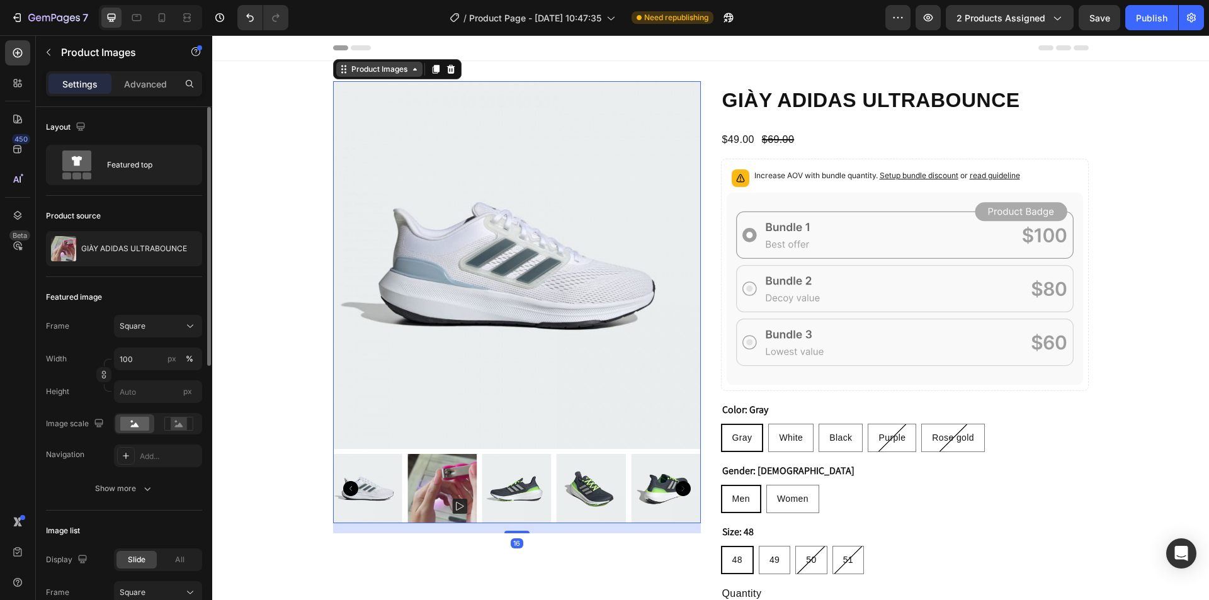
click at [368, 73] on div "Product Images" at bounding box center [379, 69] width 61 height 11
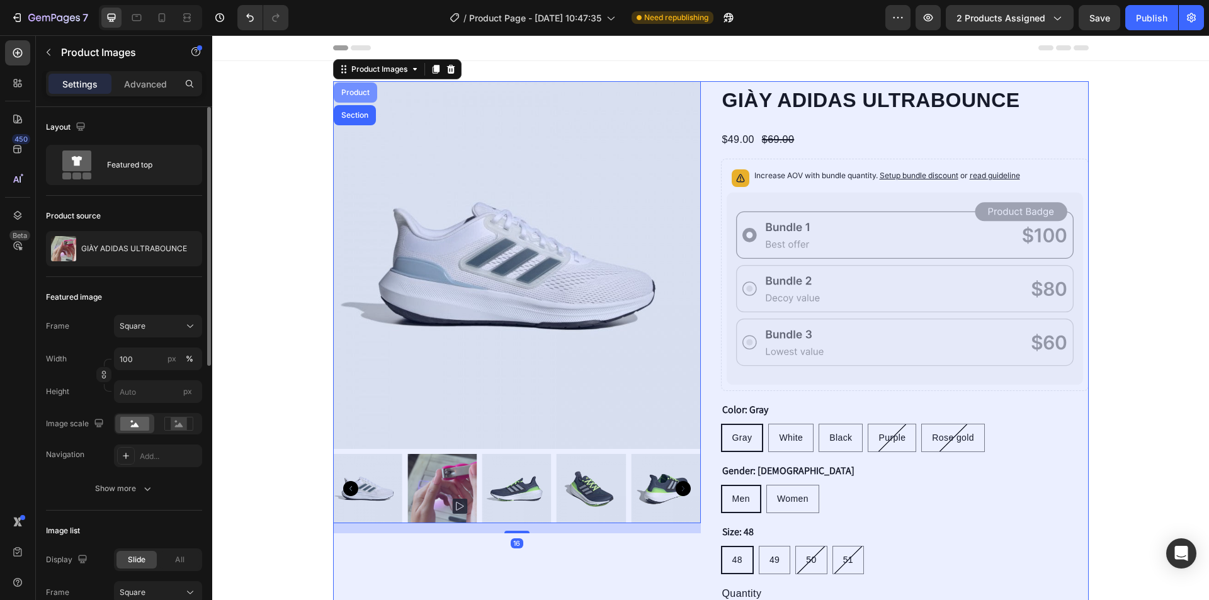
click at [360, 93] on div "Product" at bounding box center [355, 93] width 33 height 8
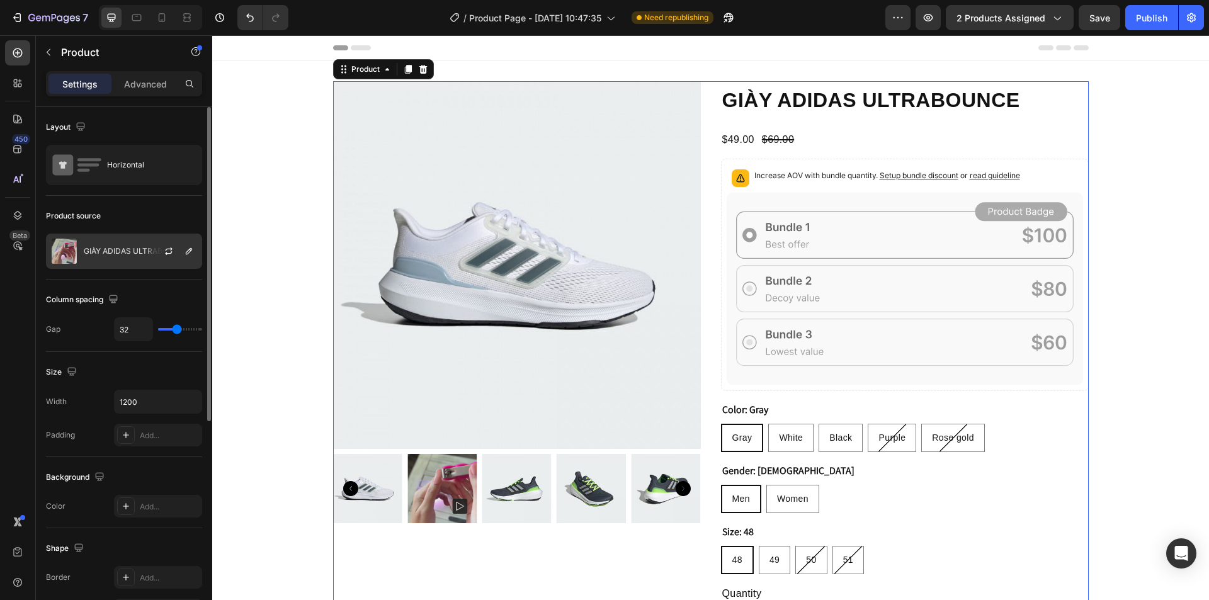
click at [118, 248] on p "GIÀY ADIDAS ULTRABOUNCE" at bounding box center [137, 251] width 106 height 9
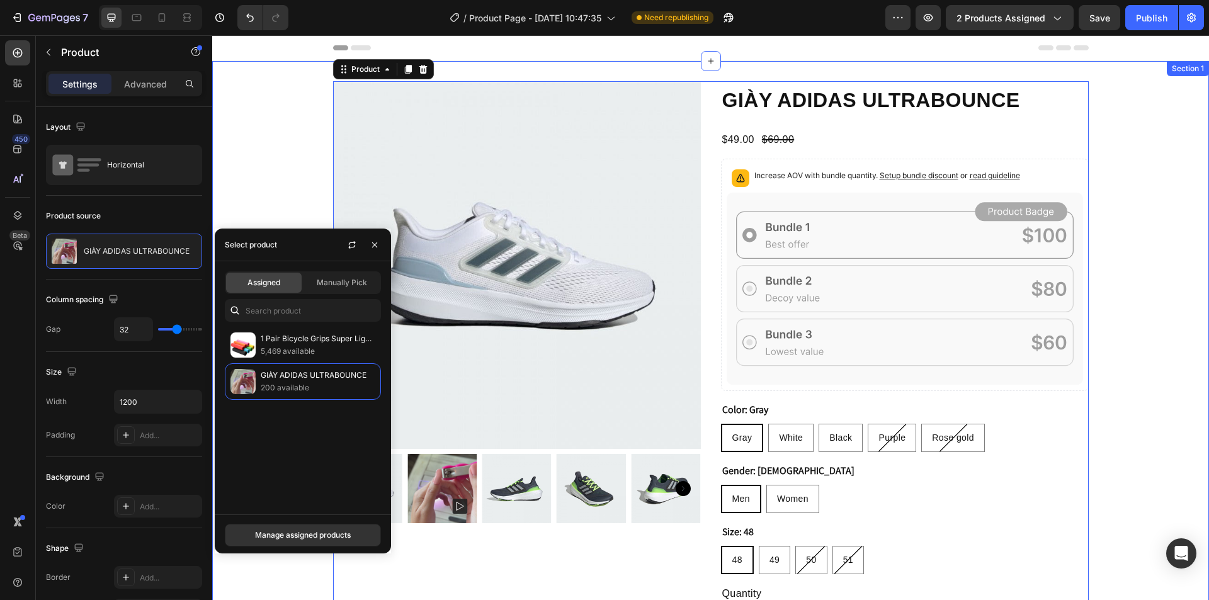
click at [287, 124] on div "Product Images GIÀY ADIDAS ULTRABOUNCE Product Title $49.00 Product Price Produ…" at bounding box center [710, 407] width 997 height 653
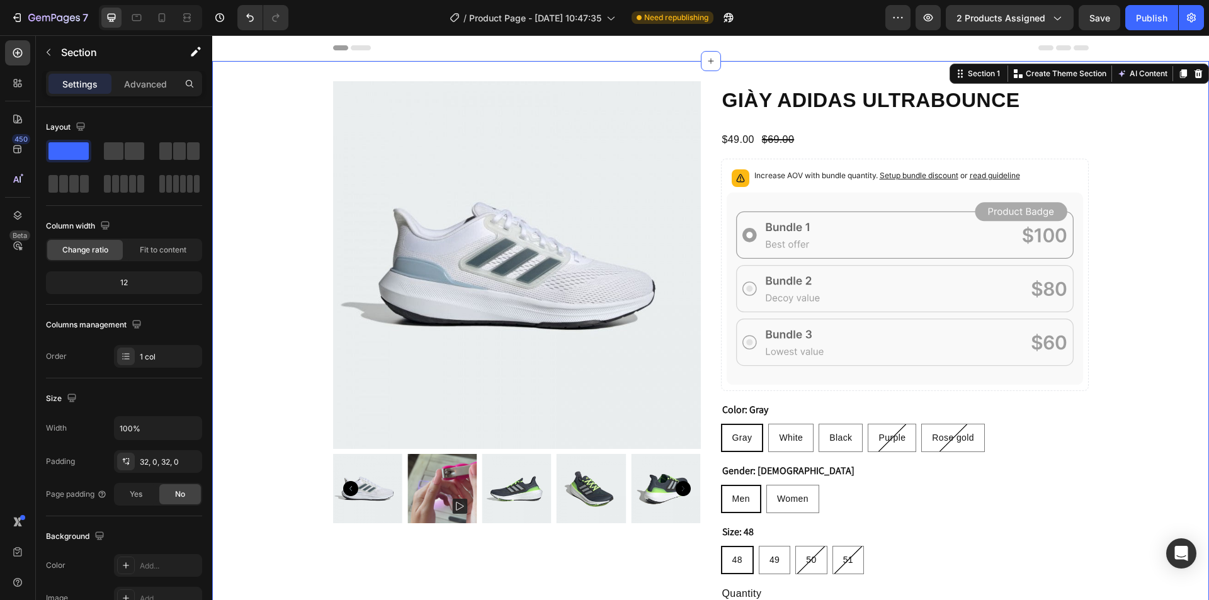
click at [372, 23] on div "/ Product Page - Aug 27, 10:47:35 Need republishing" at bounding box center [591, 17] width 587 height 25
click at [743, 212] on rect at bounding box center [904, 235] width 337 height 47
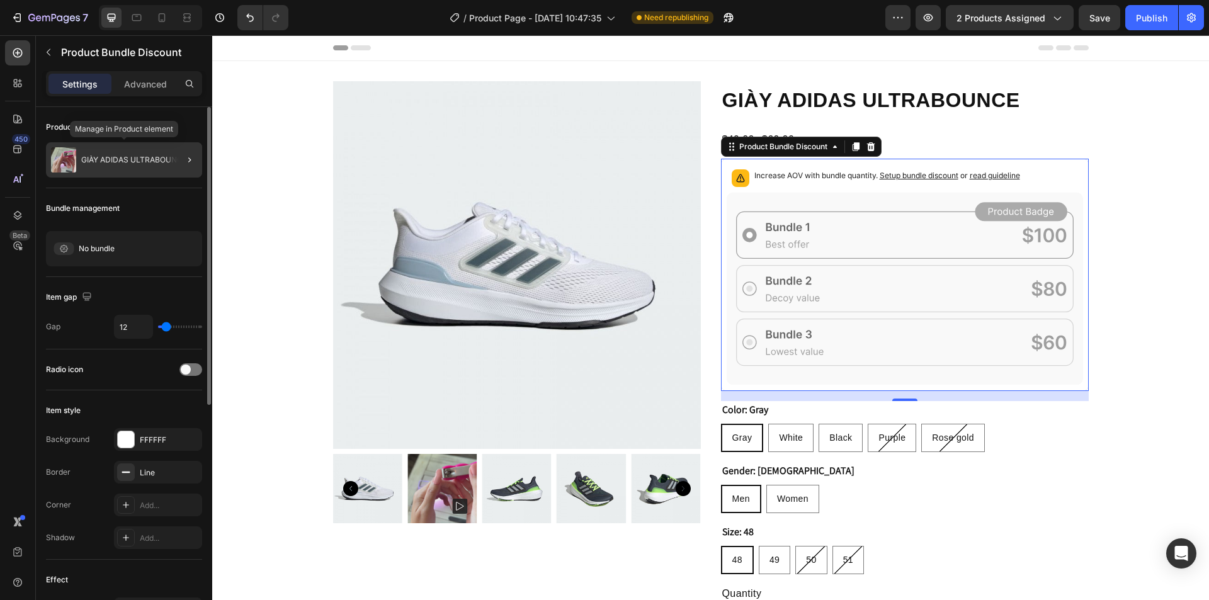
click at [95, 152] on div "GIÀY ADIDAS ULTRABOUNCE" at bounding box center [124, 159] width 156 height 35
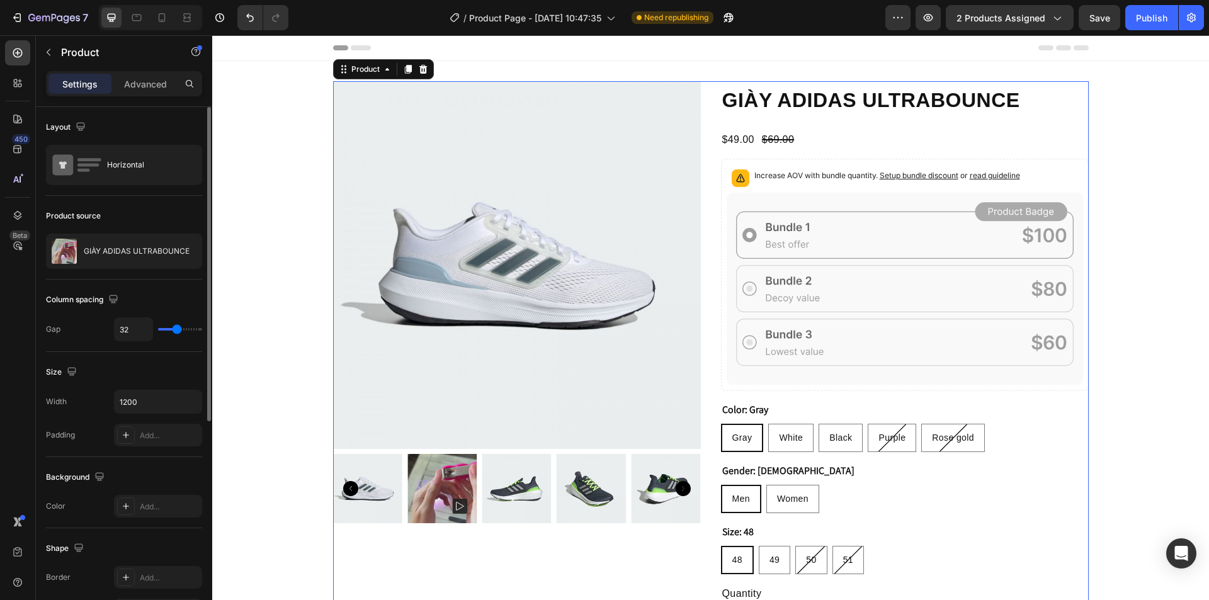
click at [122, 528] on div "Product source GIÀY ADIDAS ULTRABOUNCE" at bounding box center [124, 596] width 156 height 137
click at [122, 241] on div "GIÀY ADIDAS ULTRABOUNCE" at bounding box center [124, 251] width 156 height 35
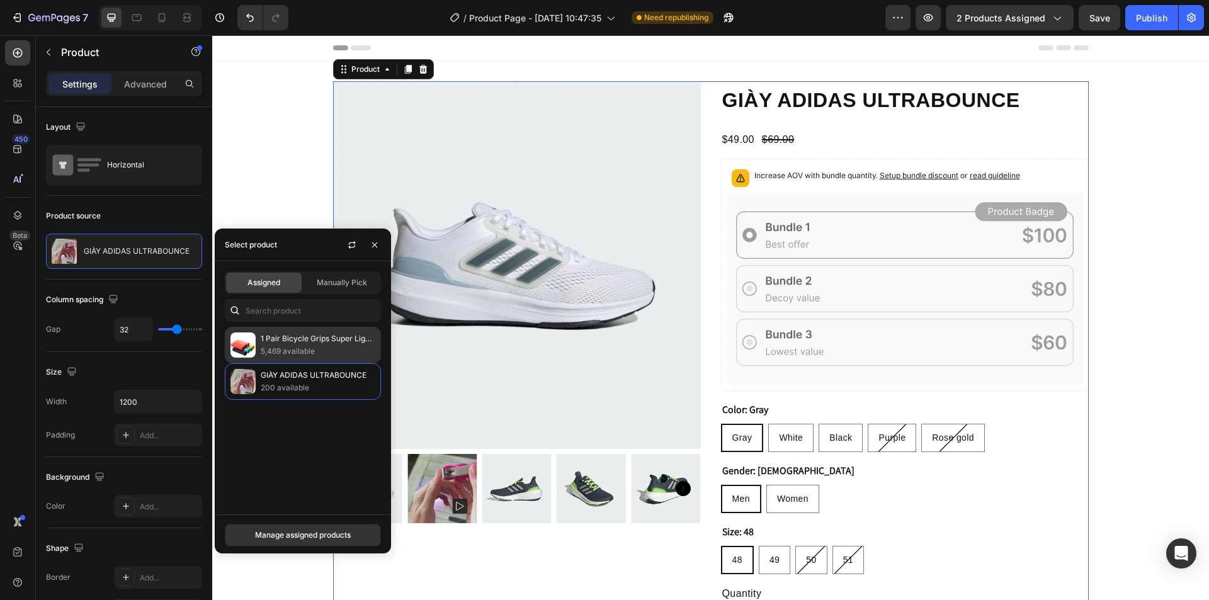
click at [295, 349] on p "5,469 available" at bounding box center [318, 351] width 115 height 13
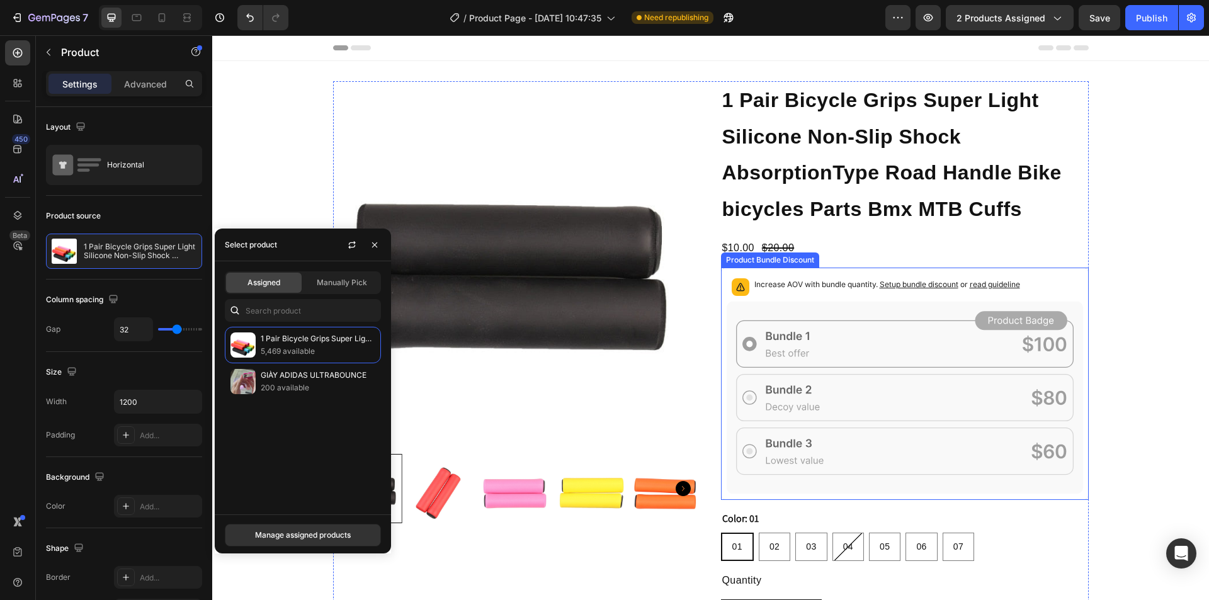
click at [746, 328] on icon at bounding box center [905, 398] width 356 height 193
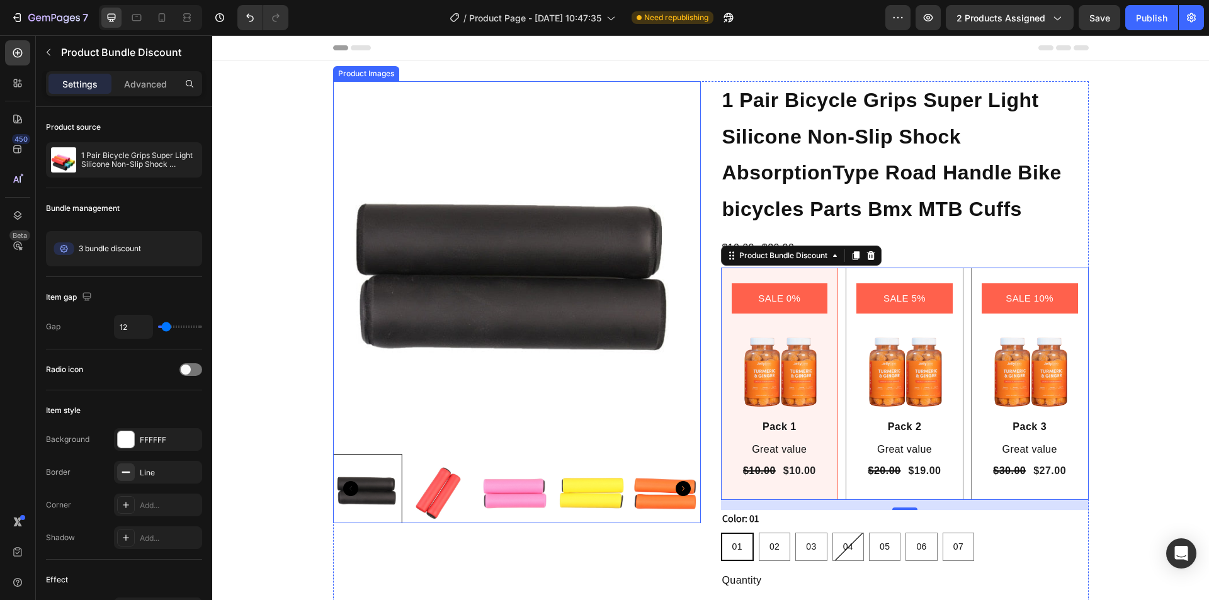
click at [445, 125] on img at bounding box center [517, 265] width 368 height 368
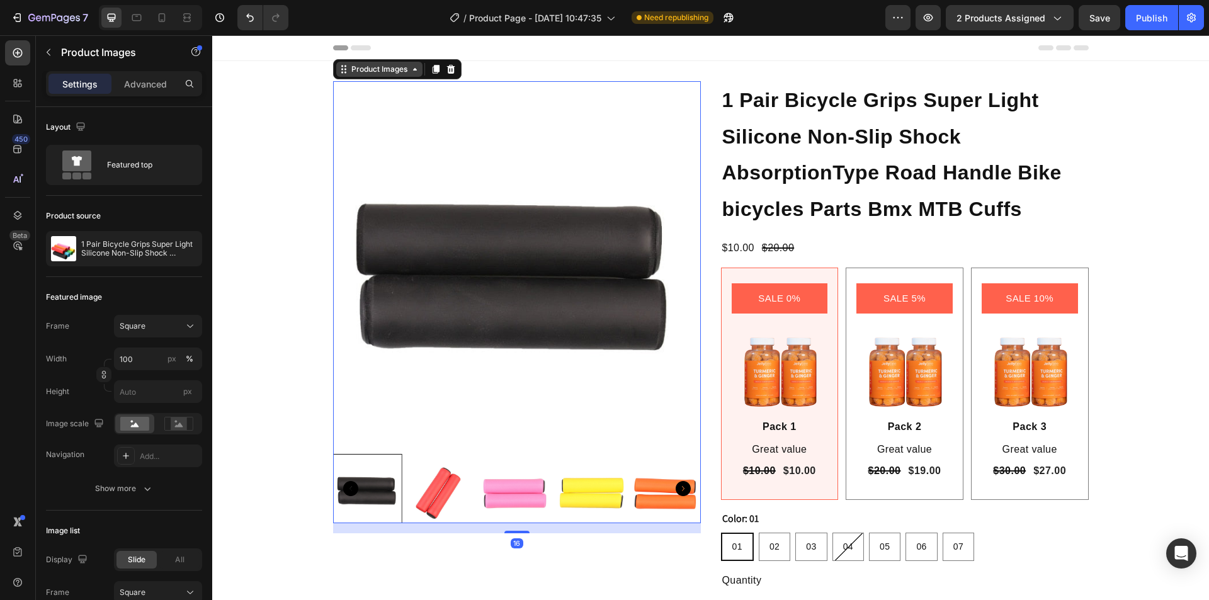
click at [371, 71] on div "Product Images" at bounding box center [379, 69] width 61 height 11
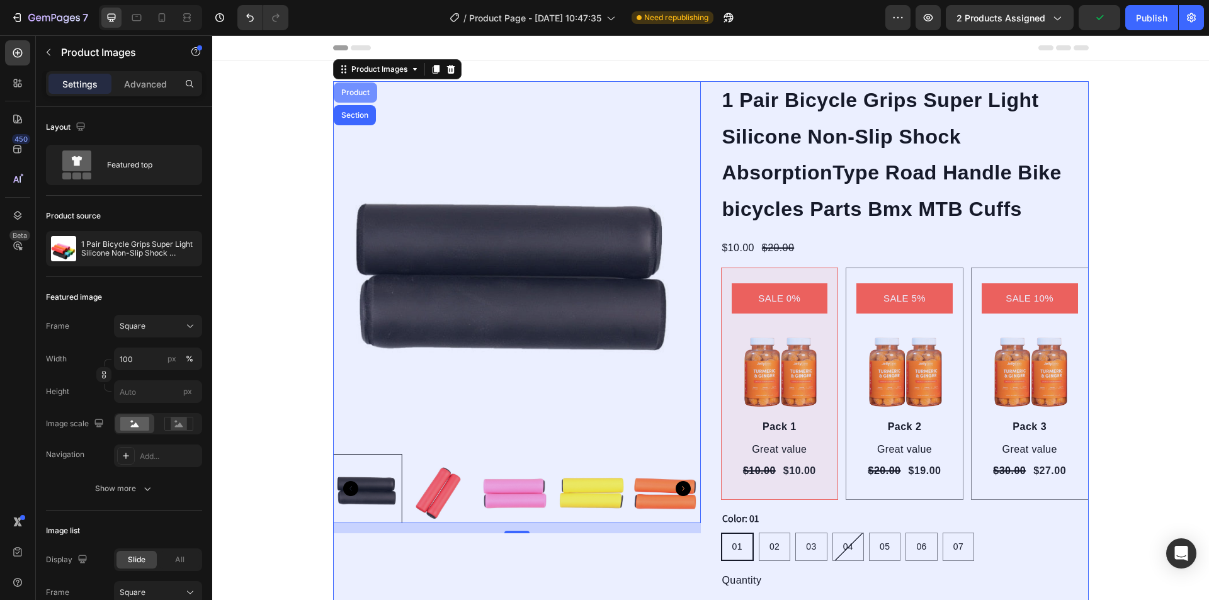
click at [356, 91] on div "Product" at bounding box center [355, 93] width 33 height 8
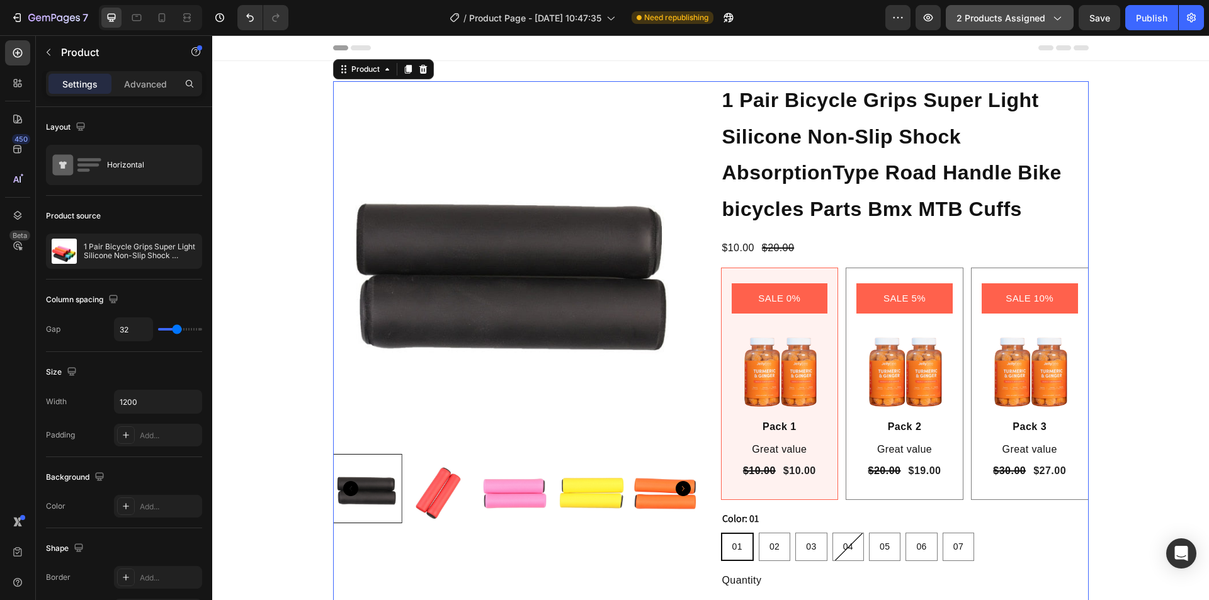
click at [985, 21] on span "2 products assigned" at bounding box center [1001, 17] width 89 height 13
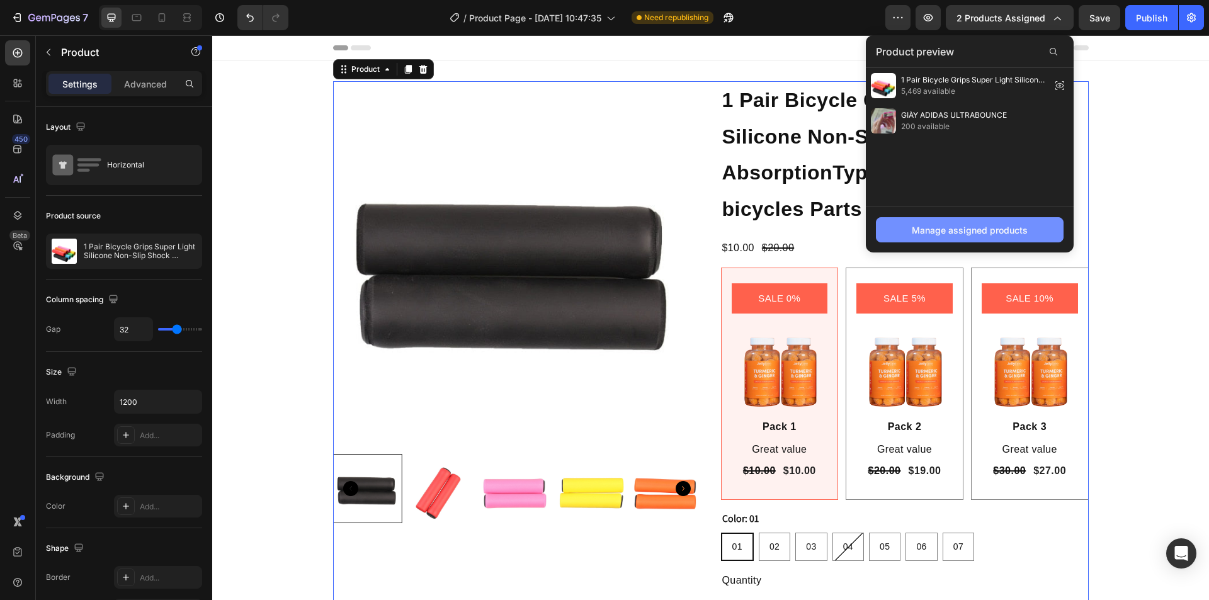
click at [940, 230] on div "Manage assigned products" at bounding box center [970, 230] width 116 height 13
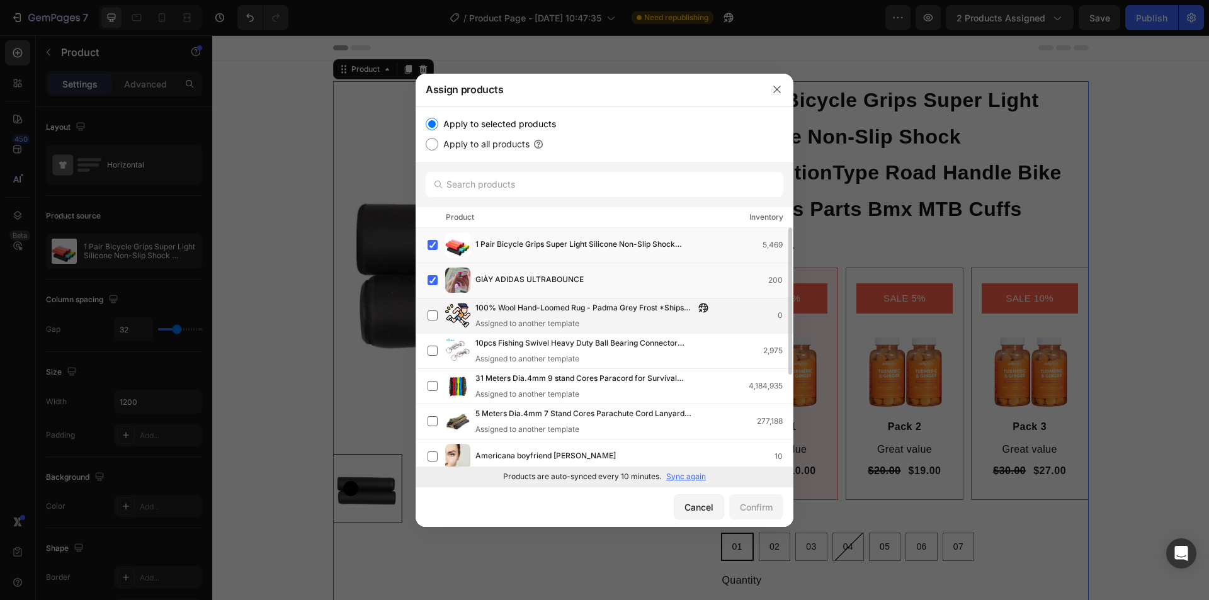
click at [502, 307] on span "100% Wool Hand-Loomed Rug - Padma Grey Frost *Ships Within 2 Days*" at bounding box center [584, 309] width 219 height 14
click at [735, 507] on button "Confirm" at bounding box center [756, 506] width 54 height 25
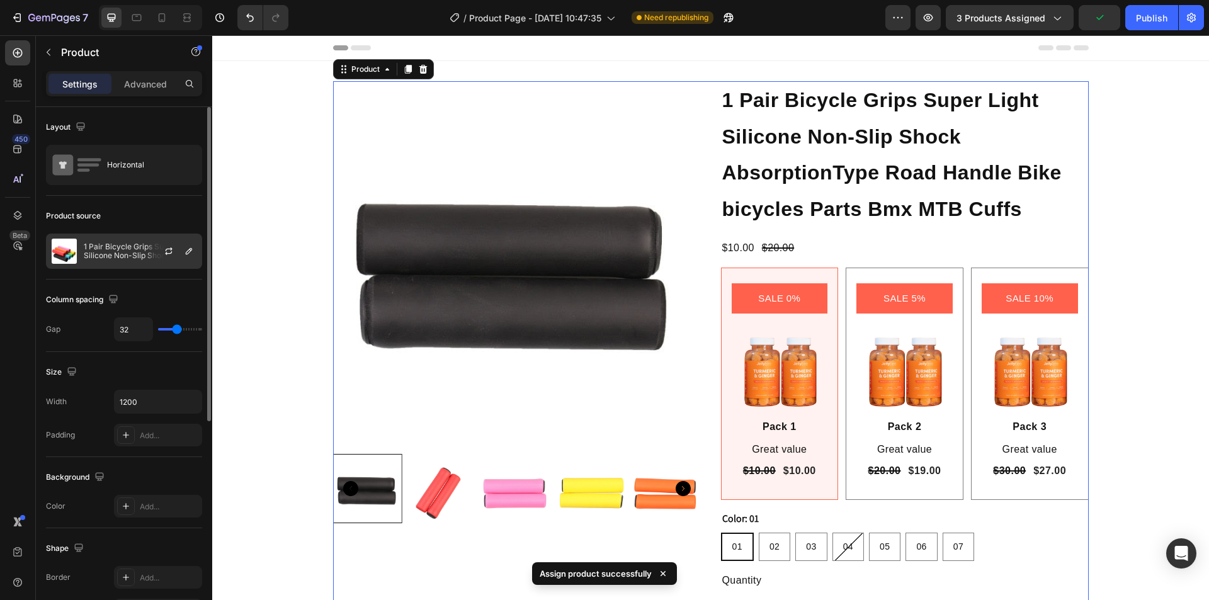
click at [120, 248] on p "1 Pair Bicycle Grips Super Light Silicone Non-Slip Shock AbsorptionType Road Ha…" at bounding box center [140, 251] width 113 height 18
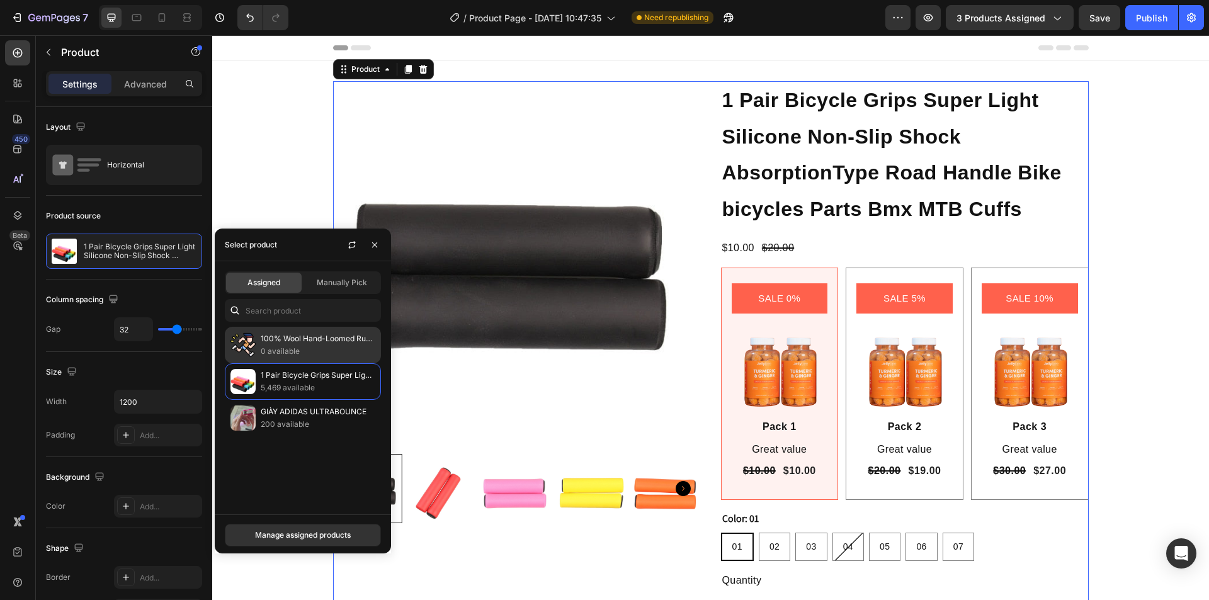
click at [271, 345] on p "0 available" at bounding box center [318, 351] width 115 height 13
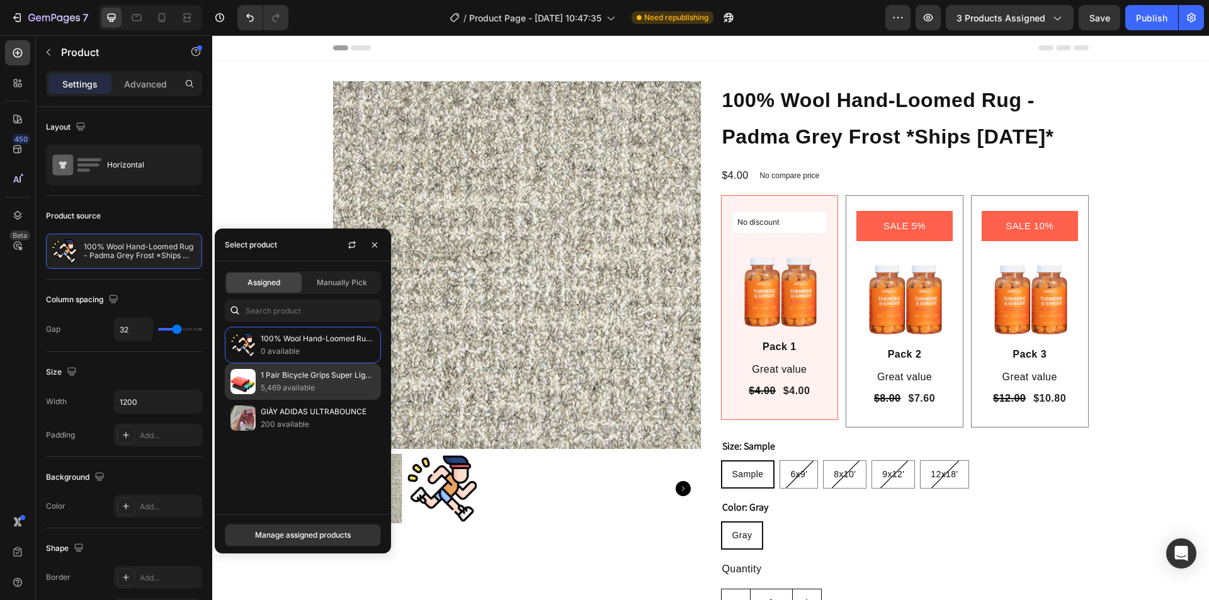
click at [259, 400] on div "1 Pair Bicycle Grips Super Light Silicone Non-Slip Shock AbsorptionType Road Ha…" at bounding box center [303, 418] width 156 height 37
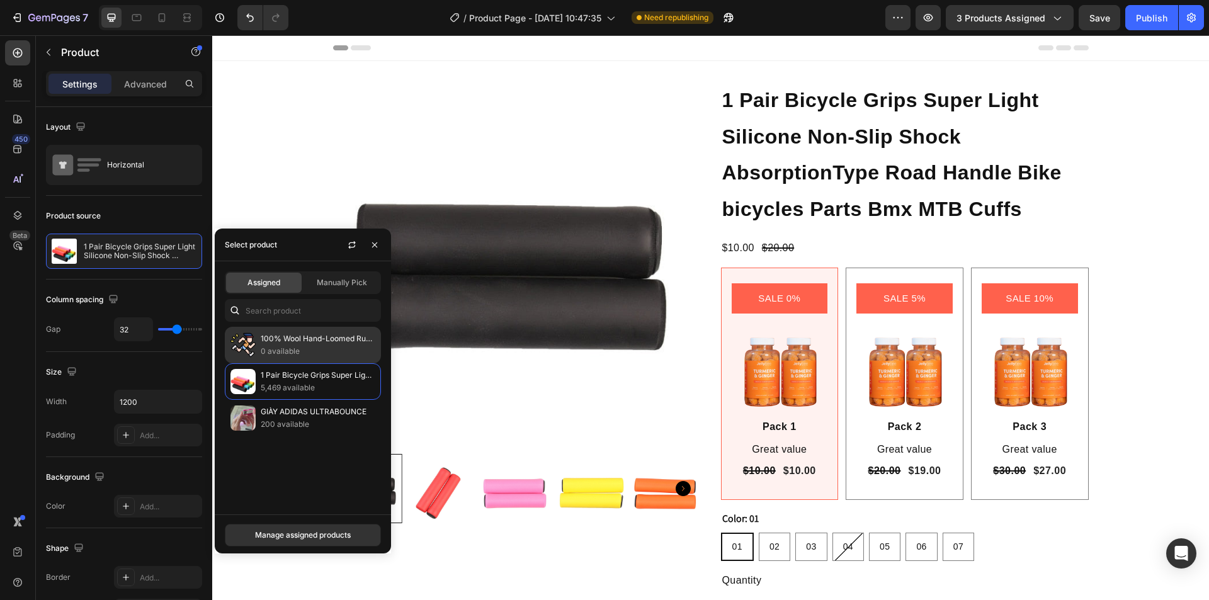
click at [271, 340] on p "100% Wool Hand-Loomed Rug - Padma Grey Frost *Ships Within 2 Days*" at bounding box center [318, 338] width 115 height 13
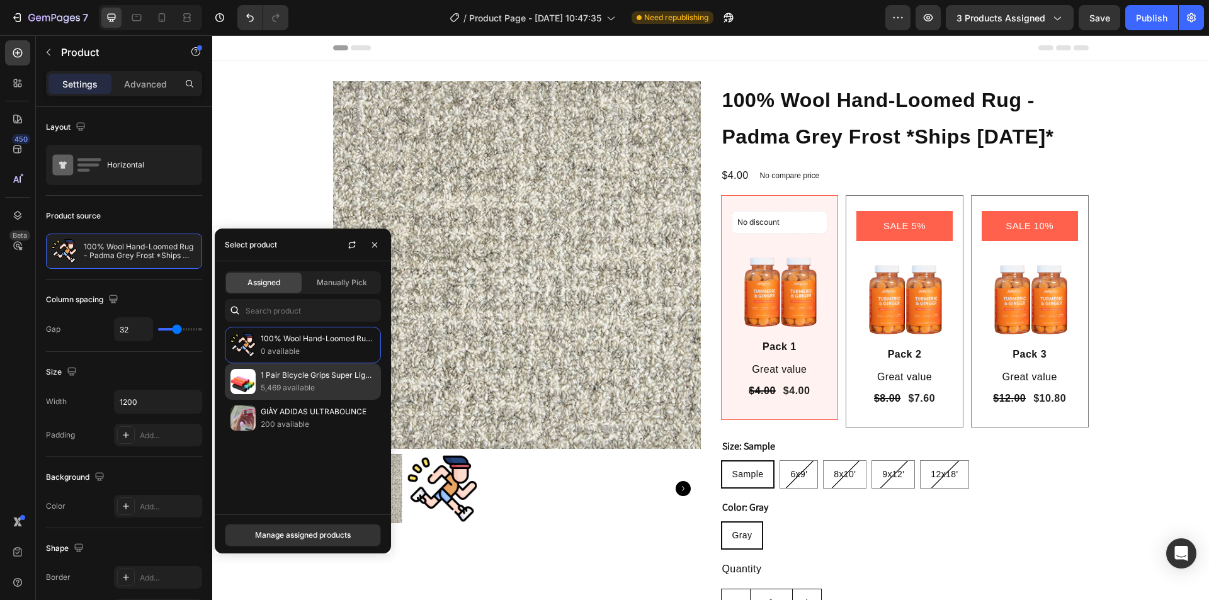
click at [273, 394] on p "5,469 available" at bounding box center [318, 388] width 115 height 13
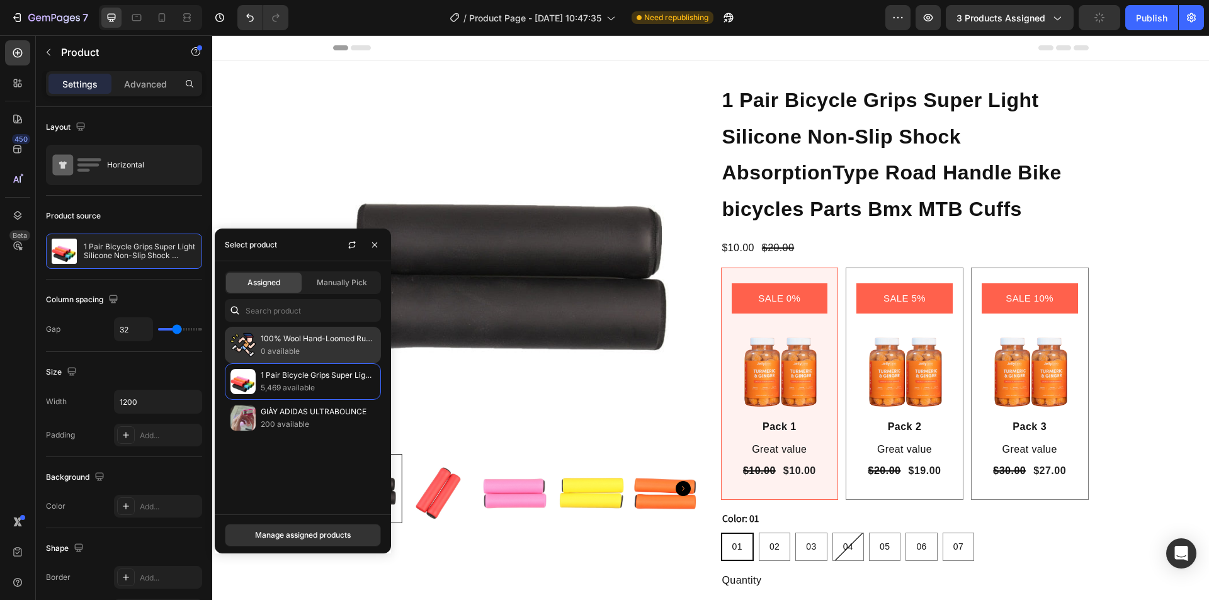
click at [280, 343] on p "100% Wool Hand-Loomed Rug - Padma Grey Frost *Ships Within 2 Days*" at bounding box center [318, 338] width 115 height 13
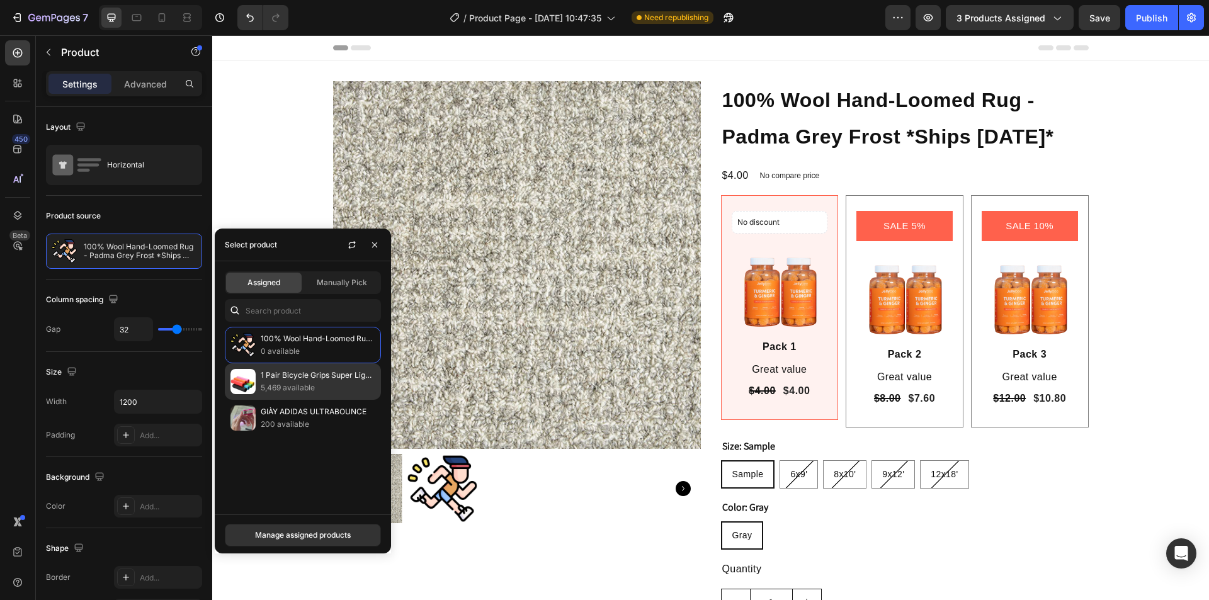
click at [309, 377] on p "1 Pair Bicycle Grips Super Light Silicone Non-Slip Shock AbsorptionType Road Ha…" at bounding box center [318, 375] width 115 height 13
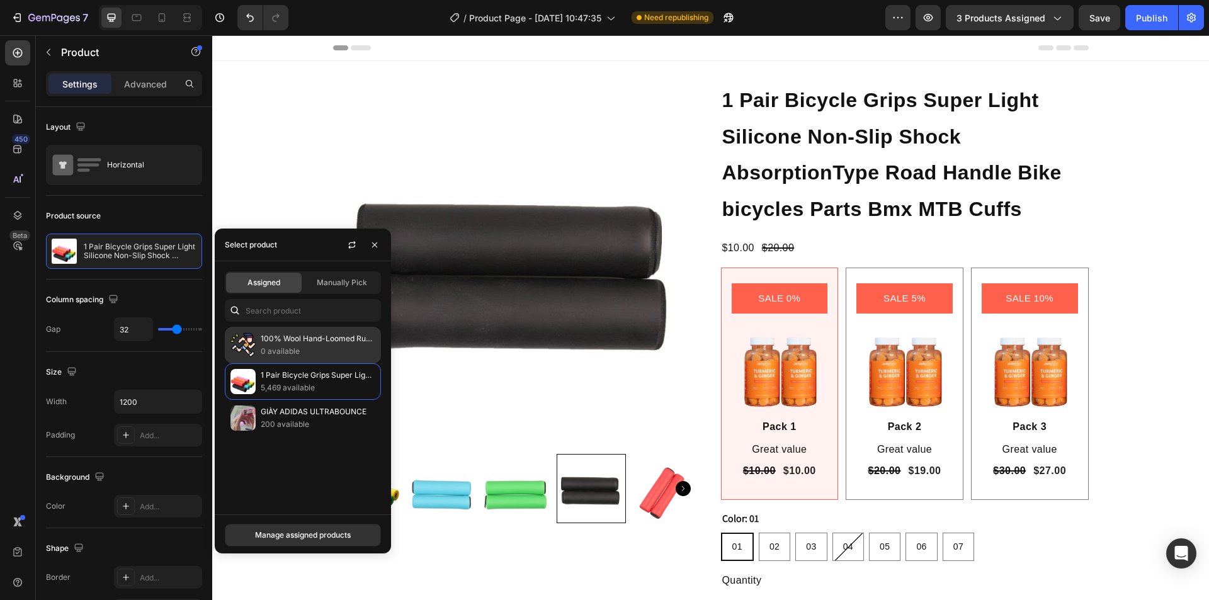
click at [302, 338] on p "100% Wool Hand-Loomed Rug - Padma Grey Frost *Ships Within 2 Days*" at bounding box center [318, 338] width 115 height 13
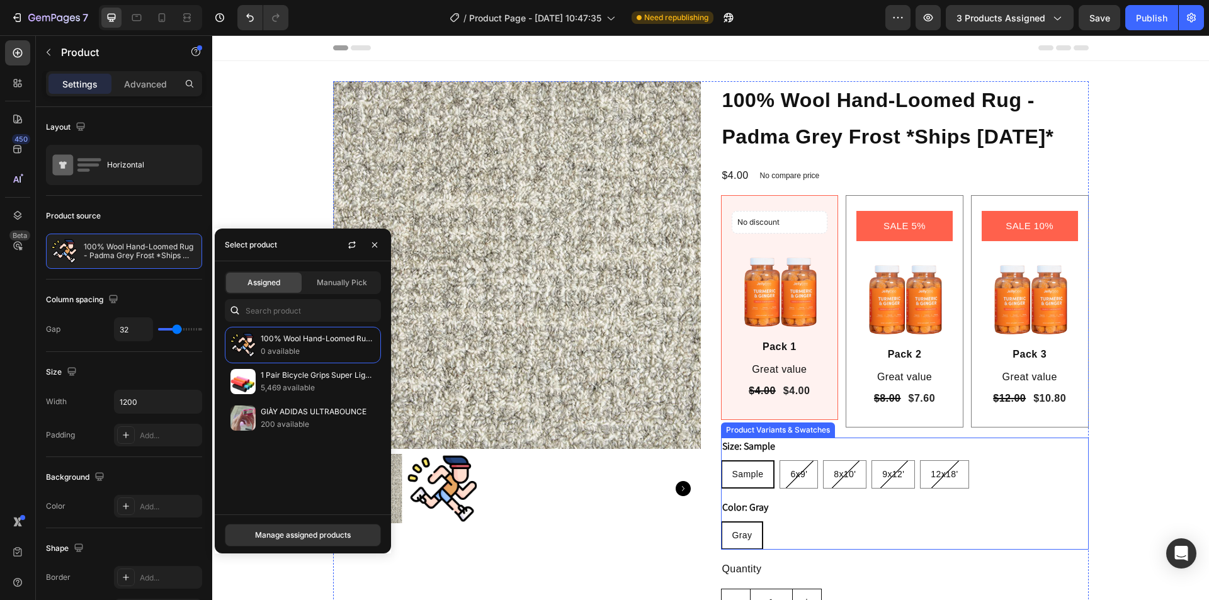
click at [1038, 486] on div "Size: Sample Sample Sample Sample 6x9' 6x9' 6x9' 8x10' 8x10' 8x10' 9x12' 9x12' …" at bounding box center [905, 463] width 368 height 51
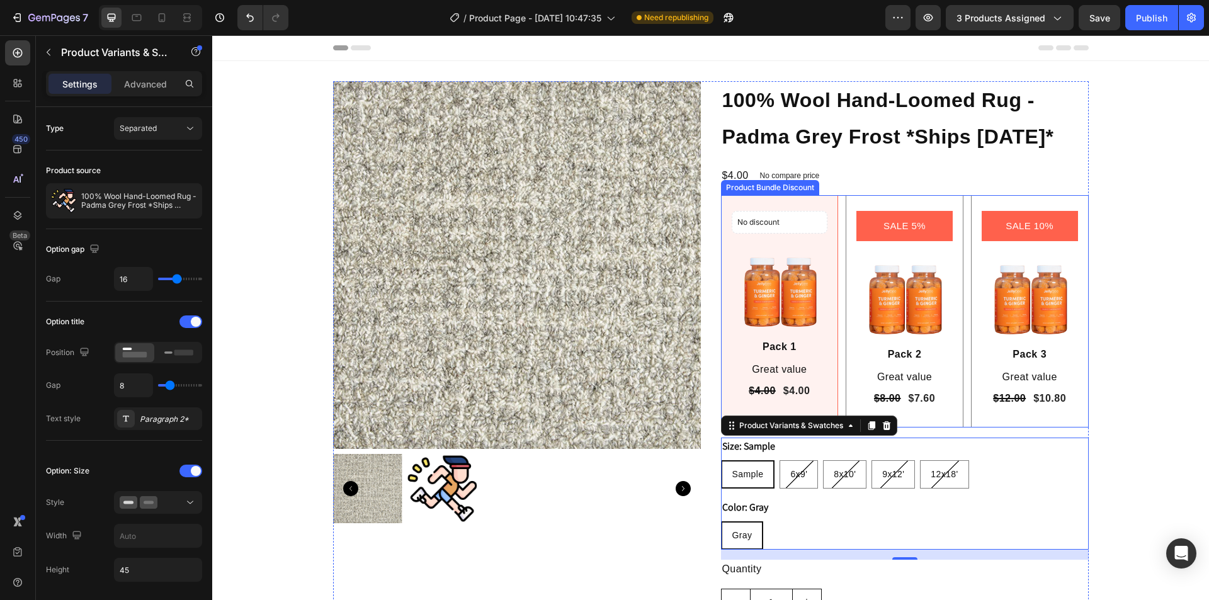
click at [840, 390] on div "No discount Not be displayed when published Product Badge Image Pack 1 Text Blo…" at bounding box center [905, 311] width 368 height 232
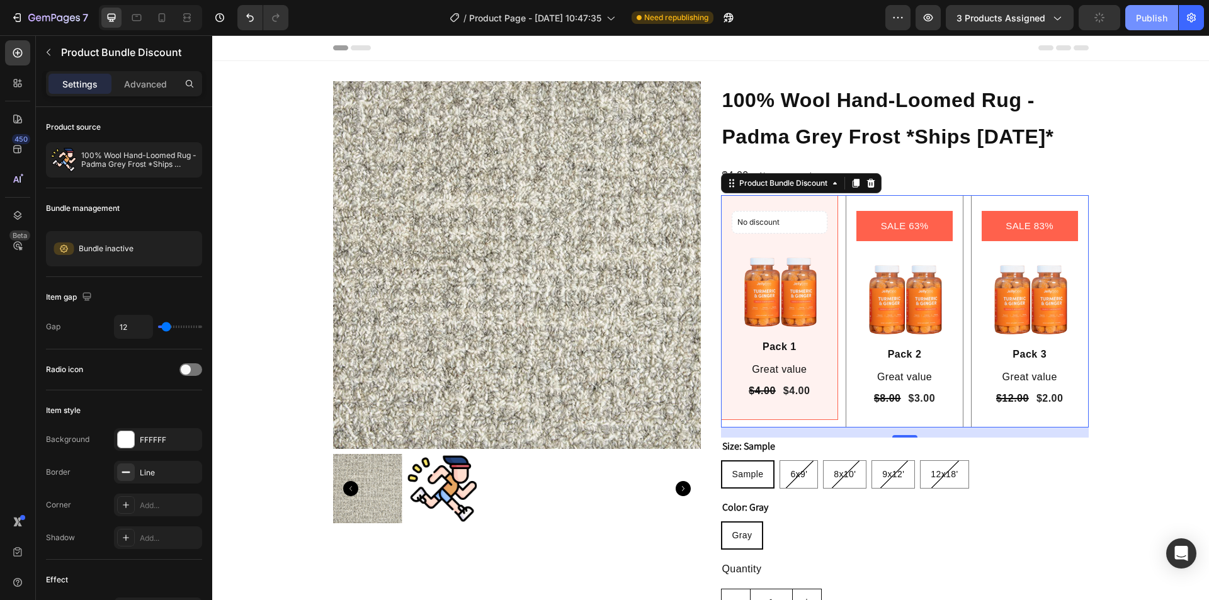
click at [1150, 17] on div "Publish" at bounding box center [1151, 17] width 31 height 13
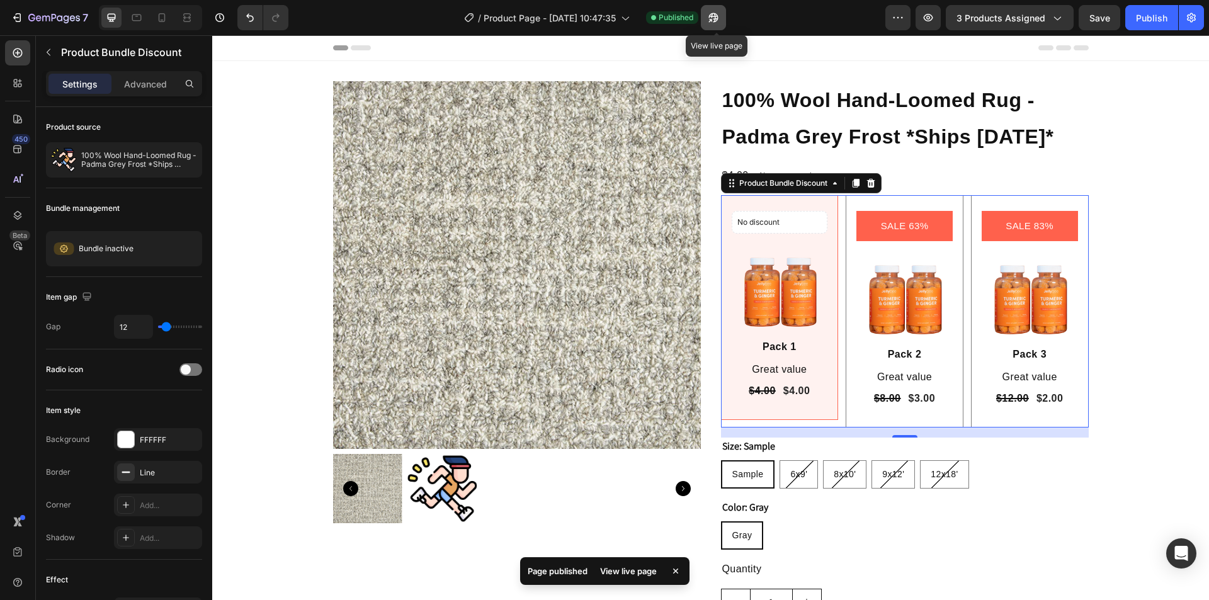
click at [711, 14] on icon "button" at bounding box center [713, 17] width 13 height 13
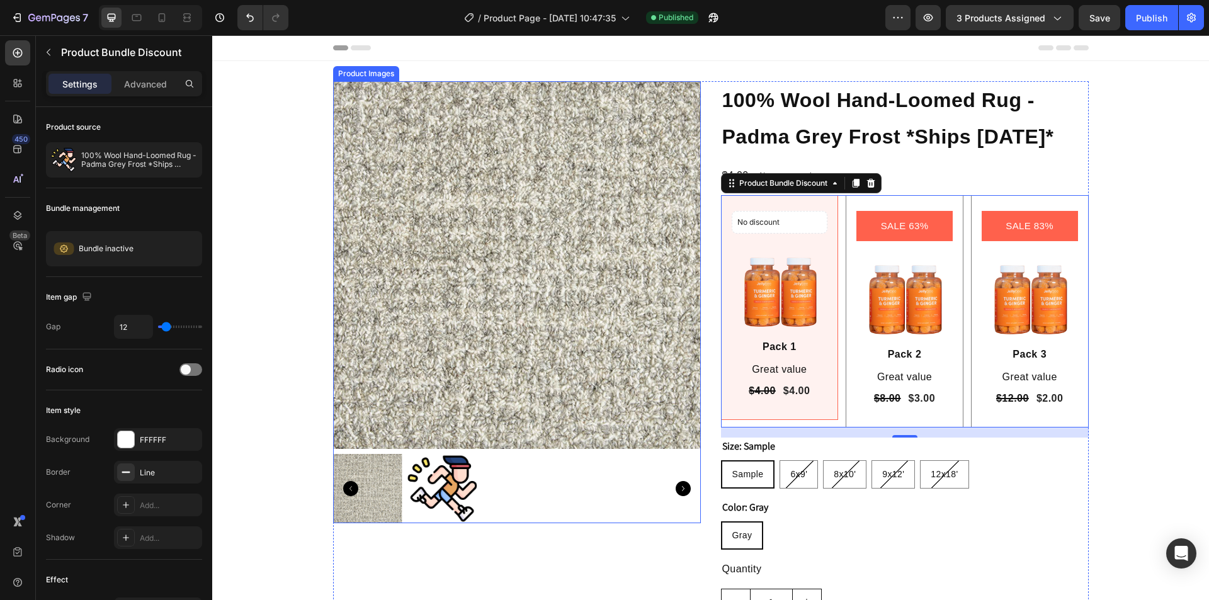
click at [346, 167] on img at bounding box center [517, 265] width 368 height 368
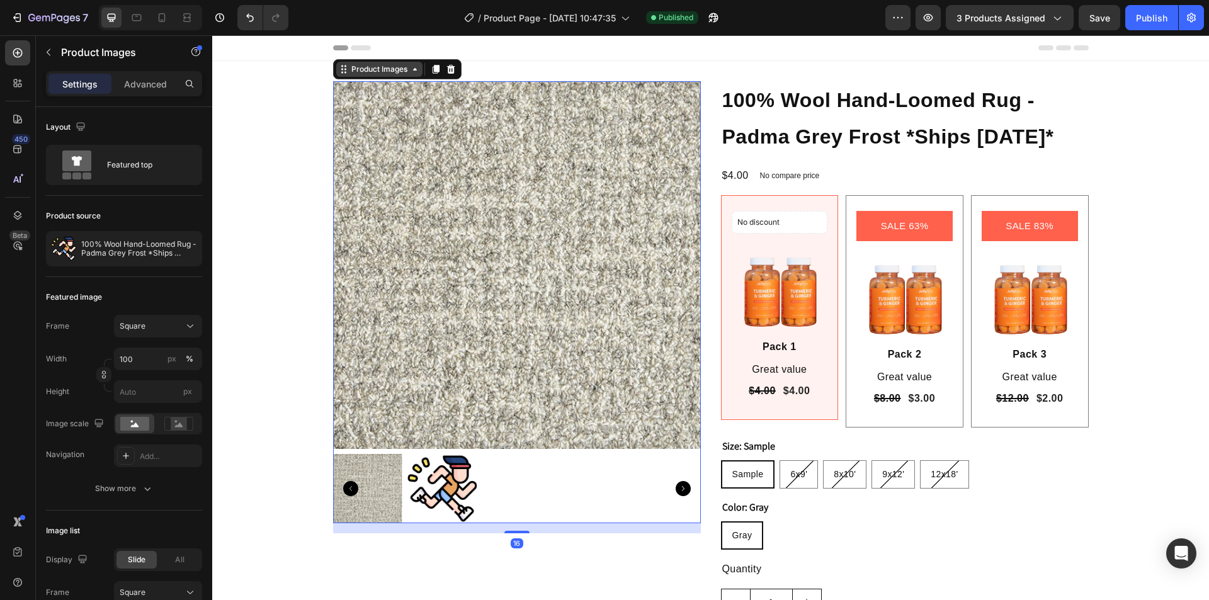
click at [352, 70] on div "Product Images" at bounding box center [379, 69] width 61 height 11
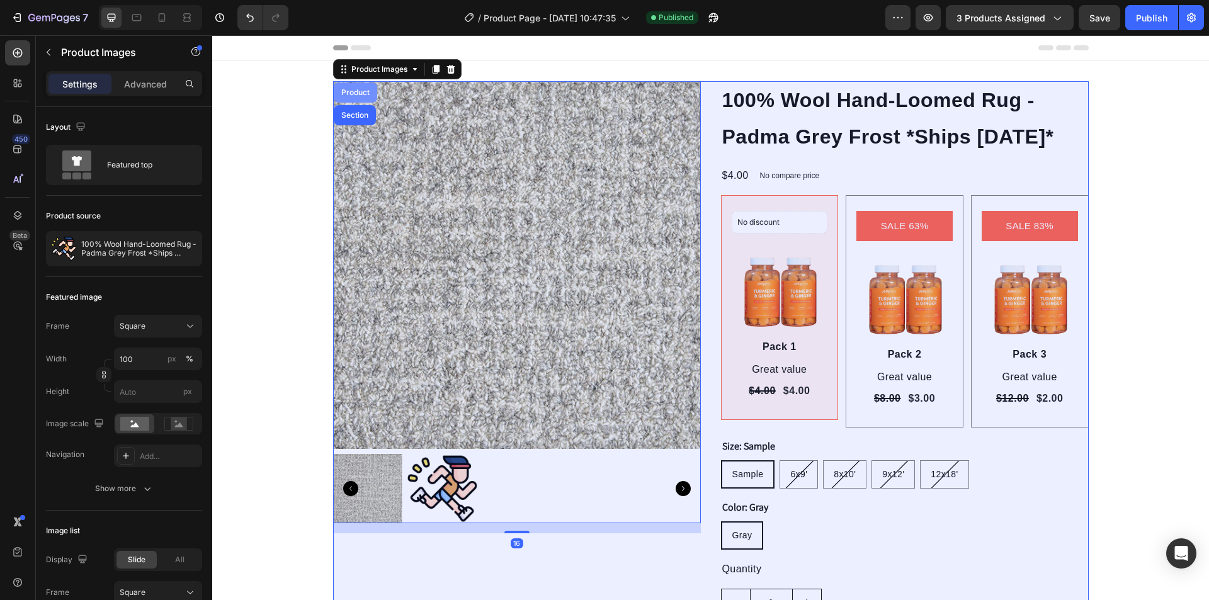
click at [350, 95] on div "Product" at bounding box center [355, 93] width 33 height 8
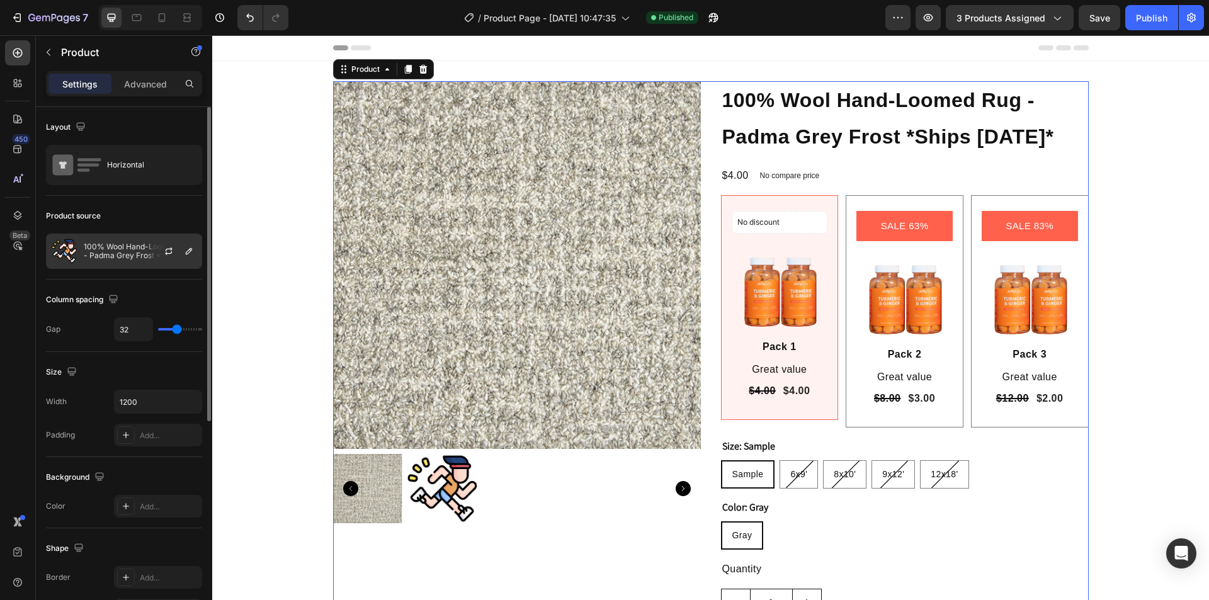
click at [113, 250] on p "100% Wool Hand-Loomed Rug - Padma Grey Frost *Ships Within 2 Days*" at bounding box center [140, 251] width 113 height 18
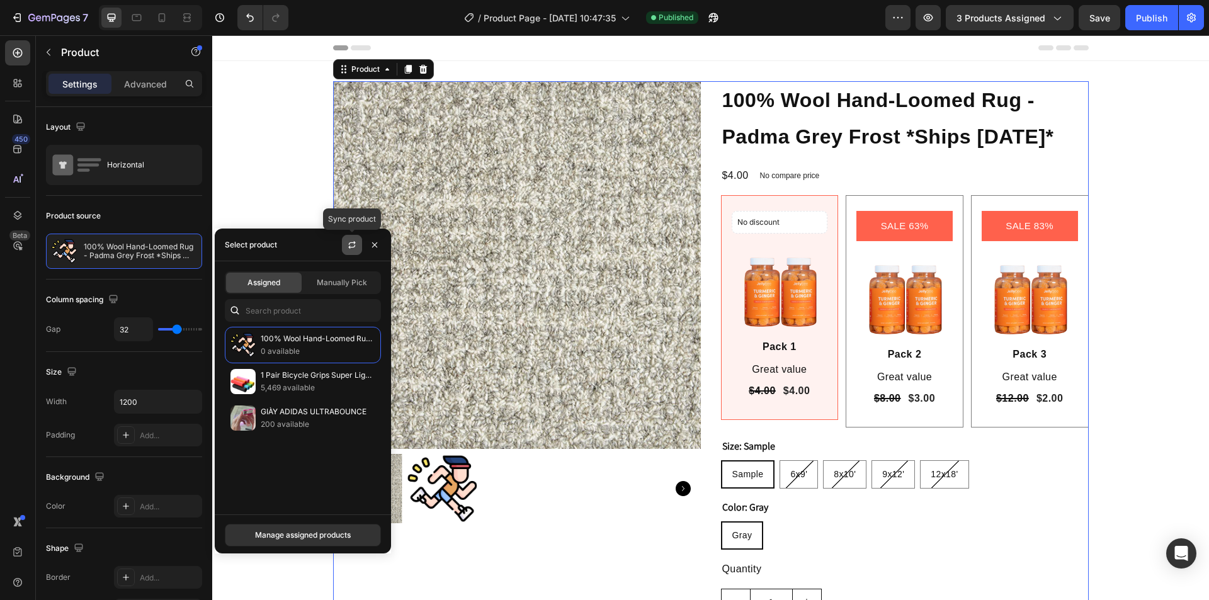
click at [355, 249] on icon "button" at bounding box center [352, 245] width 10 height 10
drag, startPoint x: 371, startPoint y: 246, endPoint x: 479, endPoint y: 252, distance: 107.9
click at [371, 246] on icon "button" at bounding box center [375, 245] width 10 height 10
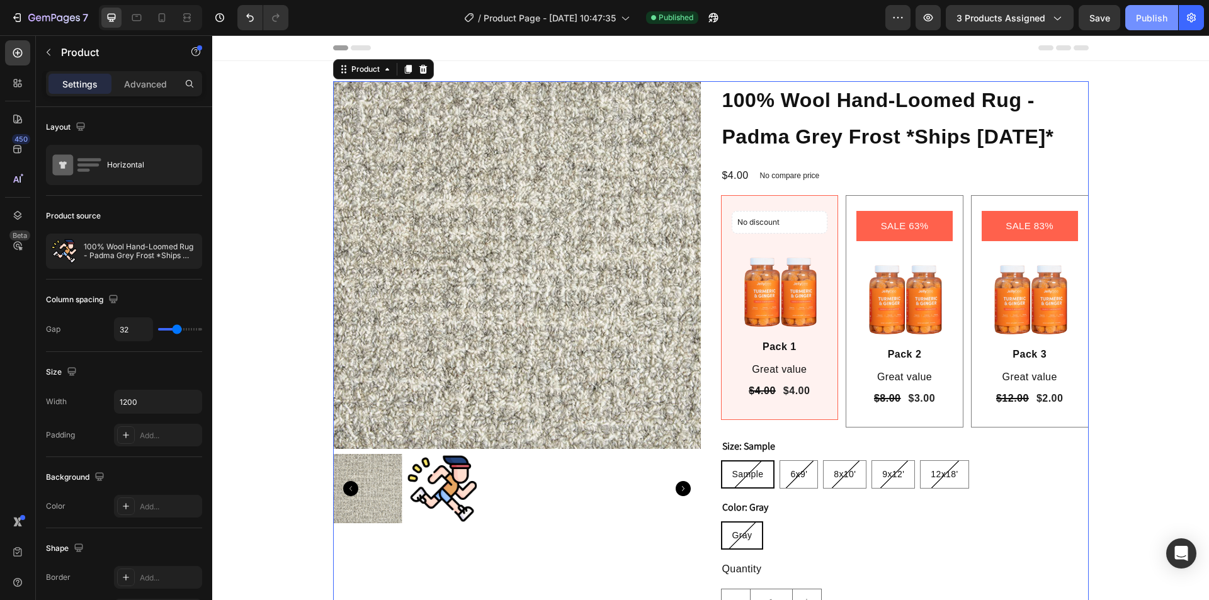
click at [1142, 23] on div "Publish" at bounding box center [1151, 17] width 31 height 13
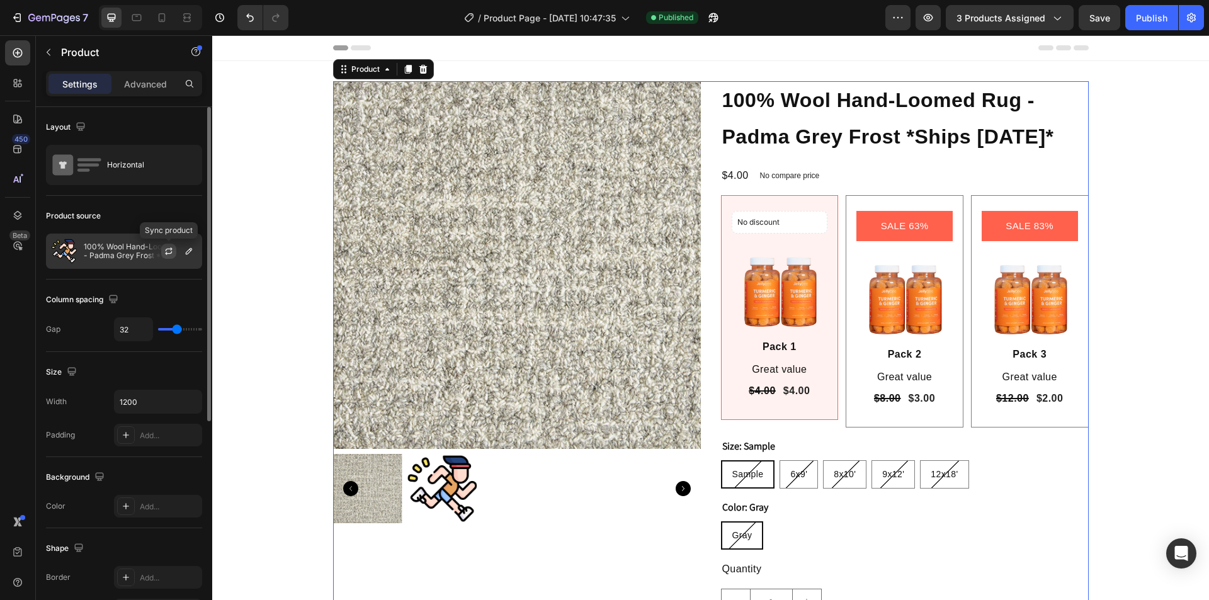
click at [167, 254] on icon "button" at bounding box center [168, 253] width 7 height 4
click at [1150, 23] on button "Publish" at bounding box center [1151, 17] width 53 height 25
